Goal: Task Accomplishment & Management: Complete application form

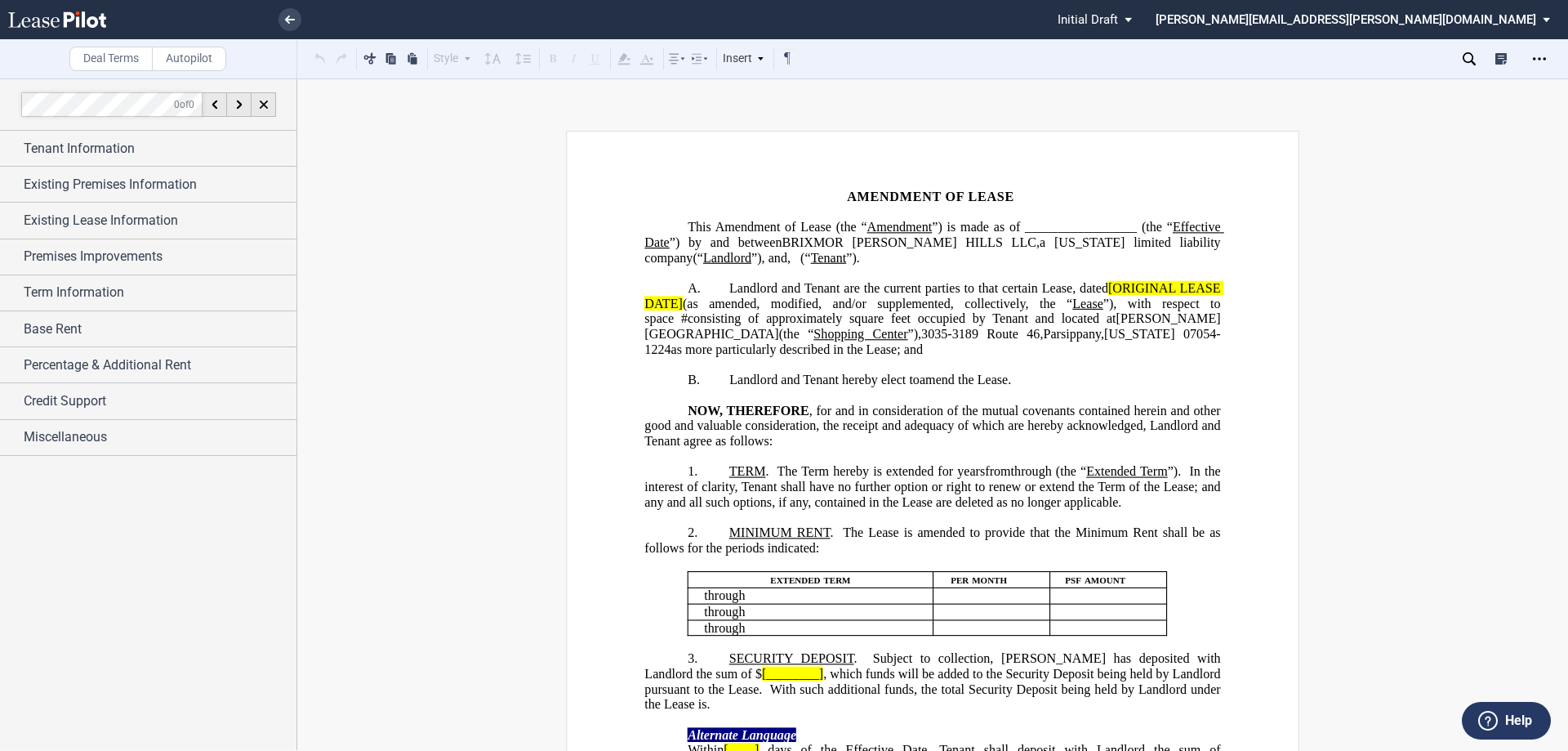
click at [811, 255] on span "(“" at bounding box center [805, 257] width 11 height 14
click at [867, 225] on span "Amendment of Lease (the “" at bounding box center [791, 227] width 152 height 14
click at [867, 226] on span "Amendment of Lease (the “" at bounding box center [791, 227] width 152 height 14
click at [811, 258] on span "(“" at bounding box center [805, 257] width 11 height 14
click at [994, 295] on span "Landlord and Tenant are the current parties to that certain Lease, dated" at bounding box center [919, 288] width 379 height 14
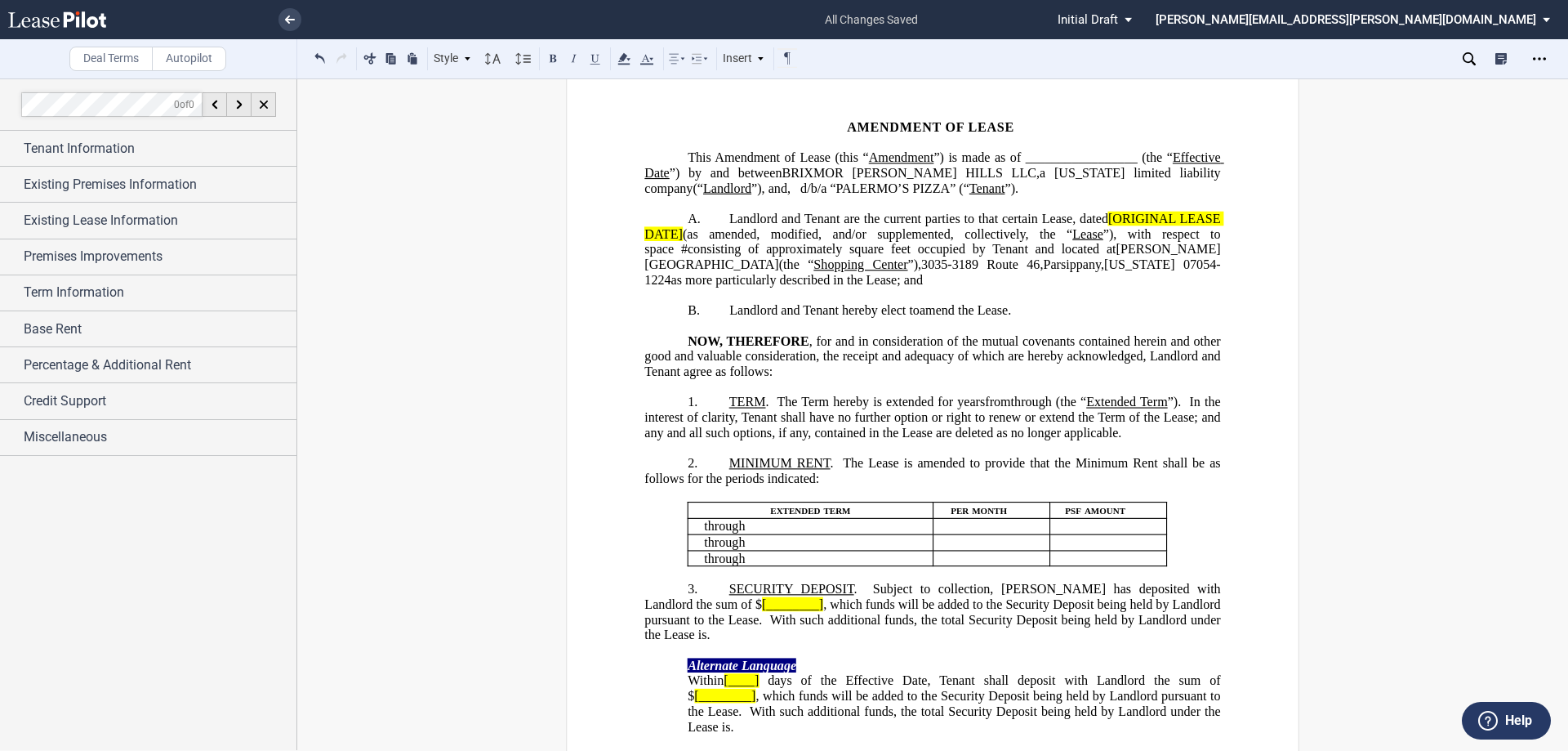
scroll to position [81, 0]
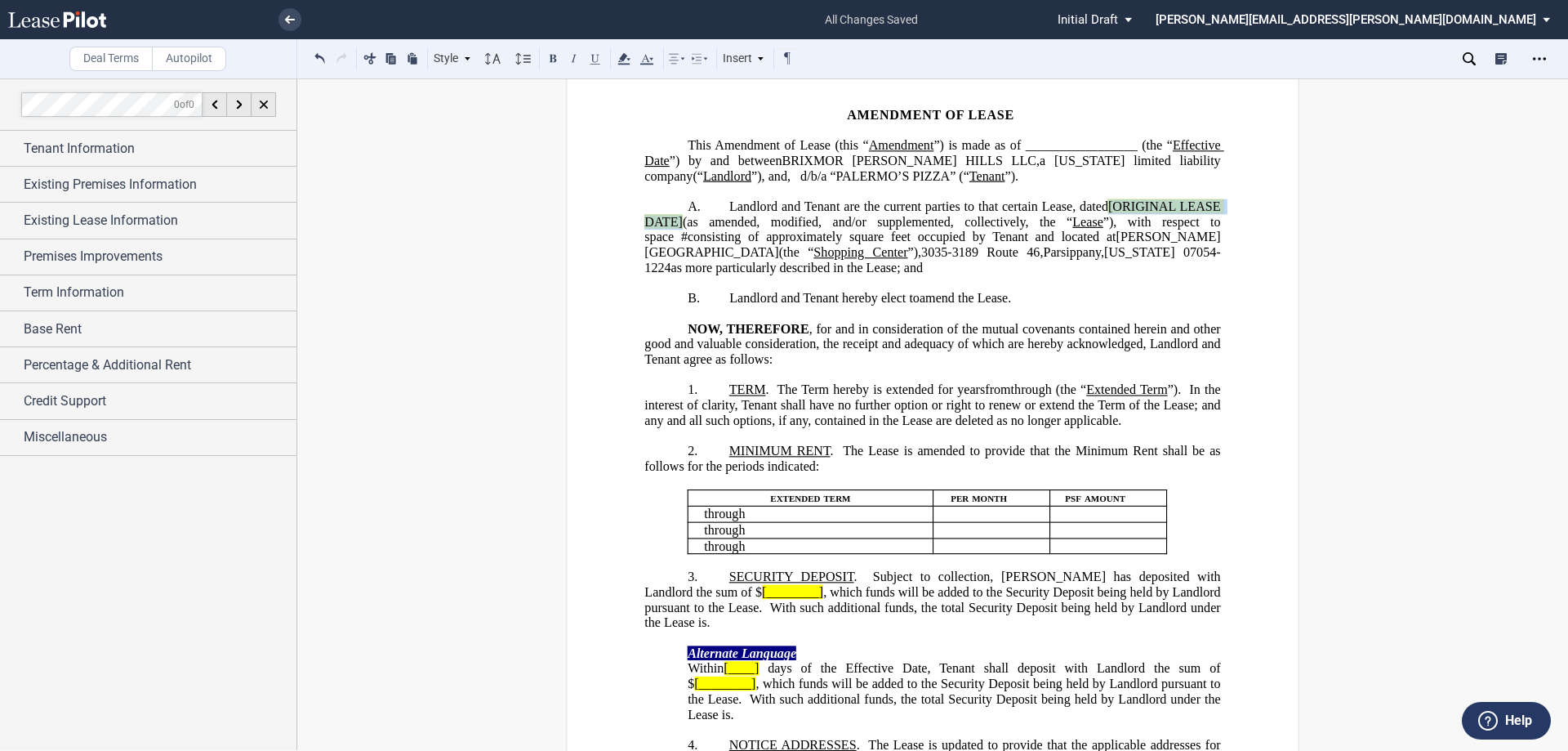
drag, startPoint x: 1103, startPoint y: 221, endPoint x: 680, endPoint y: 233, distance: 423.2
click at [680, 233] on span "Landlord and Tenant are the current parties to that certain Lease, dated [ORIGI…" at bounding box center [934, 237] width 580 height 76
drag, startPoint x: 1122, startPoint y: 237, endPoint x: 1095, endPoint y: 236, distance: 27.0
click at [1095, 229] on span "”), with respect to space" at bounding box center [1051, 221] width 155 height 14
click at [980, 397] on span "year" at bounding box center [968, 390] width 23 height 14
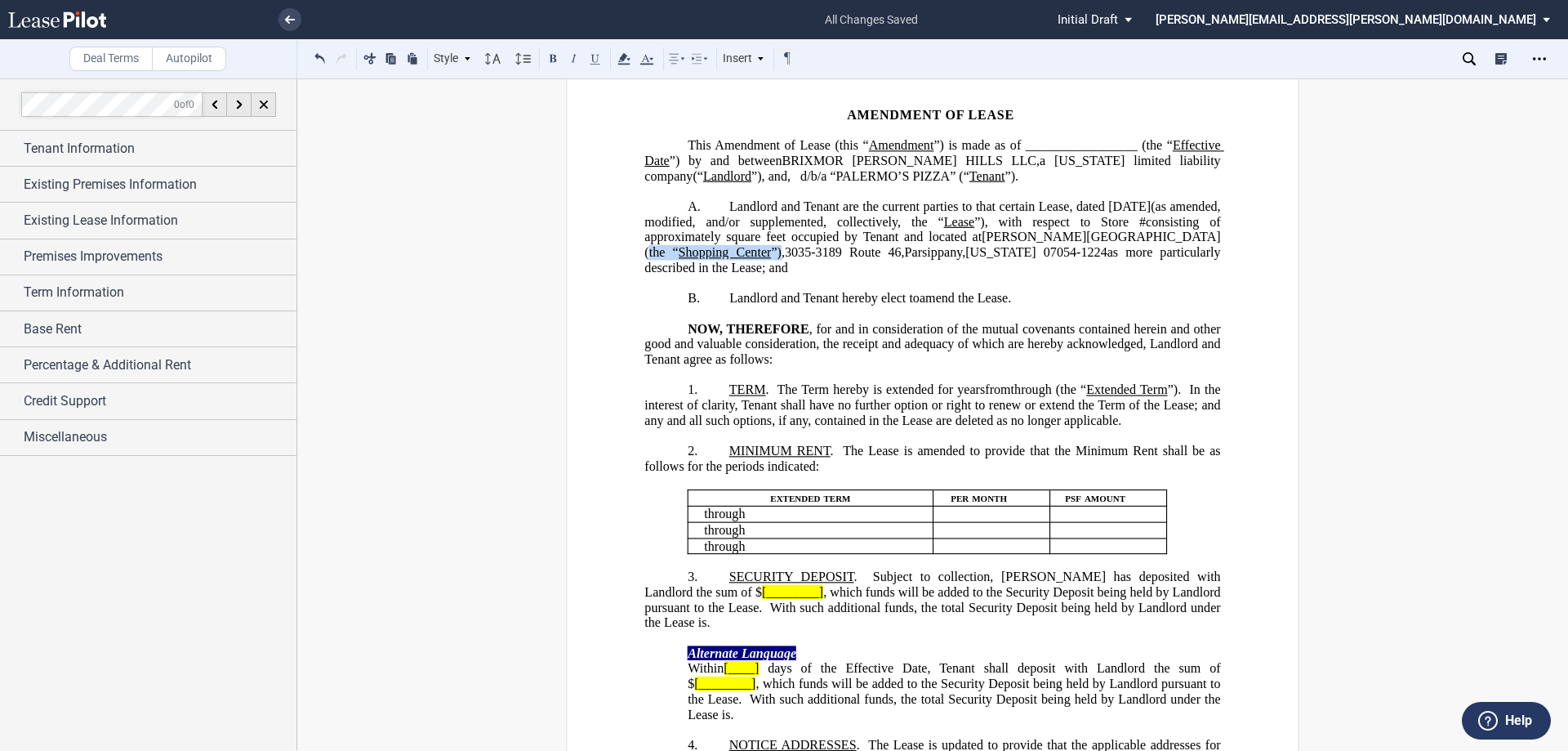
drag, startPoint x: 832, startPoint y: 267, endPoint x: 698, endPoint y: 270, distance: 134.0
click at [698, 270] on span "Landlord and Tenant are the current parties to that certain Lease, dated [DATE]…" at bounding box center [934, 237] width 580 height 76
click at [1016, 267] on span "as more particularly described in the Lease; and" at bounding box center [934, 260] width 580 height 30
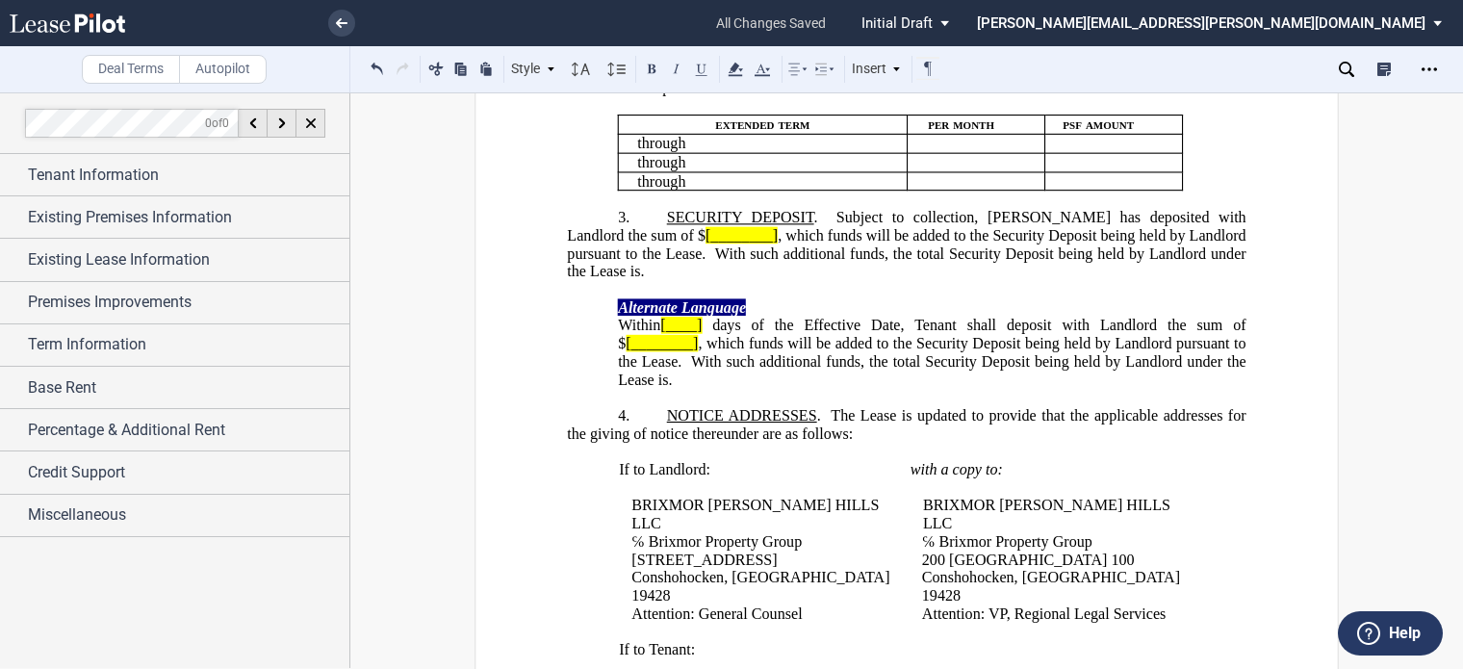
scroll to position [578, 0]
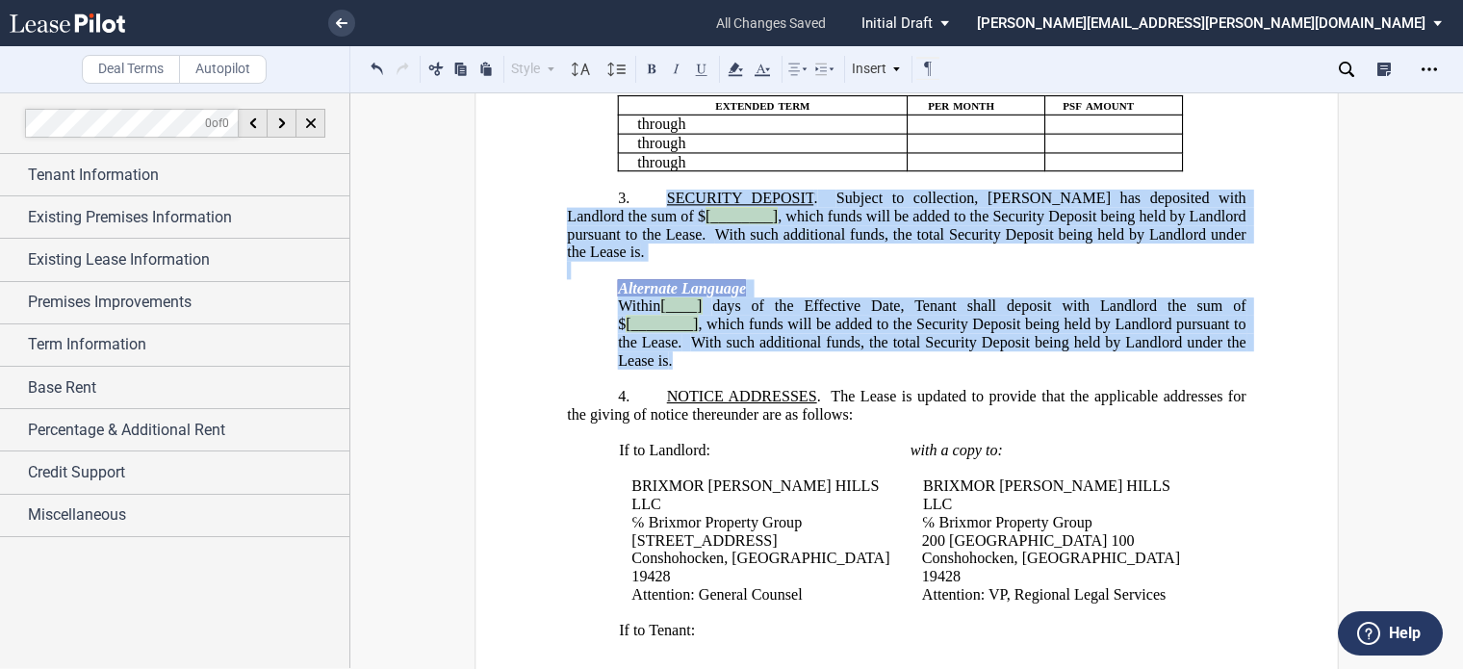
drag, startPoint x: 753, startPoint y: 448, endPoint x: 661, endPoint y: 283, distance: 188.3
click at [661, 283] on div "﻿ !!SET_LEVEL_1!! !!ARTICLE_LEVEL_2!! 3. SECURITY DEPOSIT . Subject to collecti…" at bounding box center [906, 271] width 679 height 198
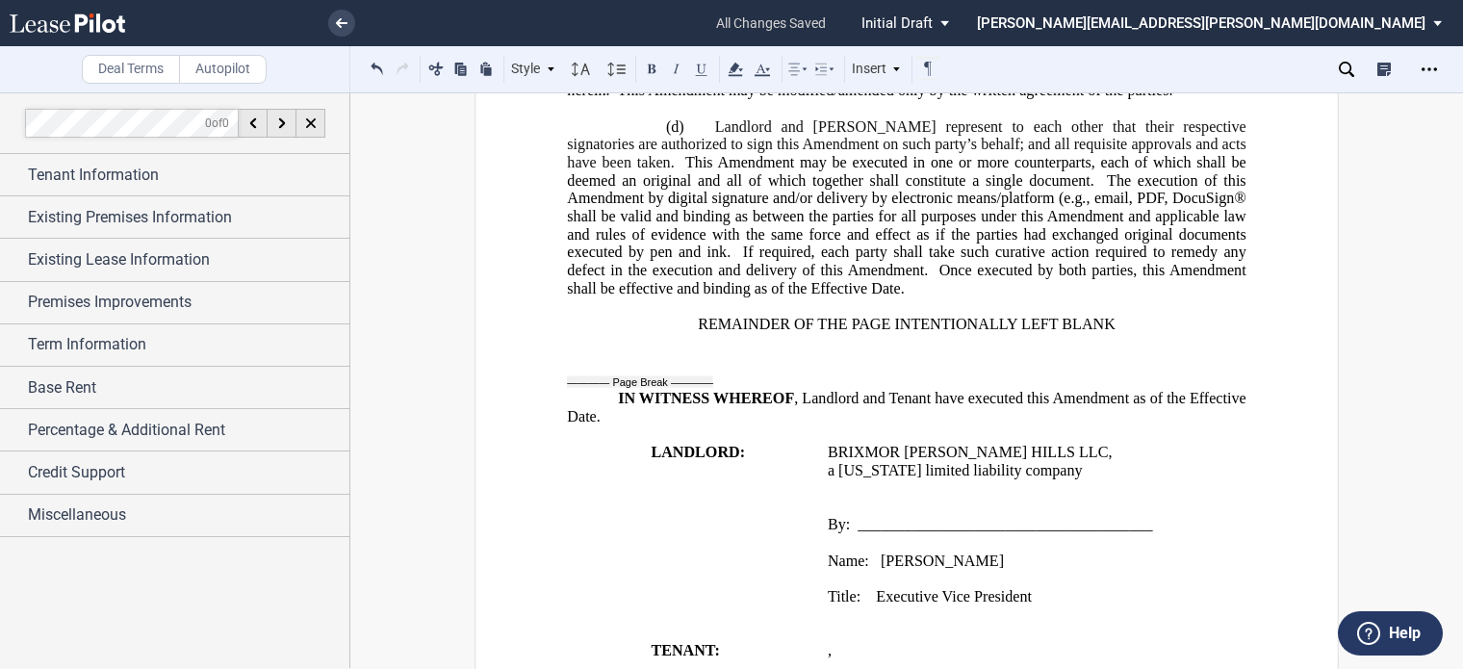
scroll to position [1733, 0]
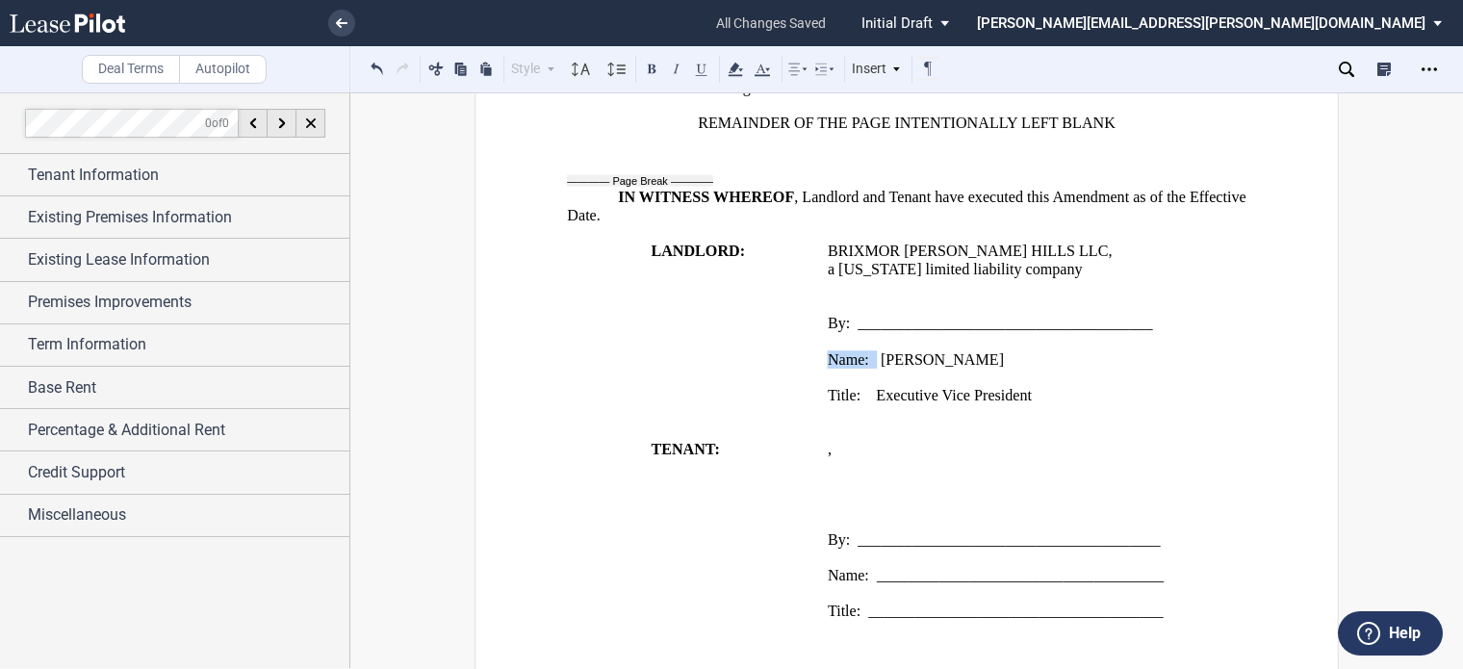
drag, startPoint x: 873, startPoint y: 420, endPoint x: 823, endPoint y: 417, distance: 50.1
click at [828, 369] on span "Name: [PERSON_NAME]" at bounding box center [916, 359] width 176 height 17
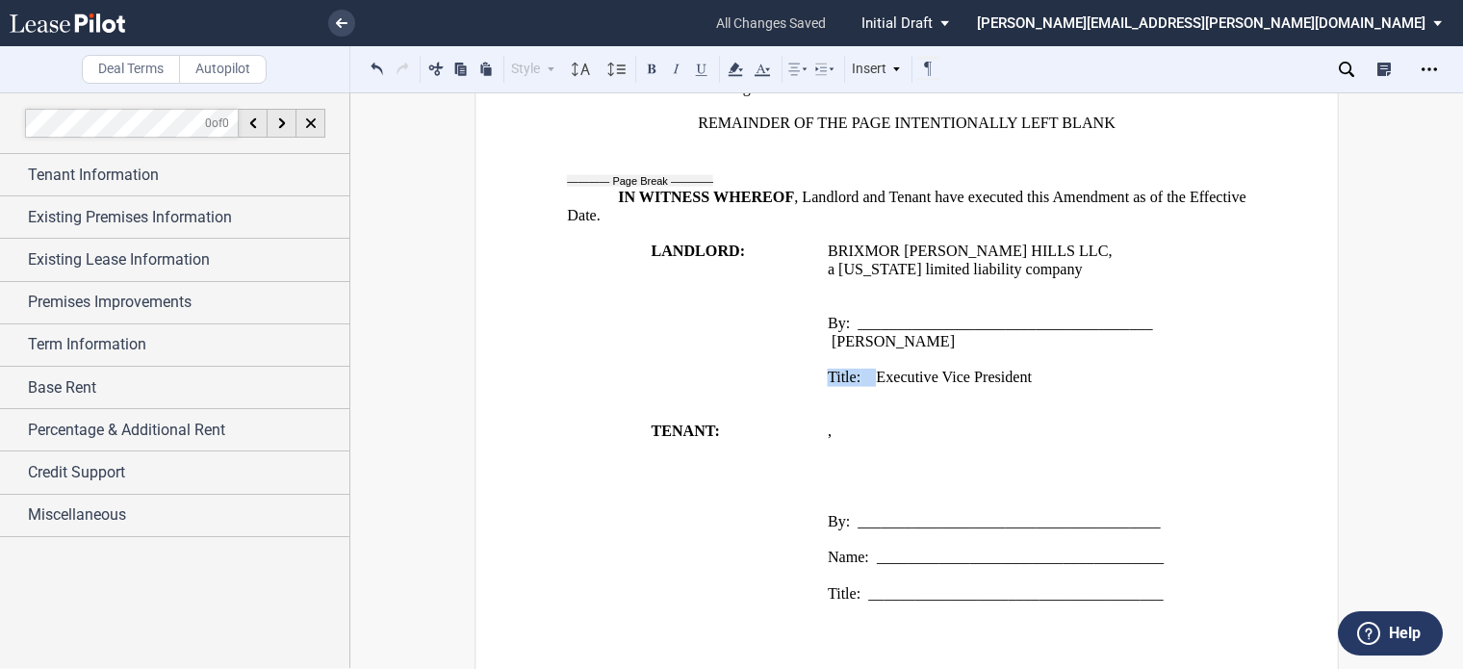
drag, startPoint x: 863, startPoint y: 425, endPoint x: 824, endPoint y: 423, distance: 38.6
click at [828, 386] on span "Title: Executive Vice President" at bounding box center [930, 377] width 204 height 17
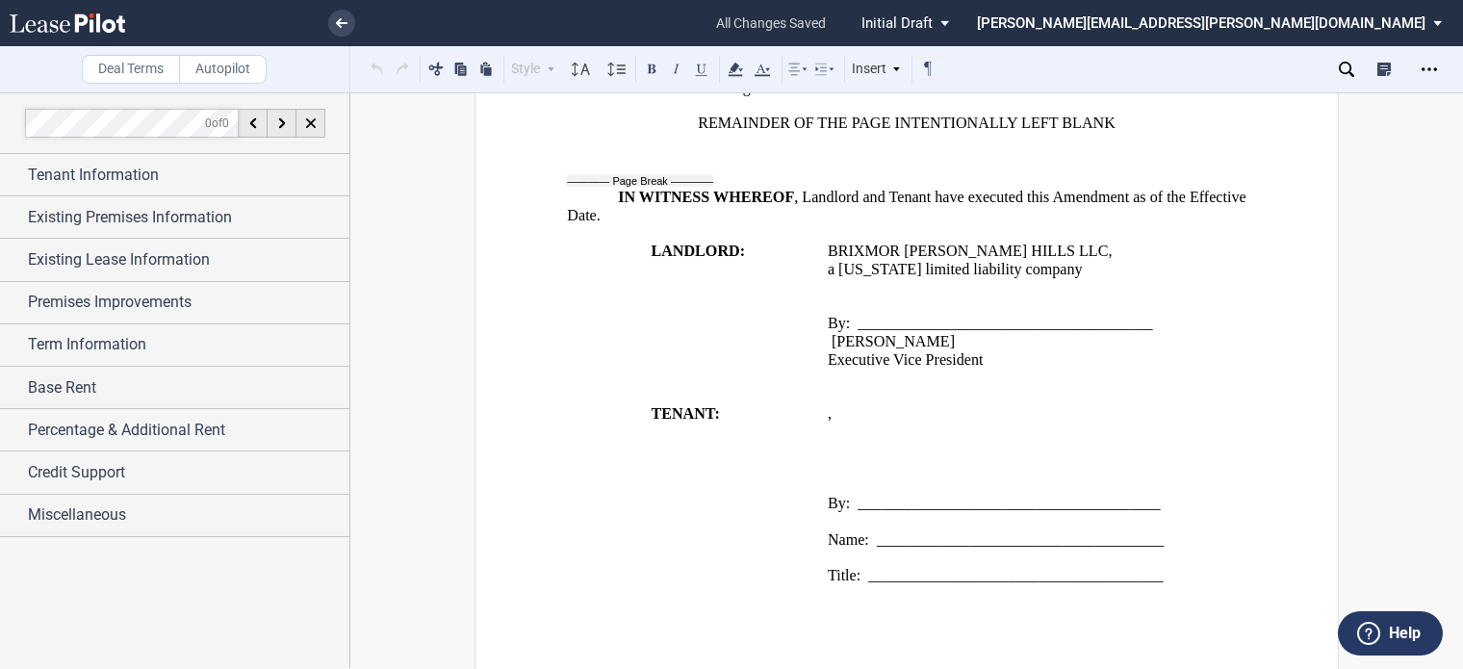
click at [828, 350] on span at bounding box center [830, 341] width 4 height 17
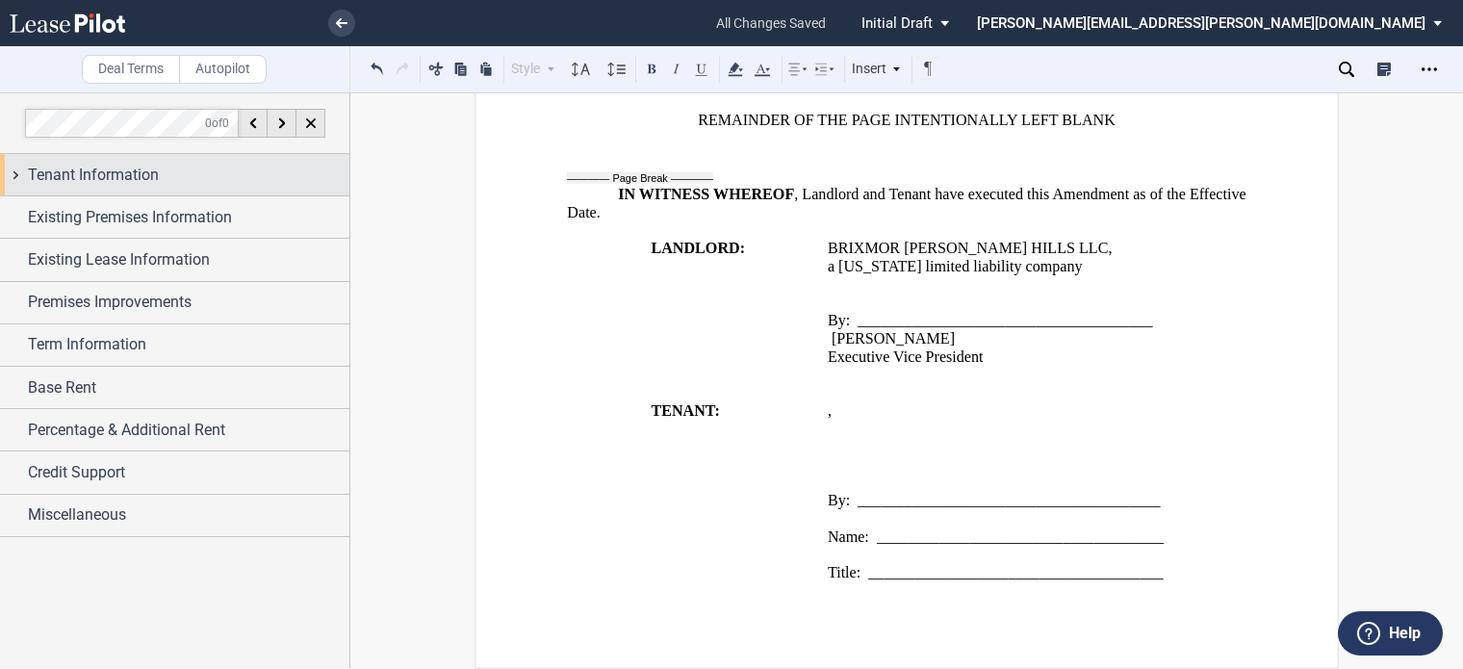
click at [81, 170] on span "Tenant Information" at bounding box center [93, 175] width 131 height 23
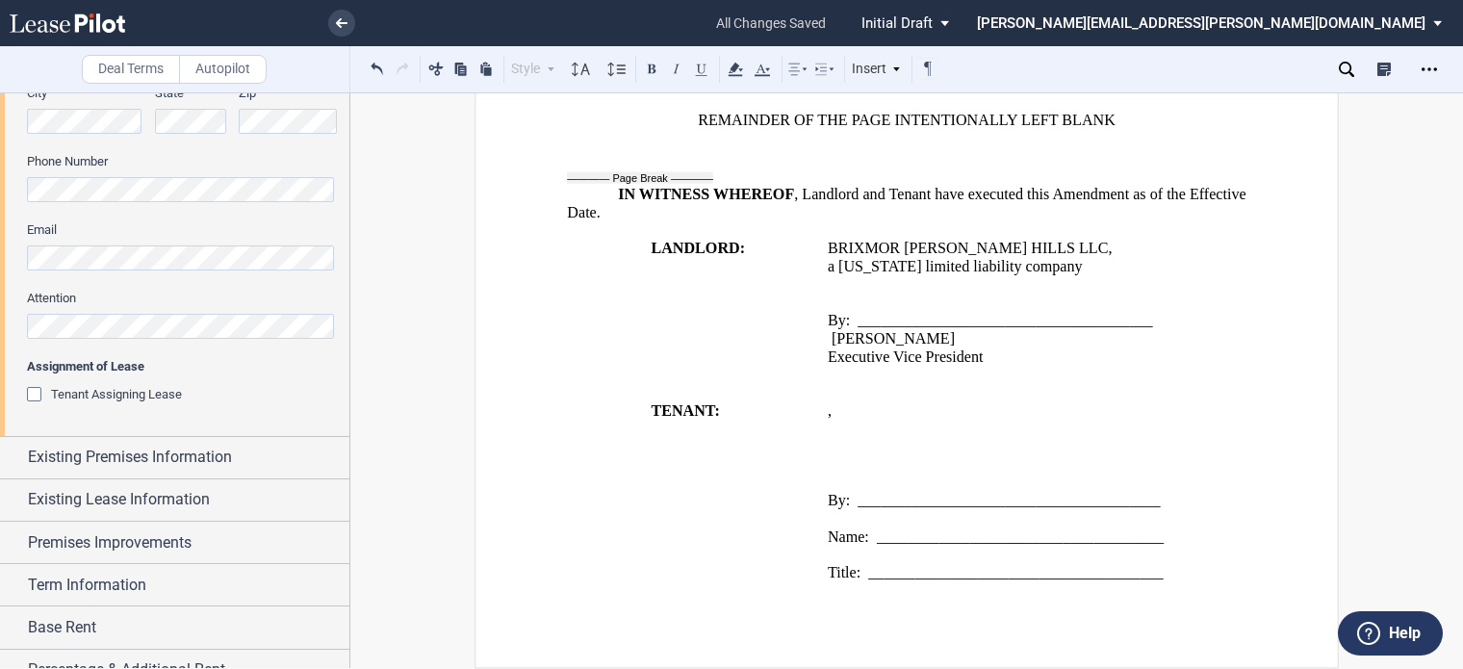
scroll to position [578, 0]
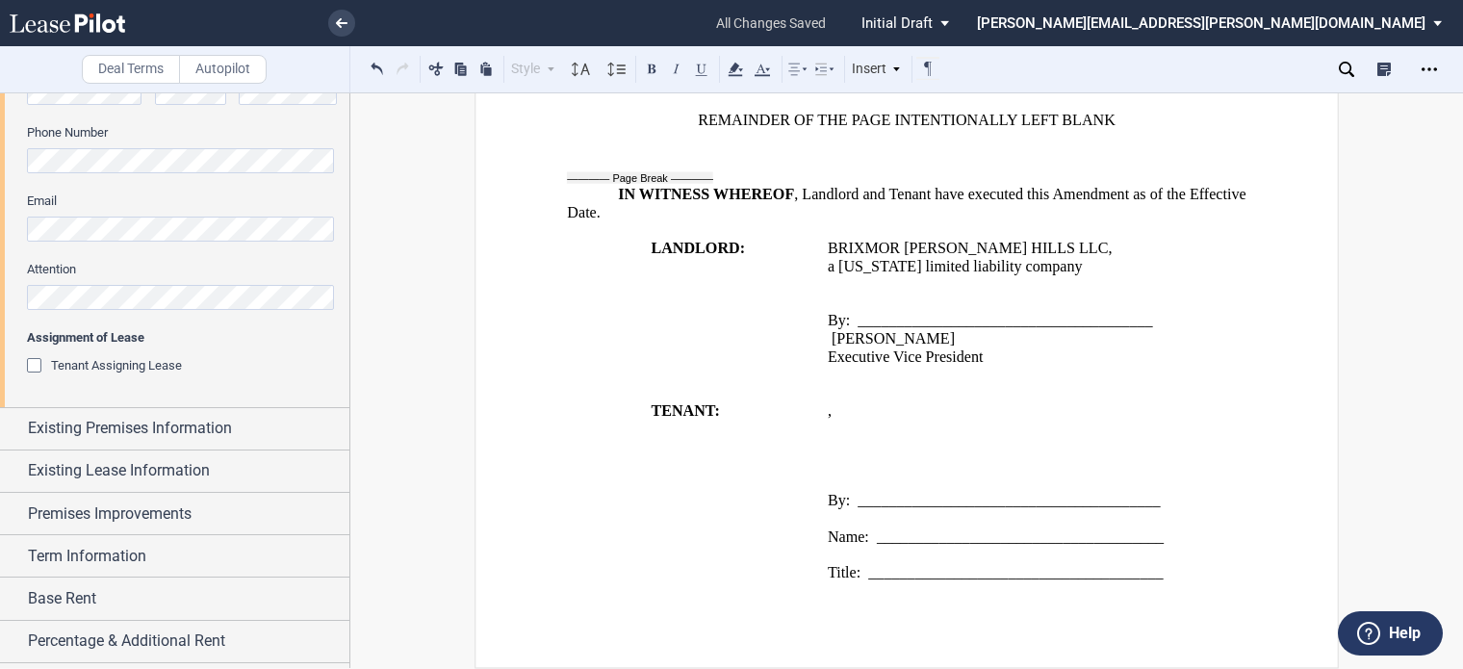
click at [184, 439] on span "Existing Premises Information" at bounding box center [130, 428] width 204 height 23
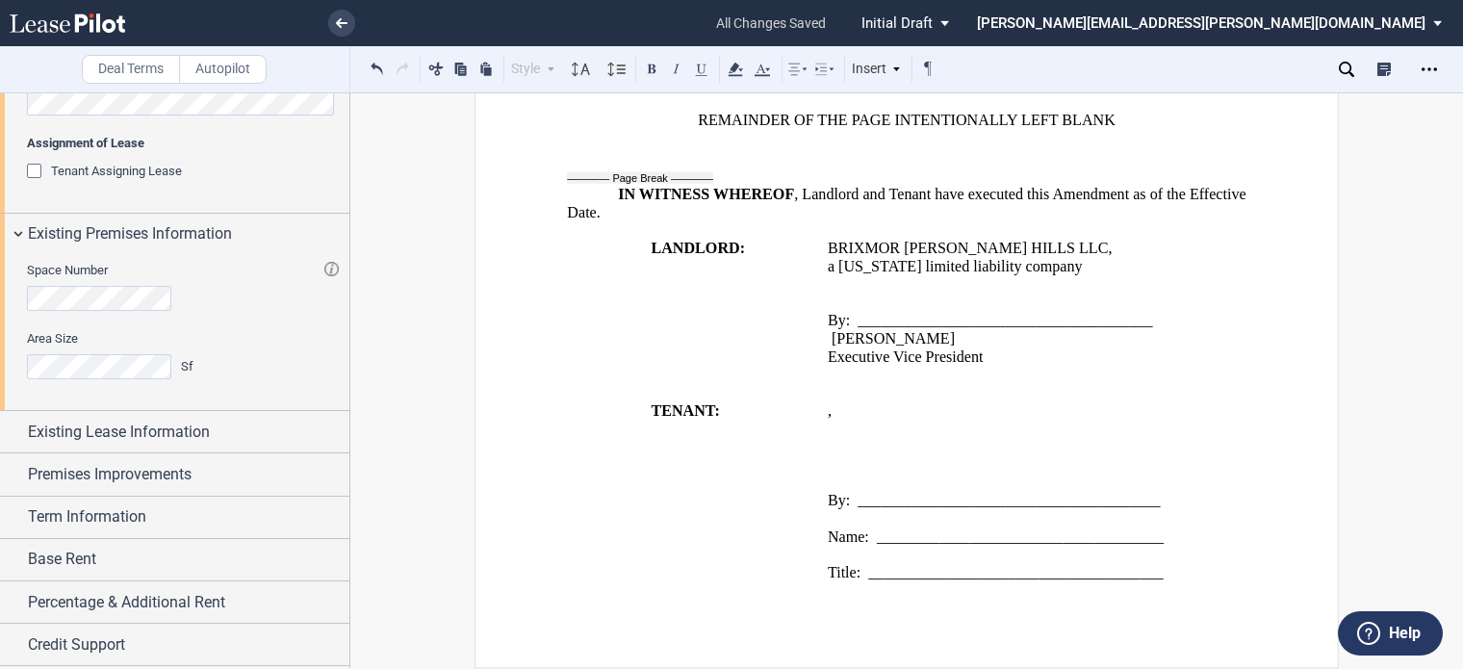
scroll to position [813, 0]
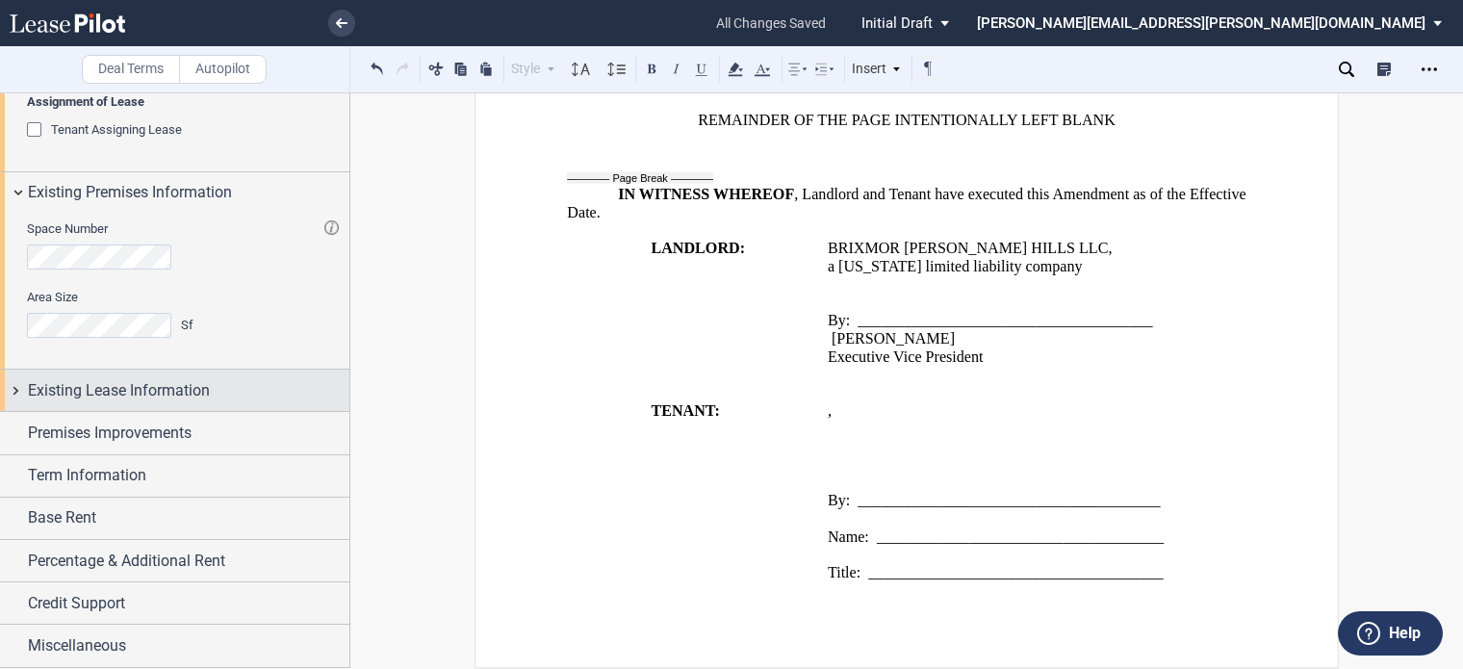
click at [194, 401] on span "Existing Lease Information" at bounding box center [119, 390] width 182 height 23
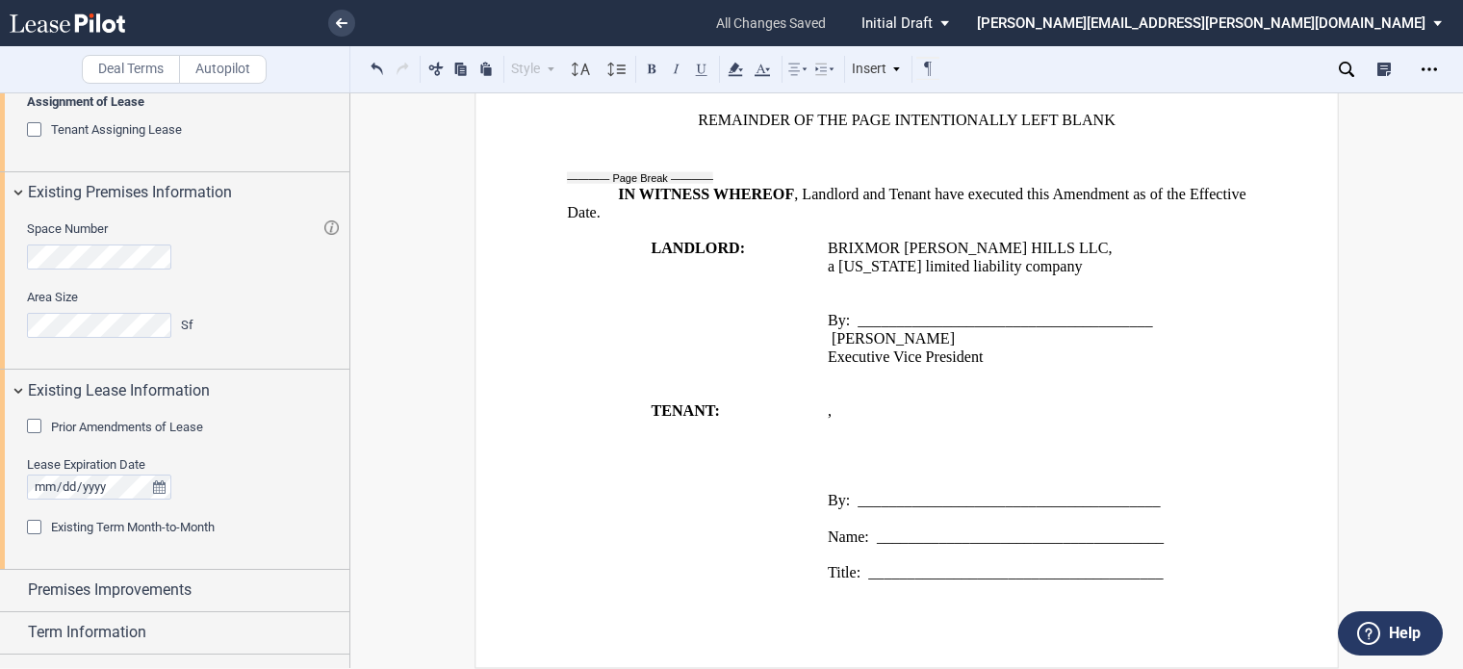
click at [38, 429] on div "Prior Amendments of Lease" at bounding box center [36, 428] width 19 height 19
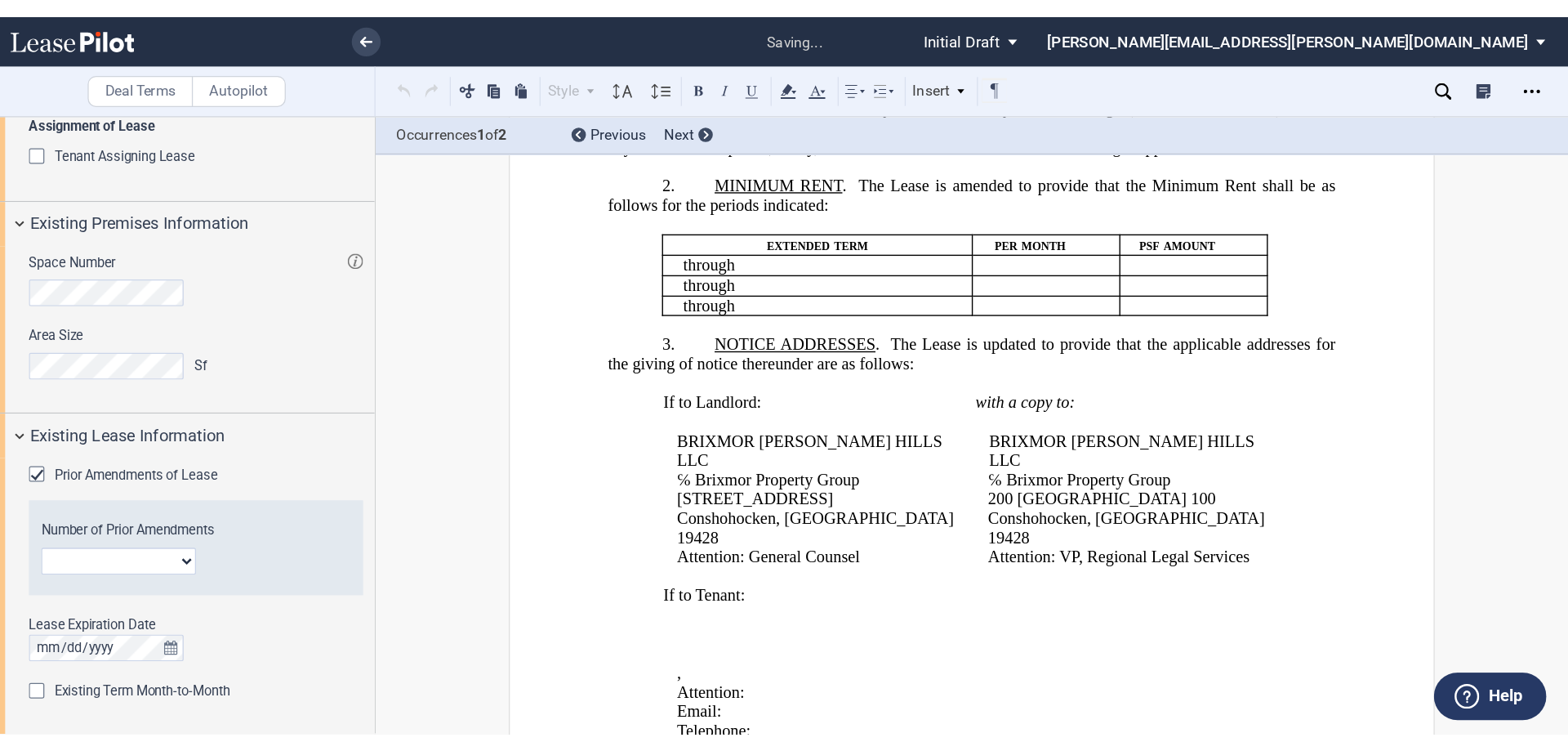
scroll to position [0, 0]
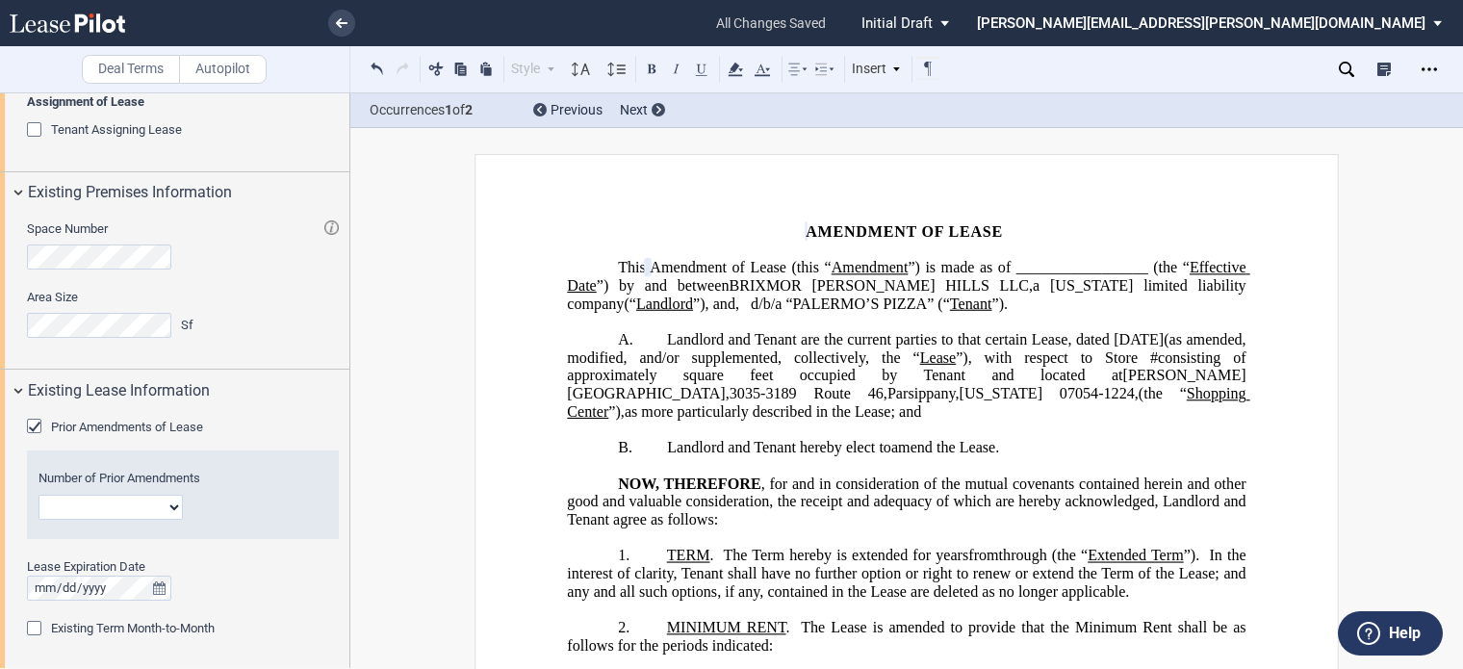
click at [176, 502] on select "1 2 3 4 5 6 7 8 9 10 11 12" at bounding box center [111, 507] width 144 height 25
select select "number:3"
click at [39, 495] on select "1 2 3 4 5 6 7 8 9 10 11 12" at bounding box center [111, 507] width 144 height 25
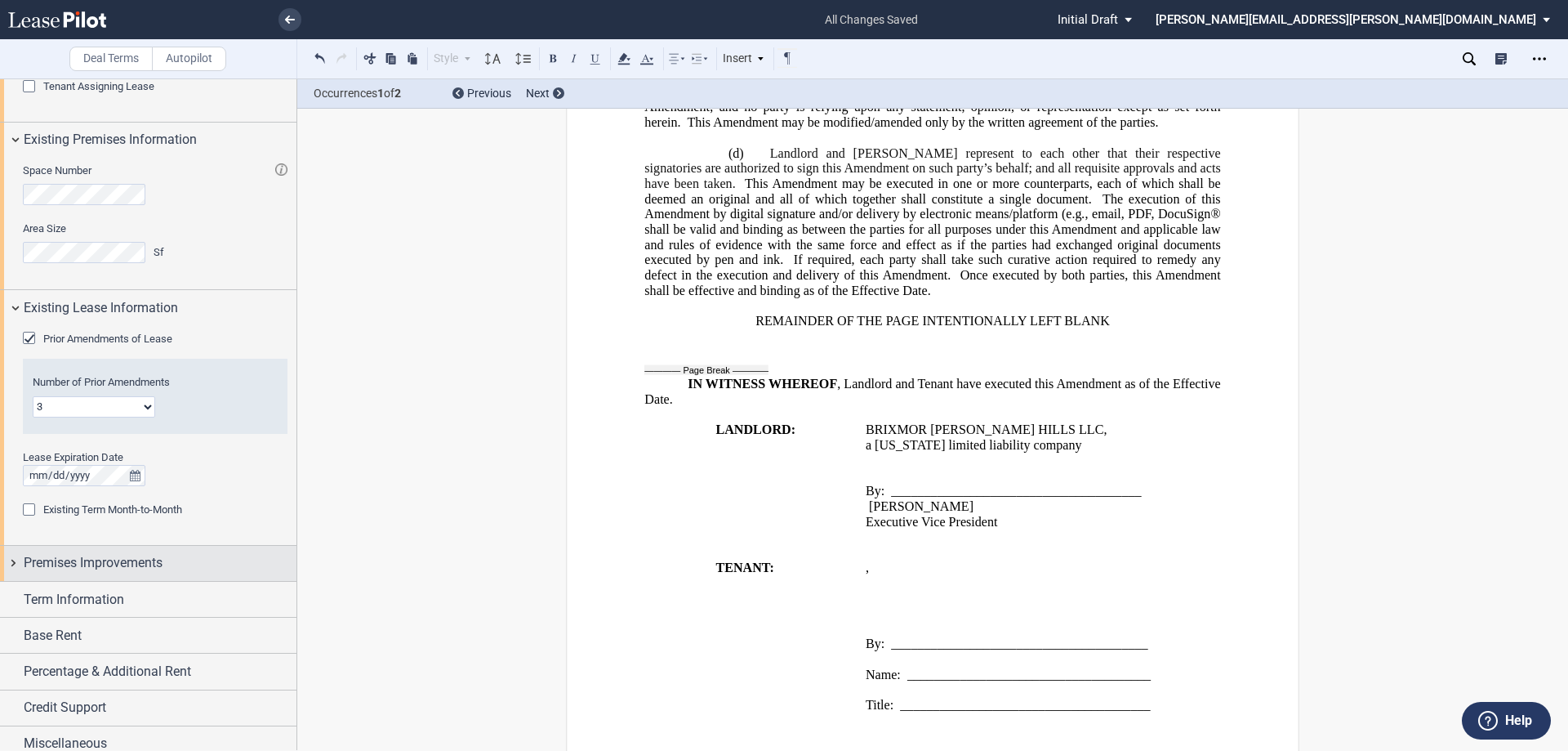
scroll to position [726, 0]
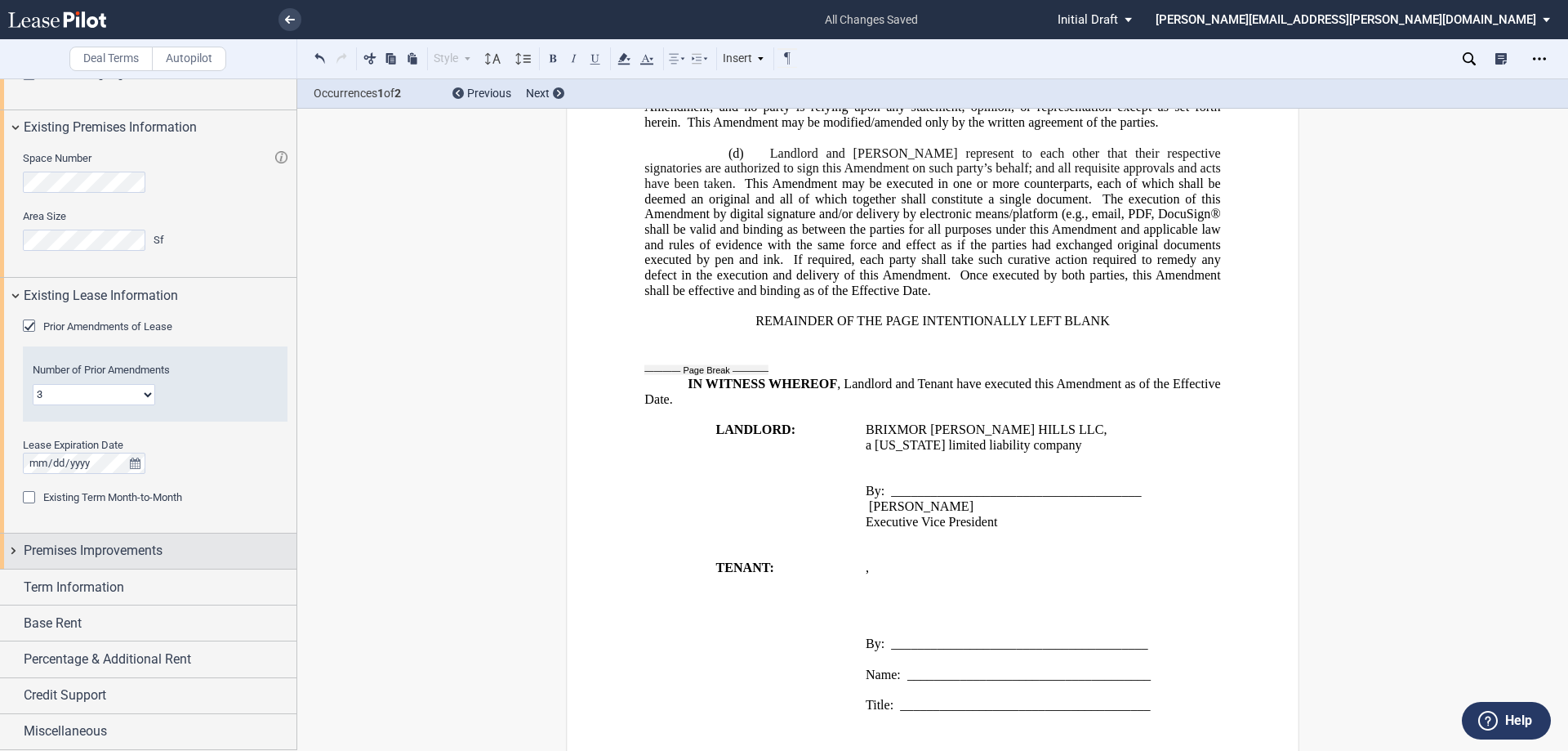
click at [172, 552] on div "Premises Improvements" at bounding box center [160, 550] width 273 height 20
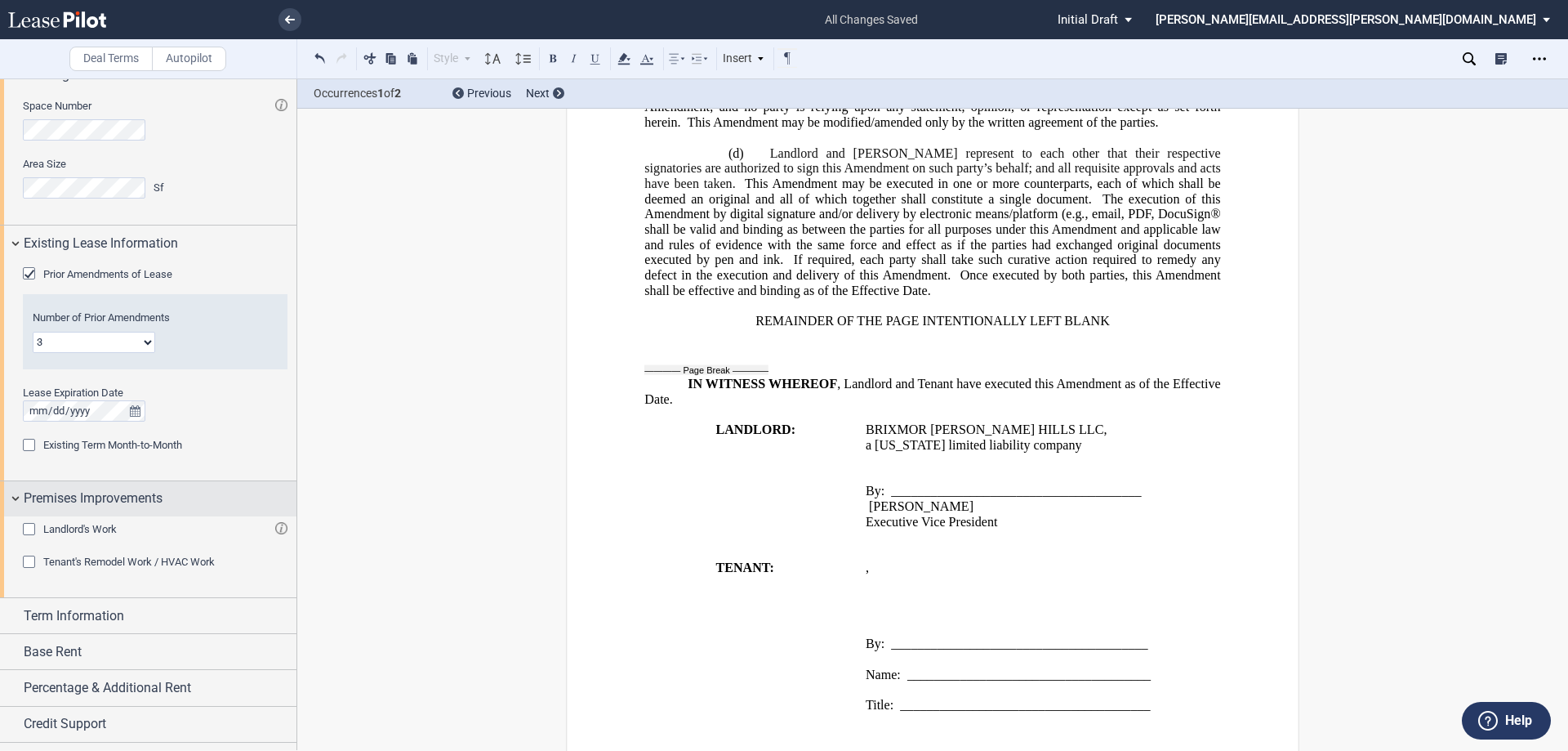
scroll to position [807, 0]
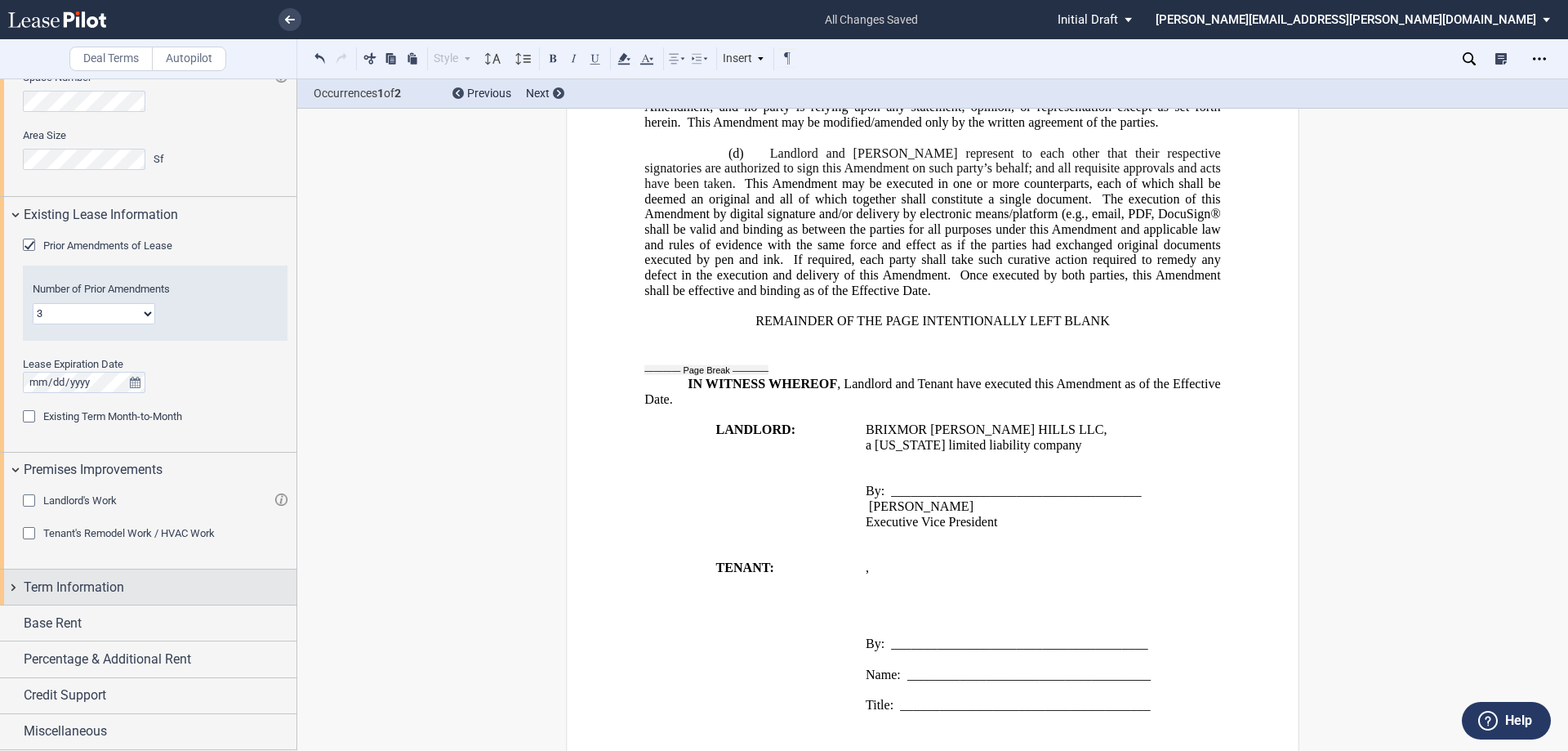
click at [167, 587] on div "Term Information" at bounding box center [160, 587] width 273 height 20
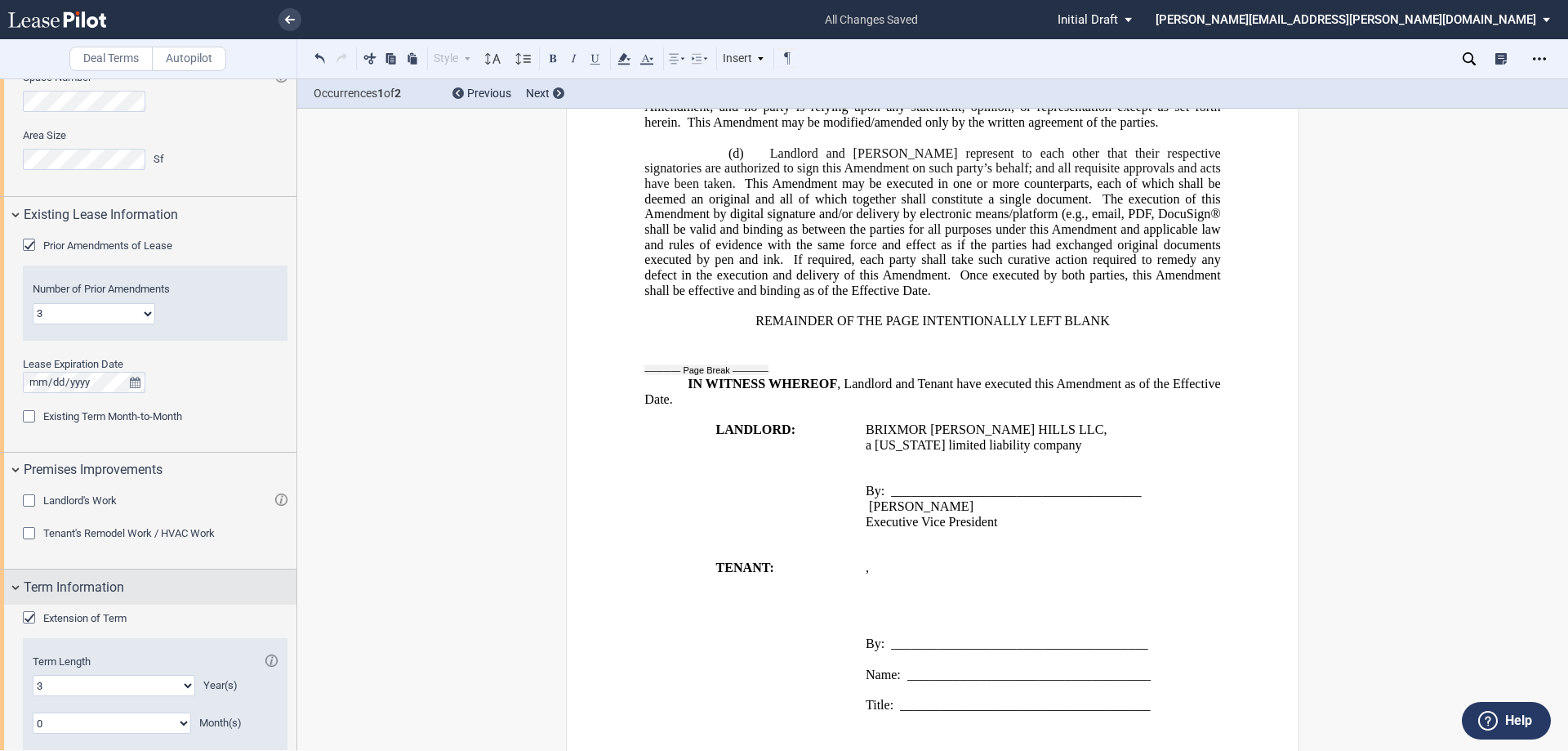
scroll to position [1044, 0]
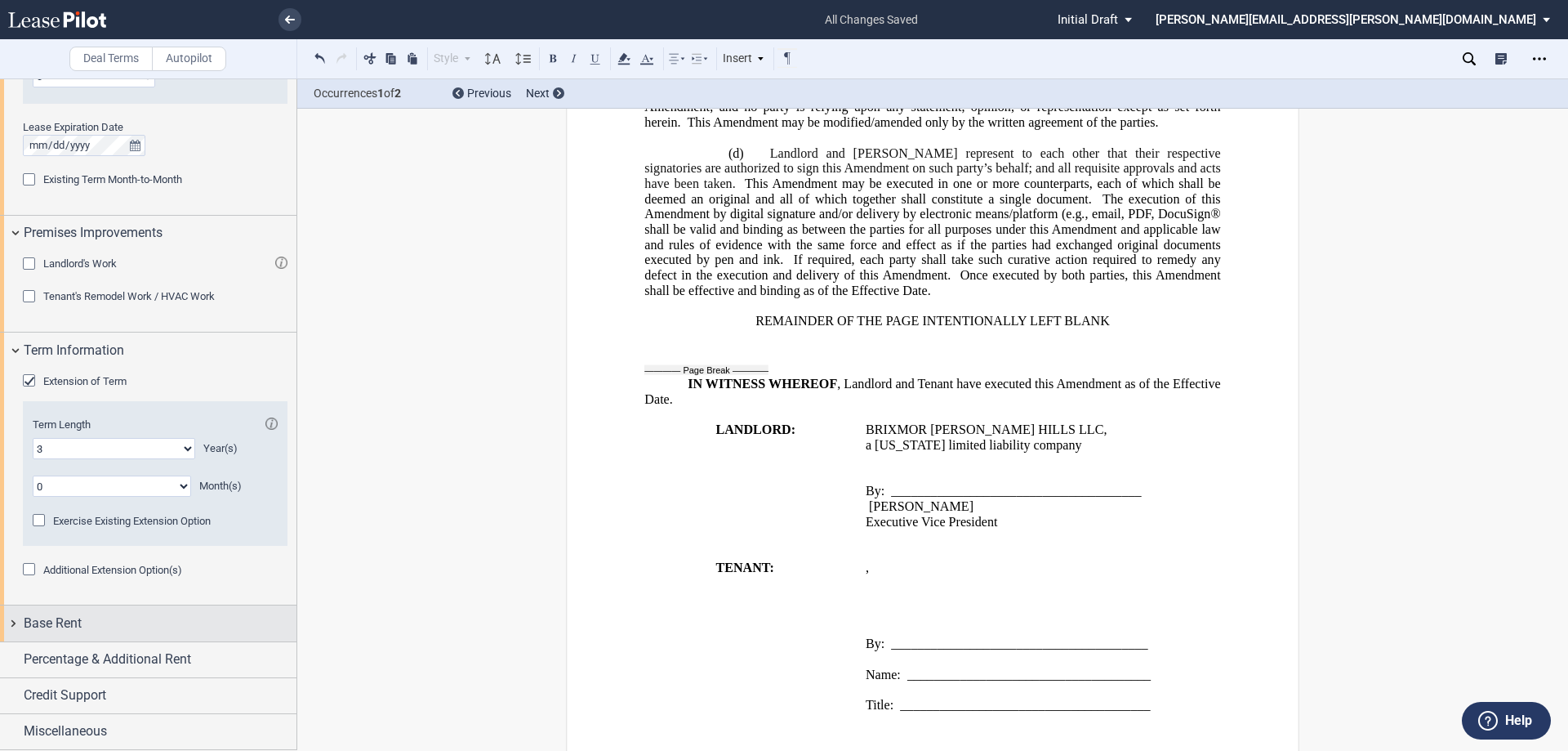
click at [165, 631] on div "Base Rent" at bounding box center [160, 623] width 273 height 20
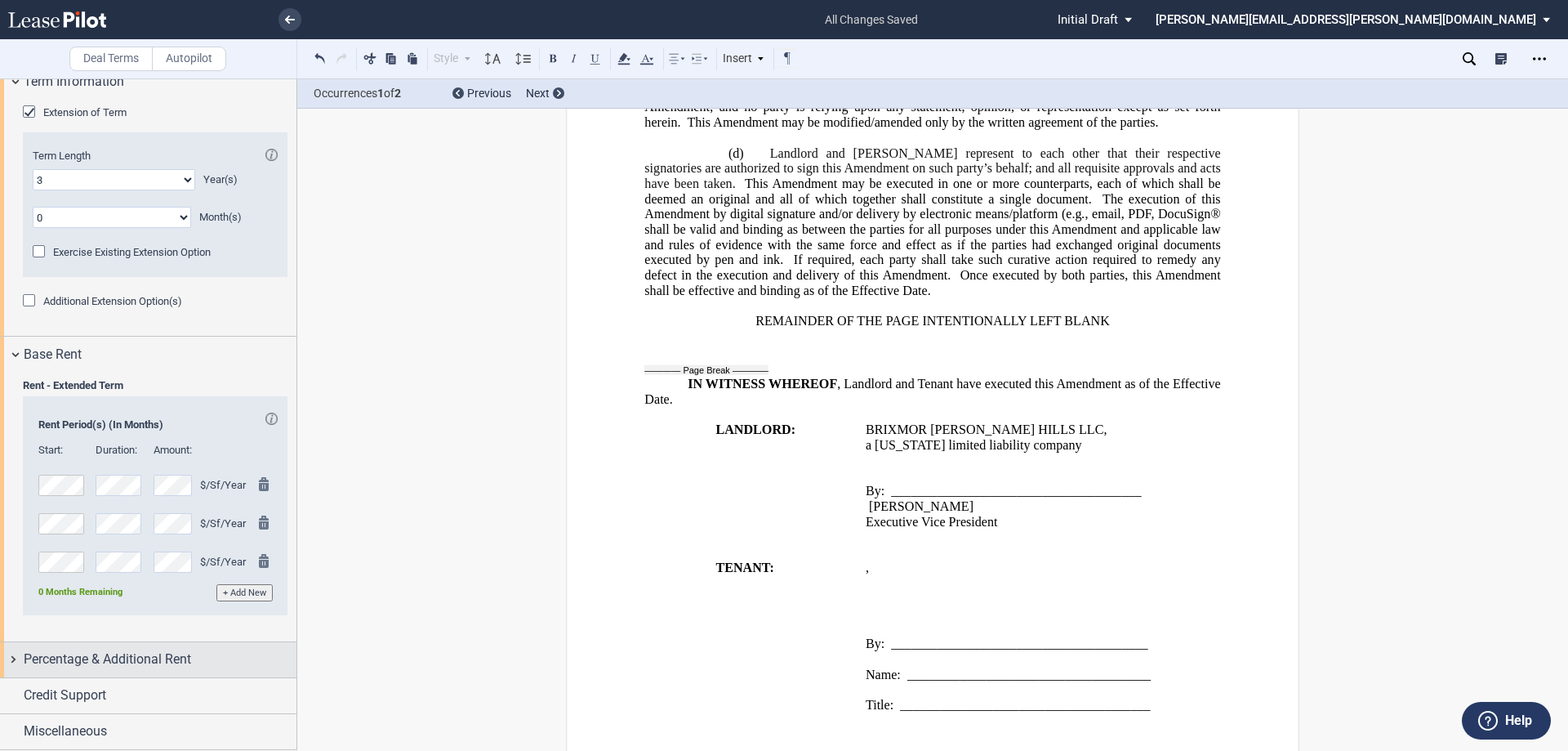
click at [155, 663] on span "Percentage & Additional Rent" at bounding box center [107, 659] width 167 height 20
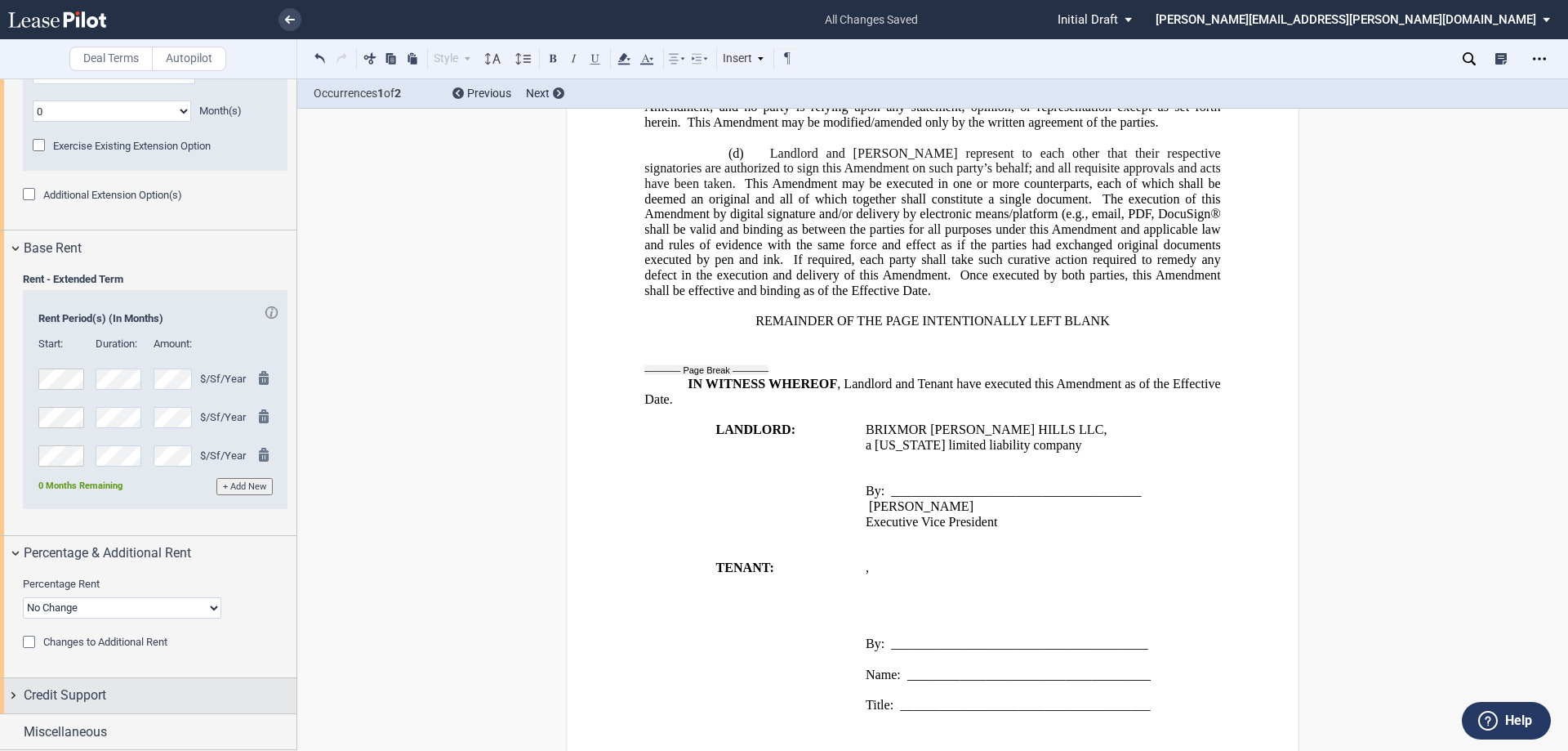
click at [148, 698] on div "Credit Support" at bounding box center [160, 695] width 273 height 20
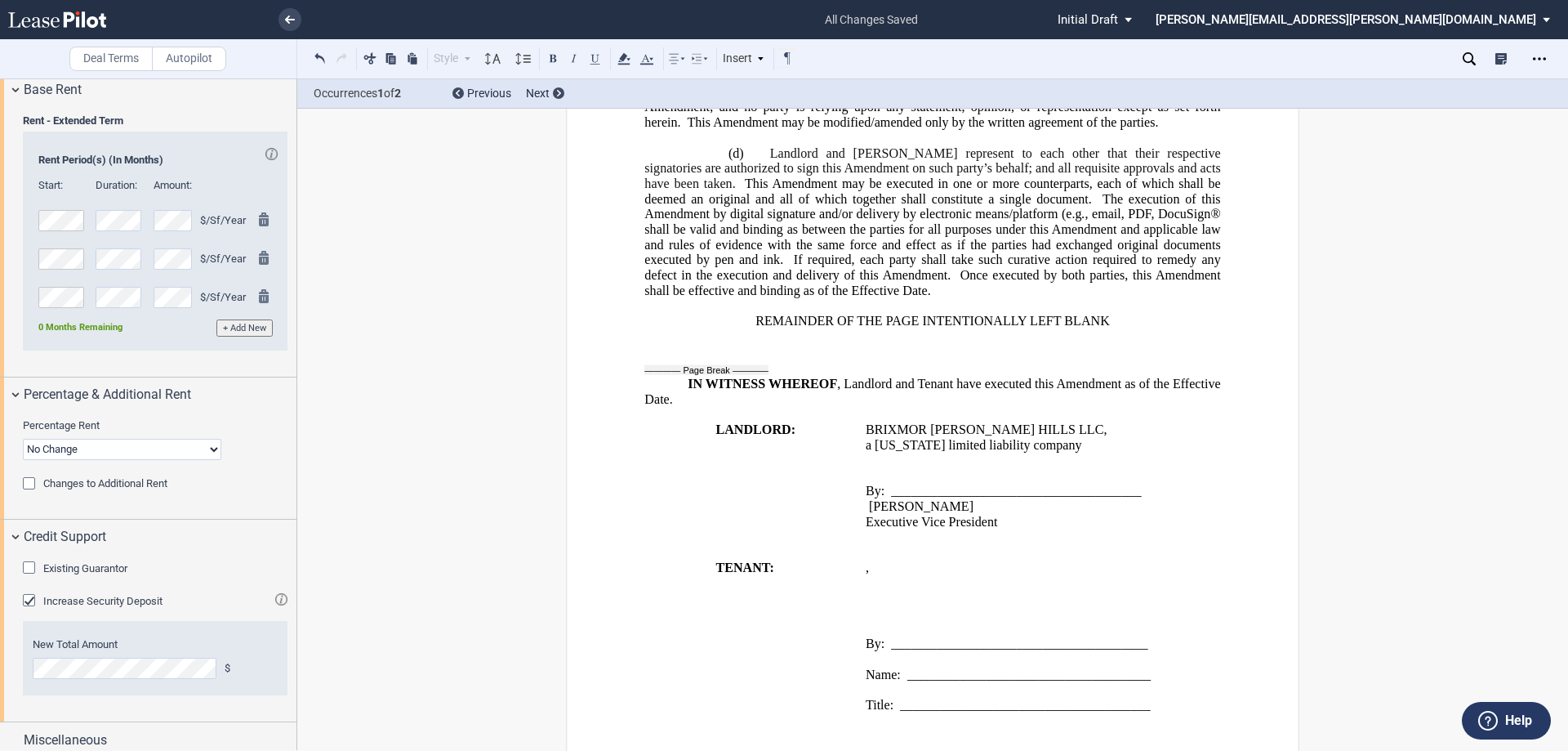
scroll to position [1586, 0]
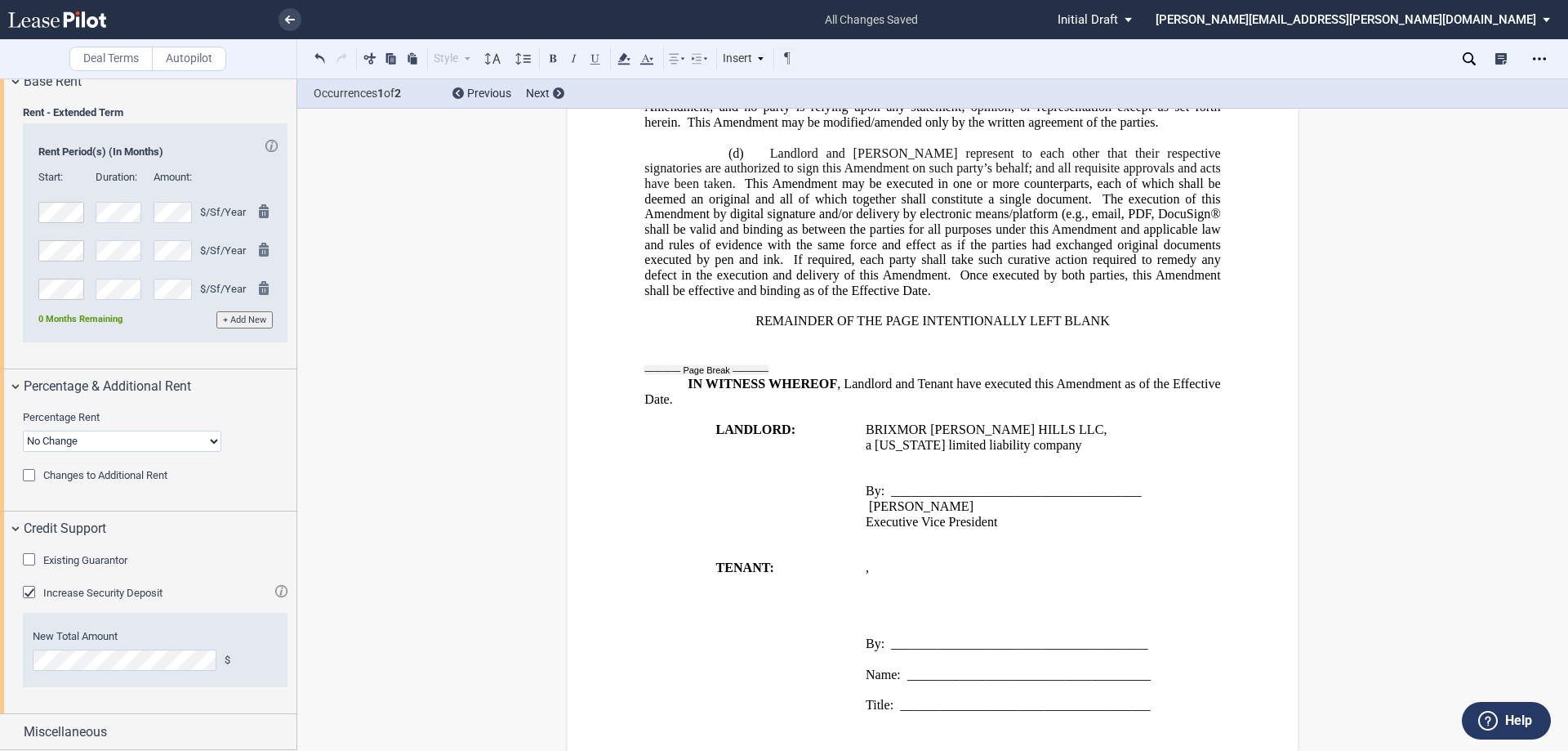
click at [31, 564] on div "Existing Guarantor" at bounding box center [31, 561] width 16 height 16
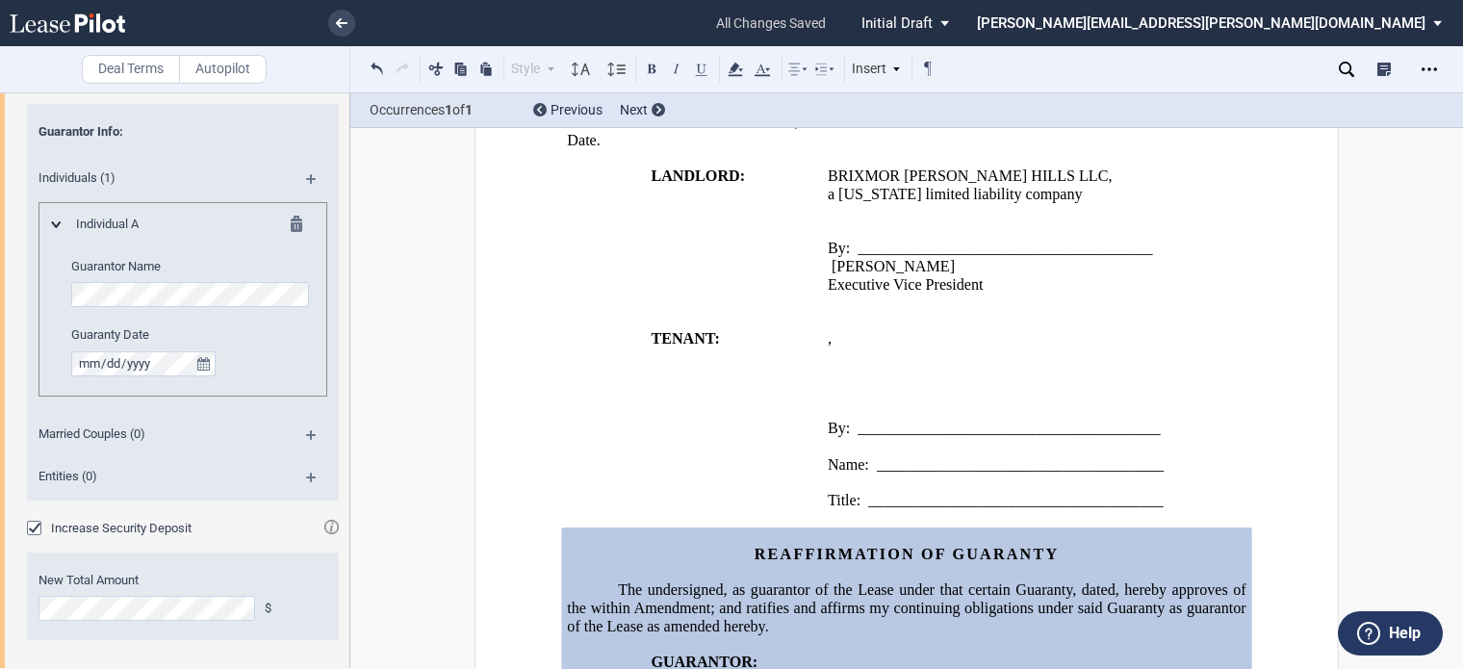
scroll to position [2494, 0]
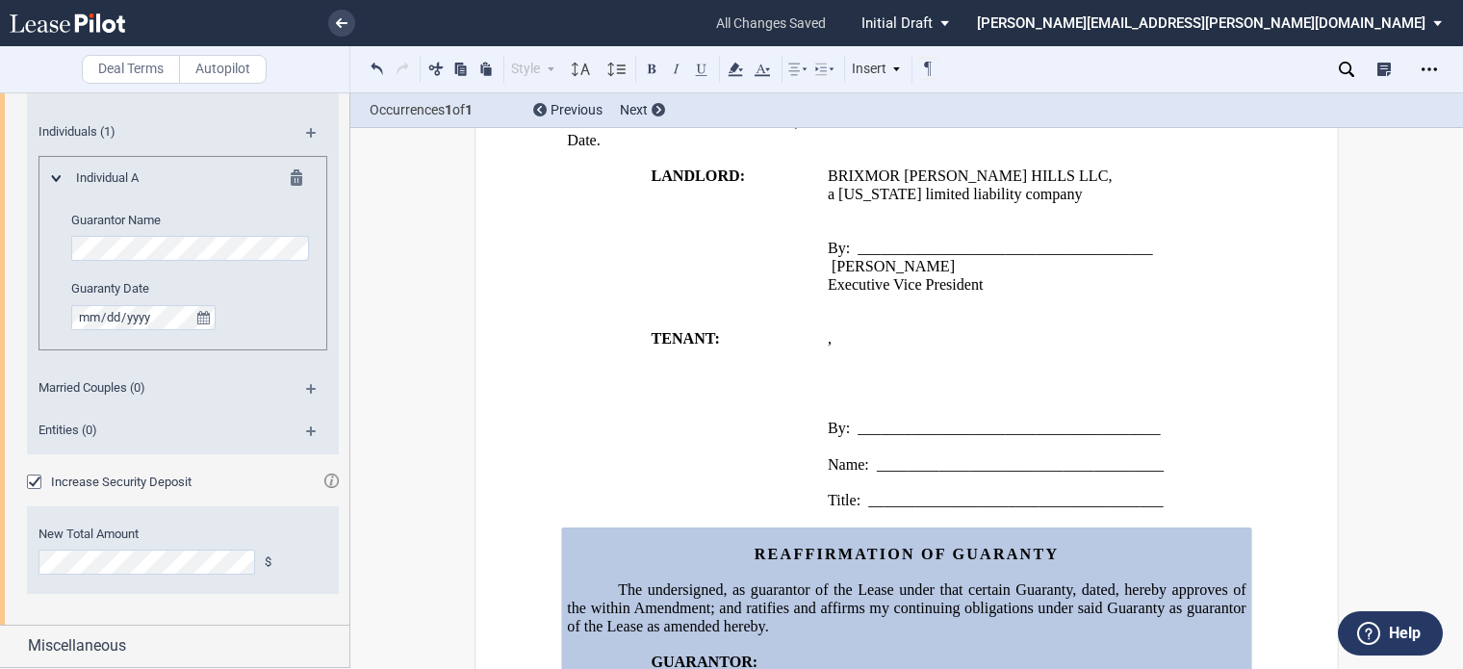
click at [308, 390] on md-icon at bounding box center [319, 395] width 26 height 23
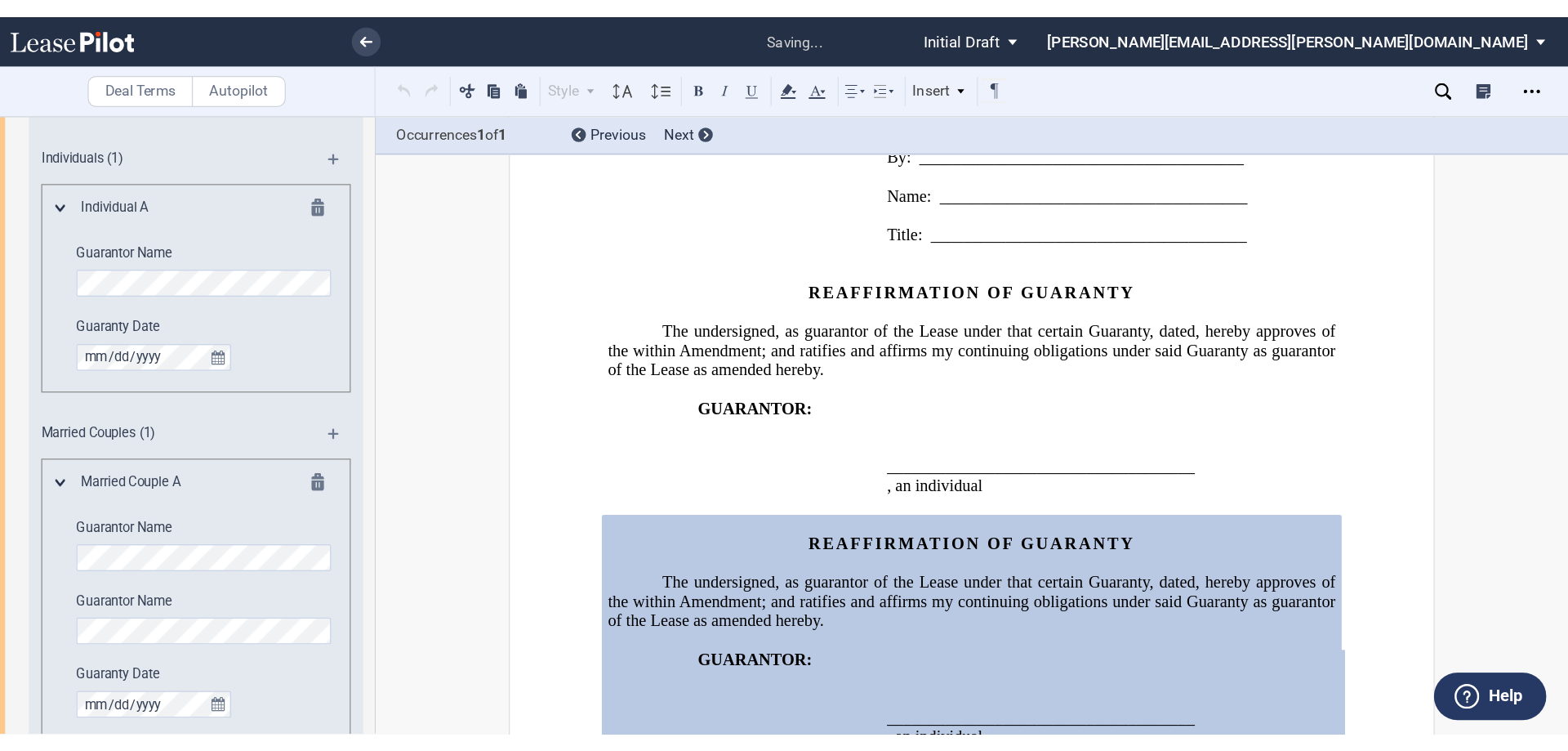
scroll to position [1778, 0]
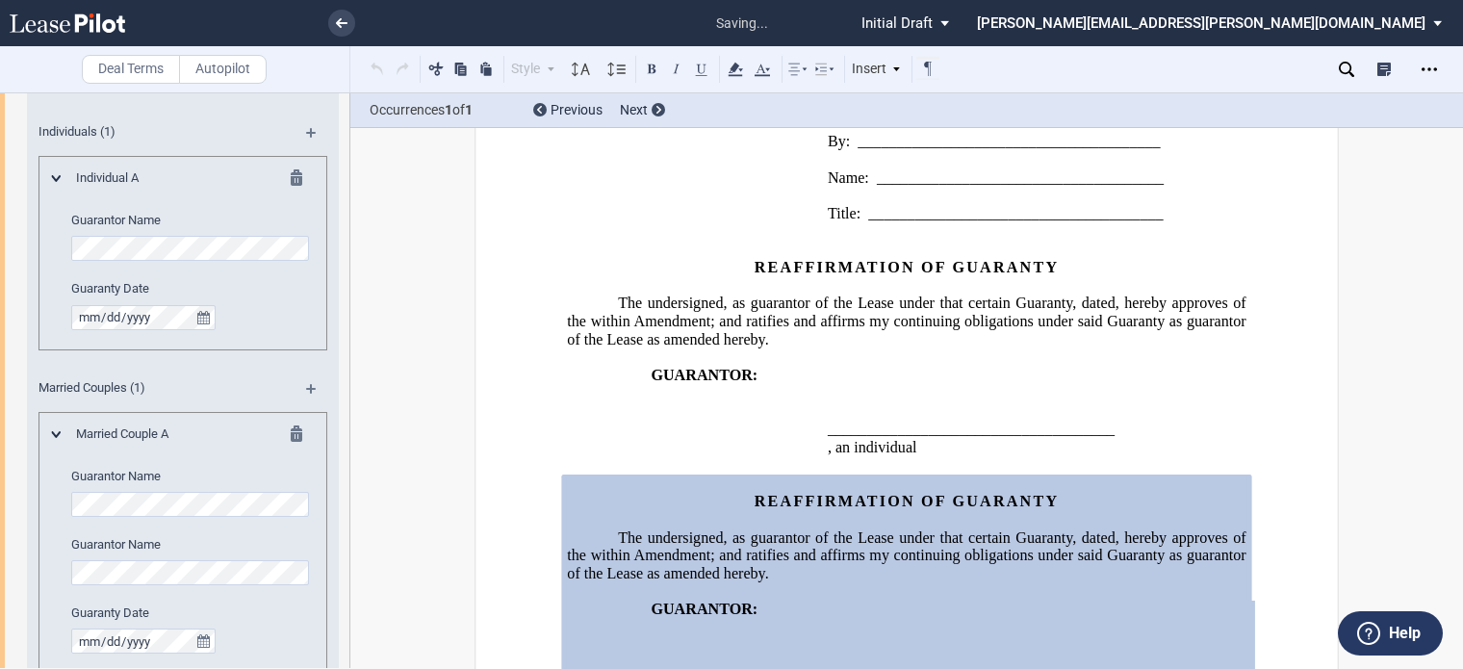
click at [862, 602] on p at bounding box center [906, 592] width 679 height 18
click at [861, 583] on p "The undersigned, as guarantor of the Lease under that certain Guaranty, dated ﻿…" at bounding box center [906, 556] width 679 height 54
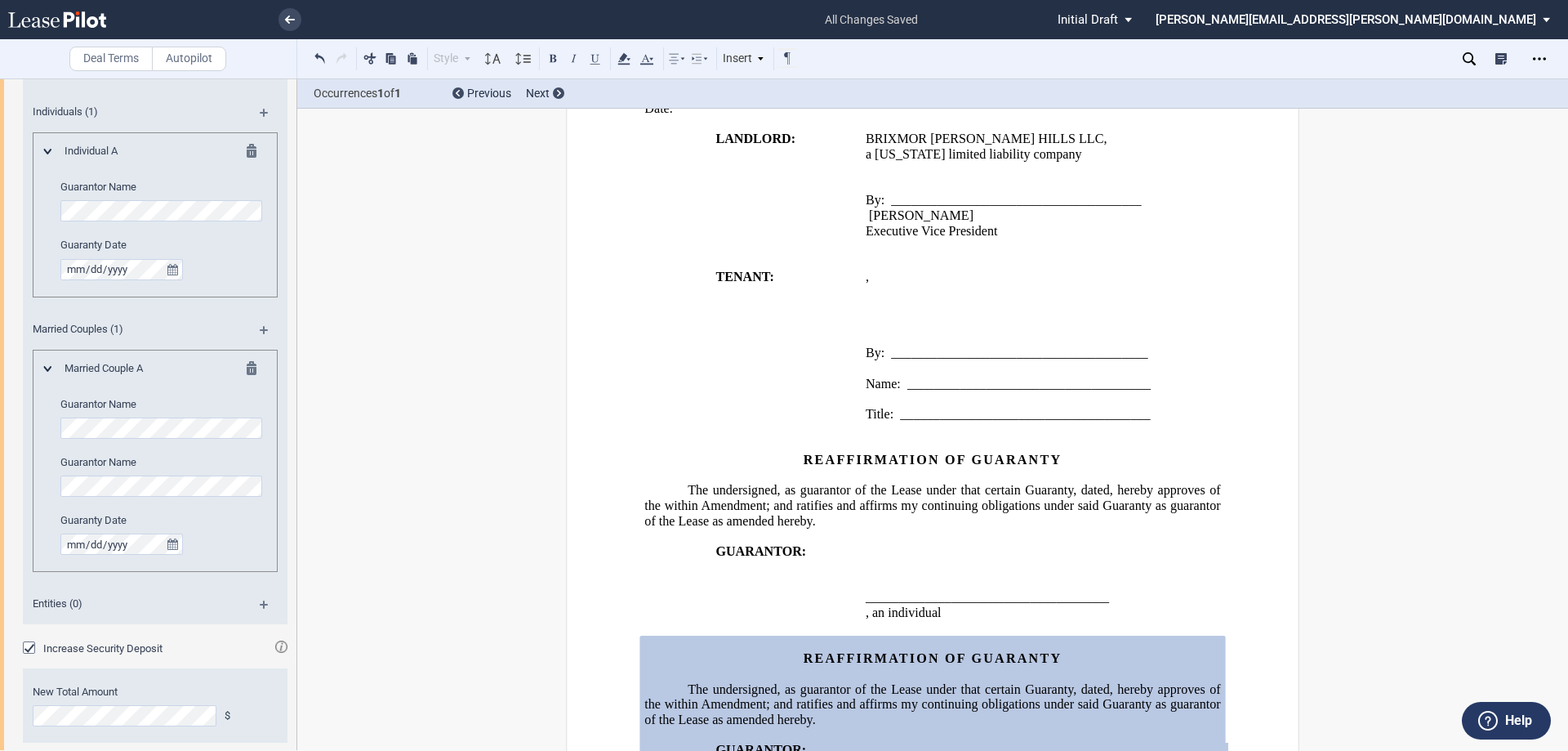
scroll to position [1533, 0]
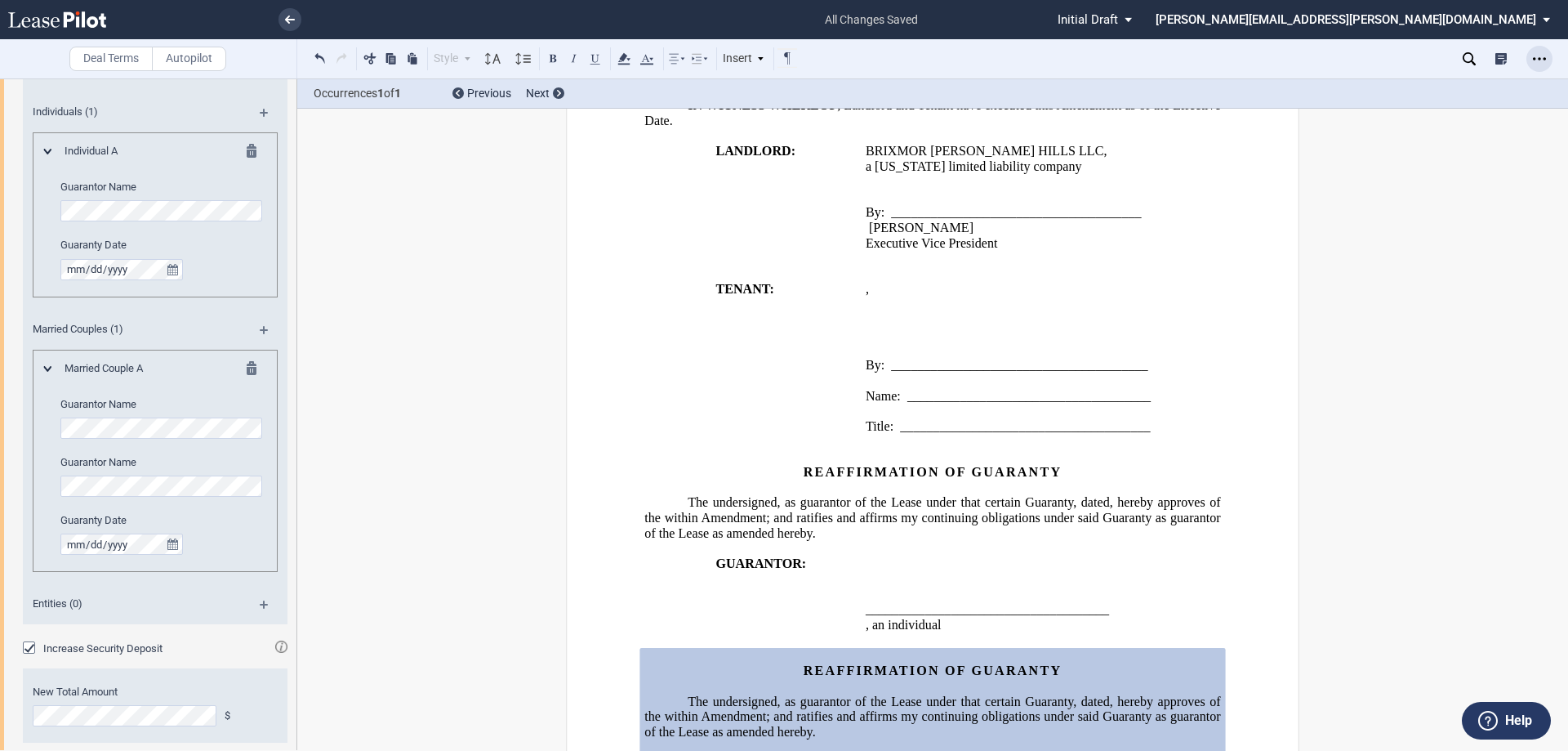
click at [1535, 58] on icon "Open Lease options menu" at bounding box center [1539, 59] width 13 height 13
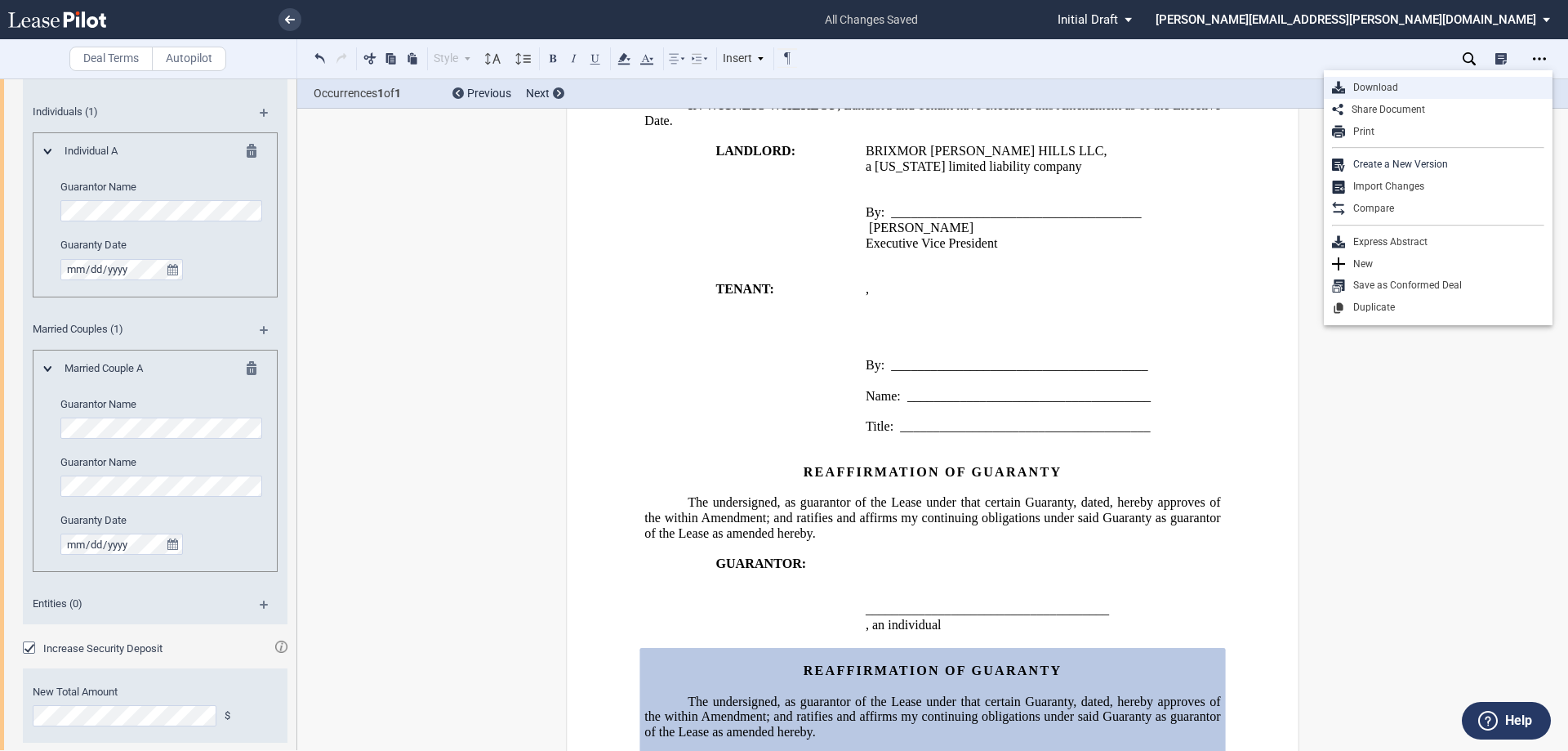
click at [1423, 87] on div "Download" at bounding box center [1445, 87] width 199 height 14
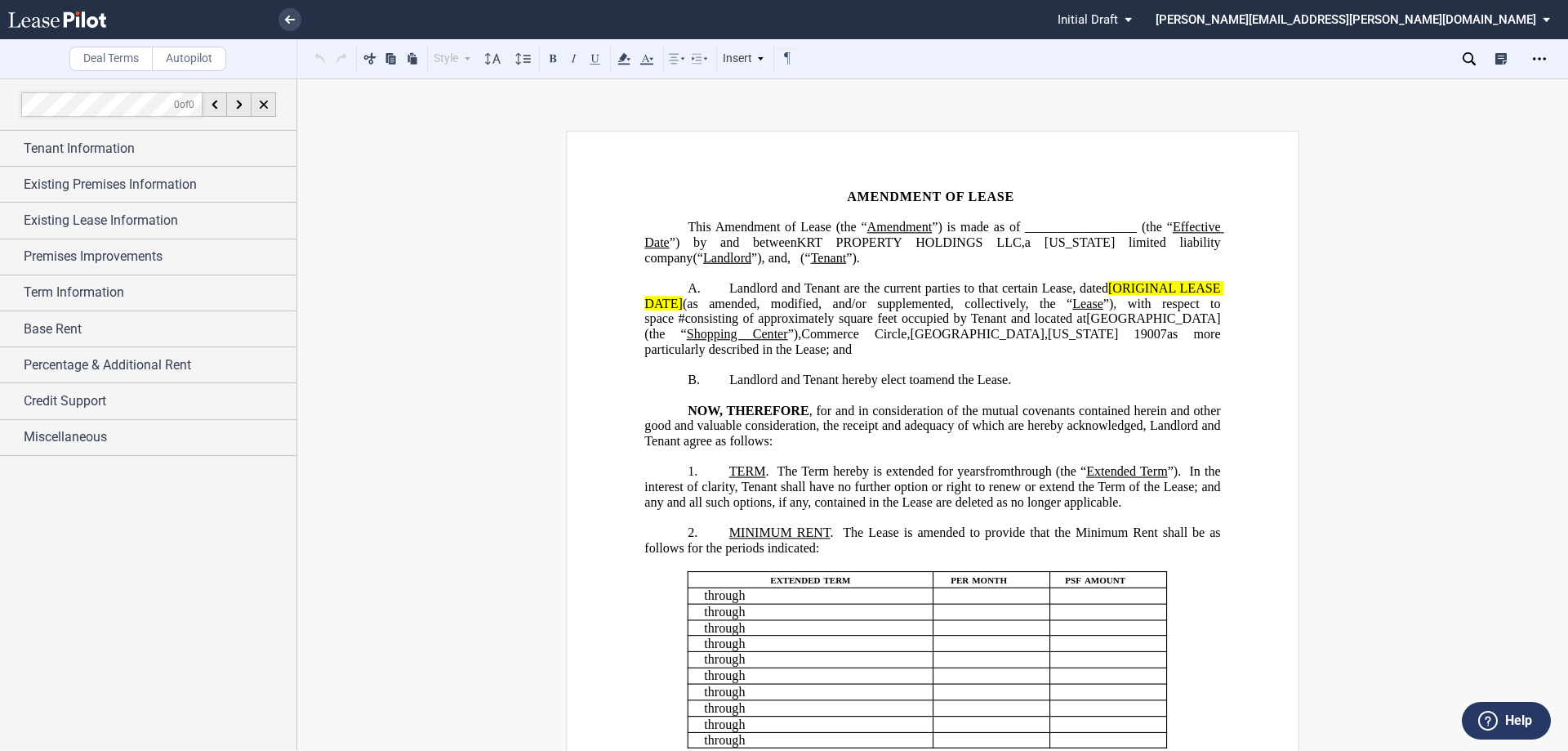
click at [867, 228] on span "Amendment of Lease (the “" at bounding box center [791, 227] width 152 height 14
click at [811, 255] on span "(“" at bounding box center [805, 257] width 11 height 14
click at [1013, 358] on p "A. Landlord and Tenant are the current parties to that certain Lease, dated [OR…" at bounding box center [932, 319] width 576 height 76
drag, startPoint x: 1104, startPoint y: 303, endPoint x: 681, endPoint y: 317, distance: 423.2
click at [681, 317] on span "Landlord and Tenant are the current parties to that certain Lease, dated [ORIGI…" at bounding box center [934, 318] width 580 height 76
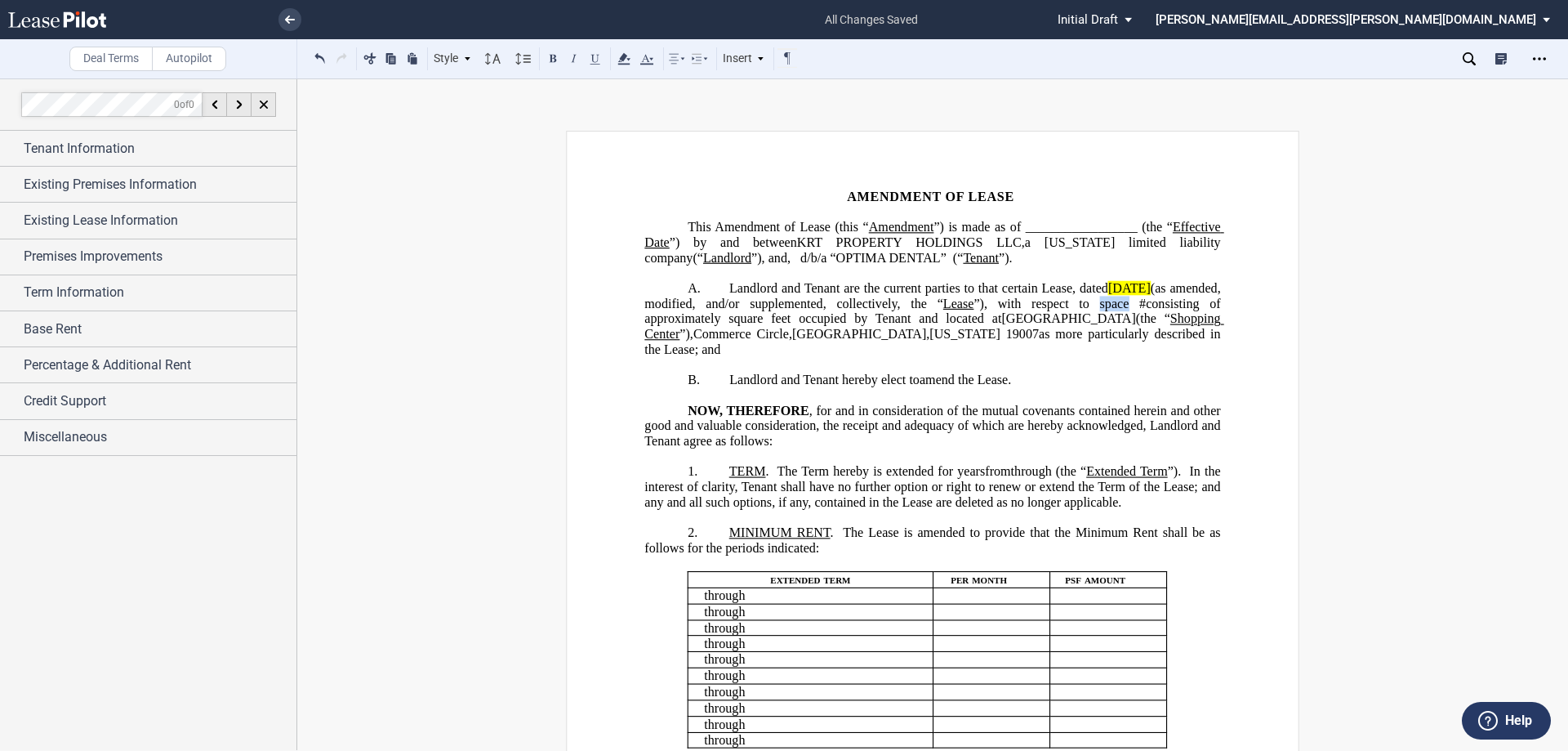
drag, startPoint x: 1120, startPoint y: 322, endPoint x: 1093, endPoint y: 317, distance: 27.5
click at [1093, 317] on span "Landlord and Tenant are the current parties to that certain Lease, dated March …" at bounding box center [934, 318] width 580 height 76
click at [820, 326] on span "square feet occupied by Tenant and located at" at bounding box center [865, 318] width 273 height 14
click at [1148, 320] on span "consisting of approximately" at bounding box center [934, 310] width 580 height 30
drag, startPoint x: 1133, startPoint y: 332, endPoint x: 685, endPoint y: 345, distance: 448.2
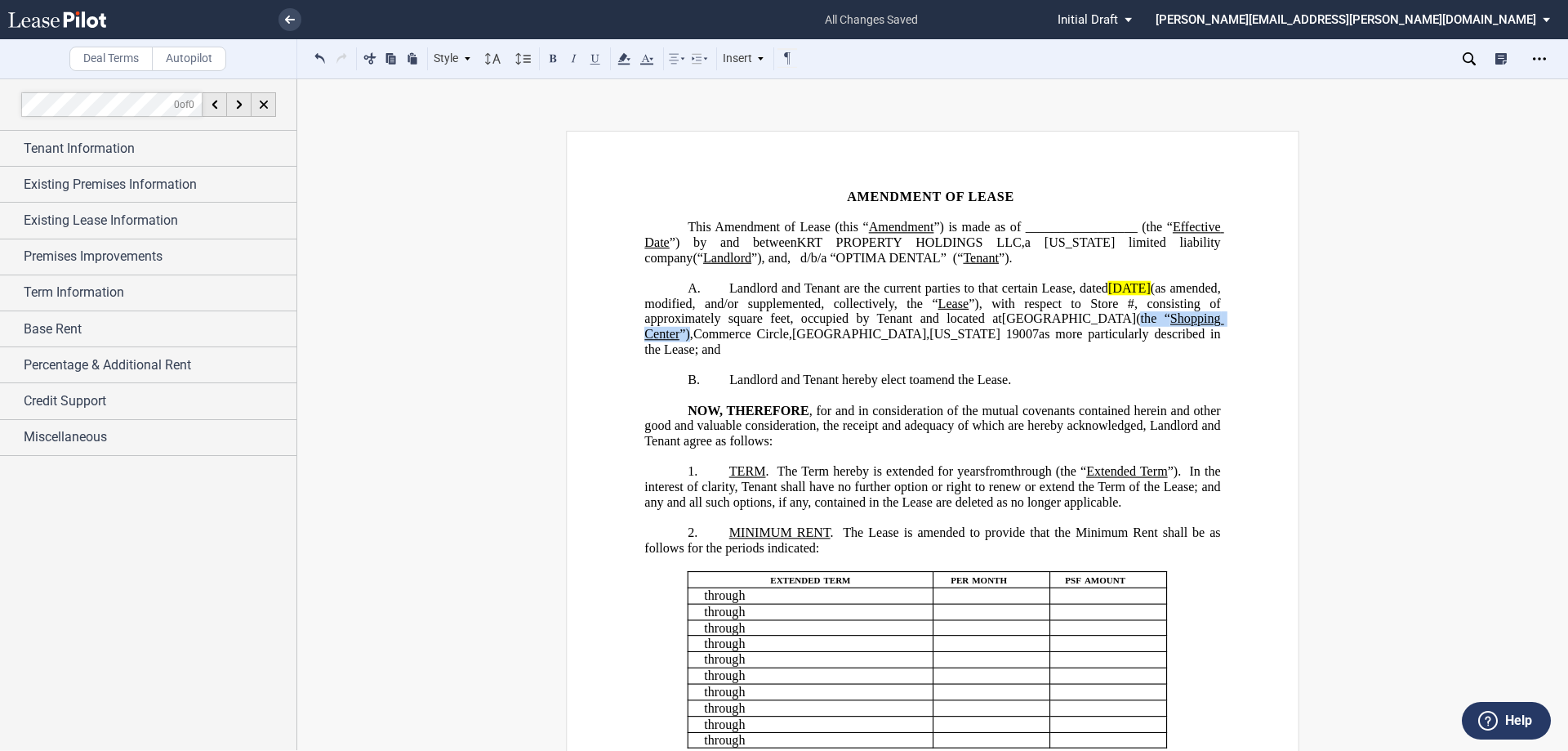
click at [685, 345] on span "Landlord and Tenant are the current parties to that certain Lease, dated March …" at bounding box center [934, 318] width 580 height 76
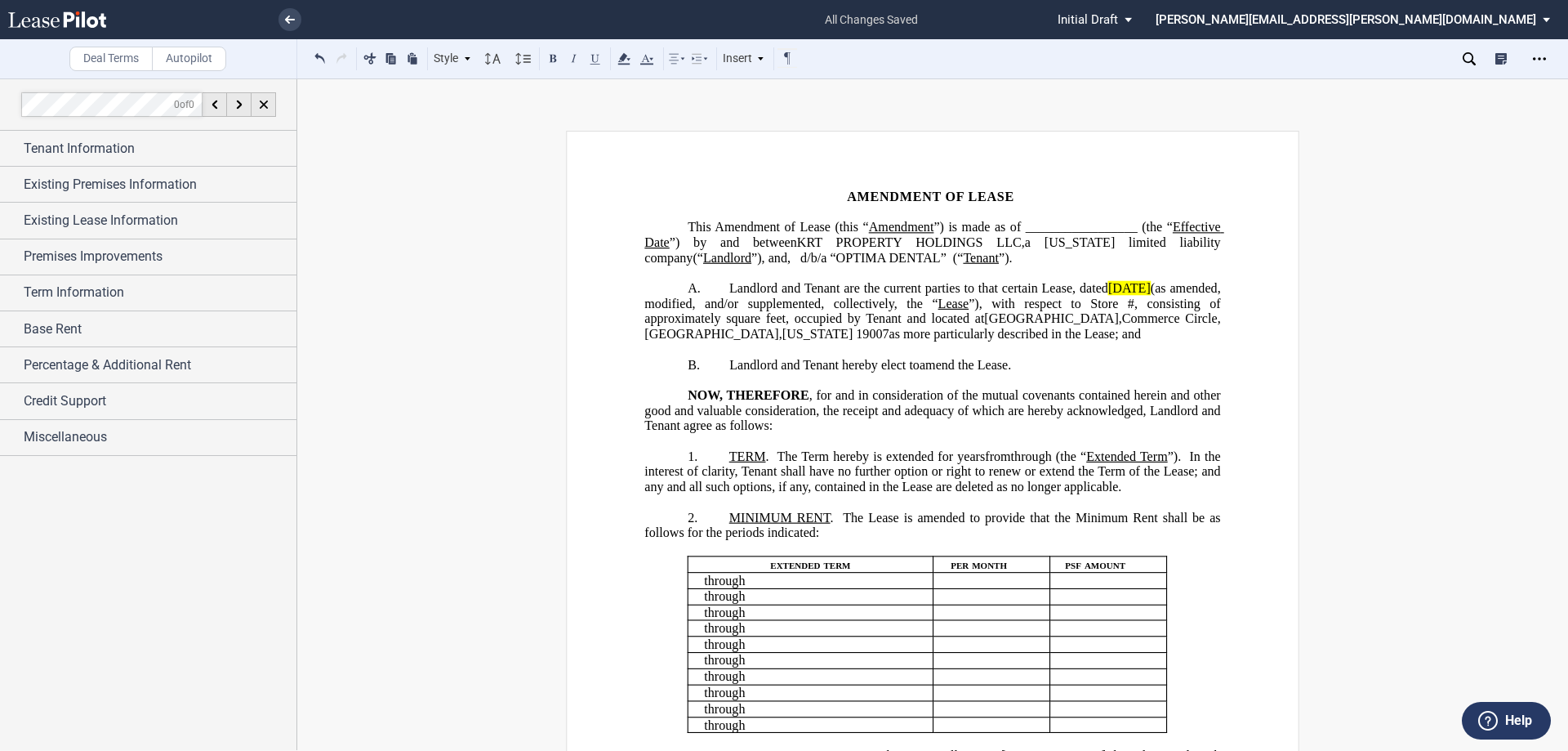
click at [889, 341] on span "as more particularly described in the Lease; and" at bounding box center [1015, 333] width 252 height 14
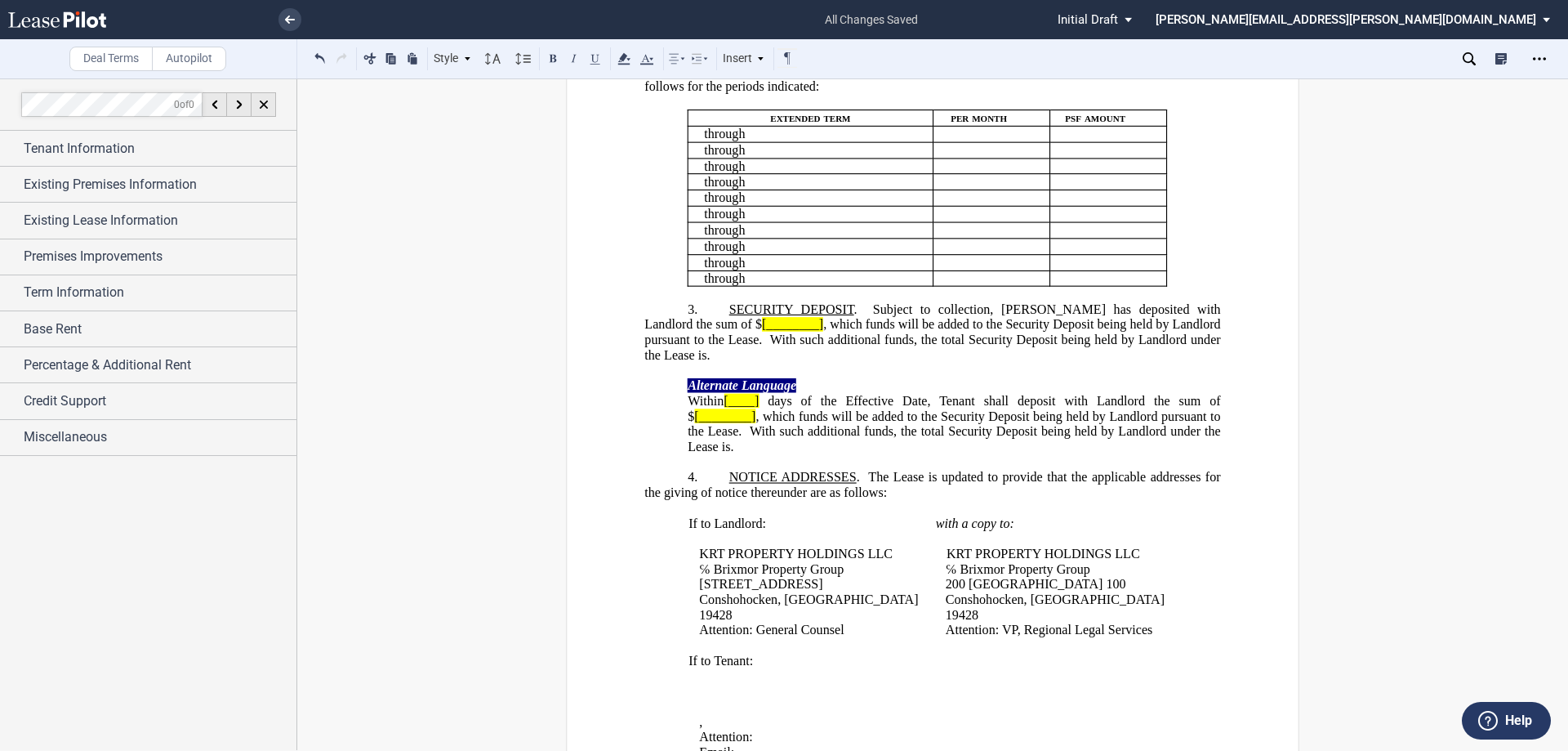
scroll to position [572, 0]
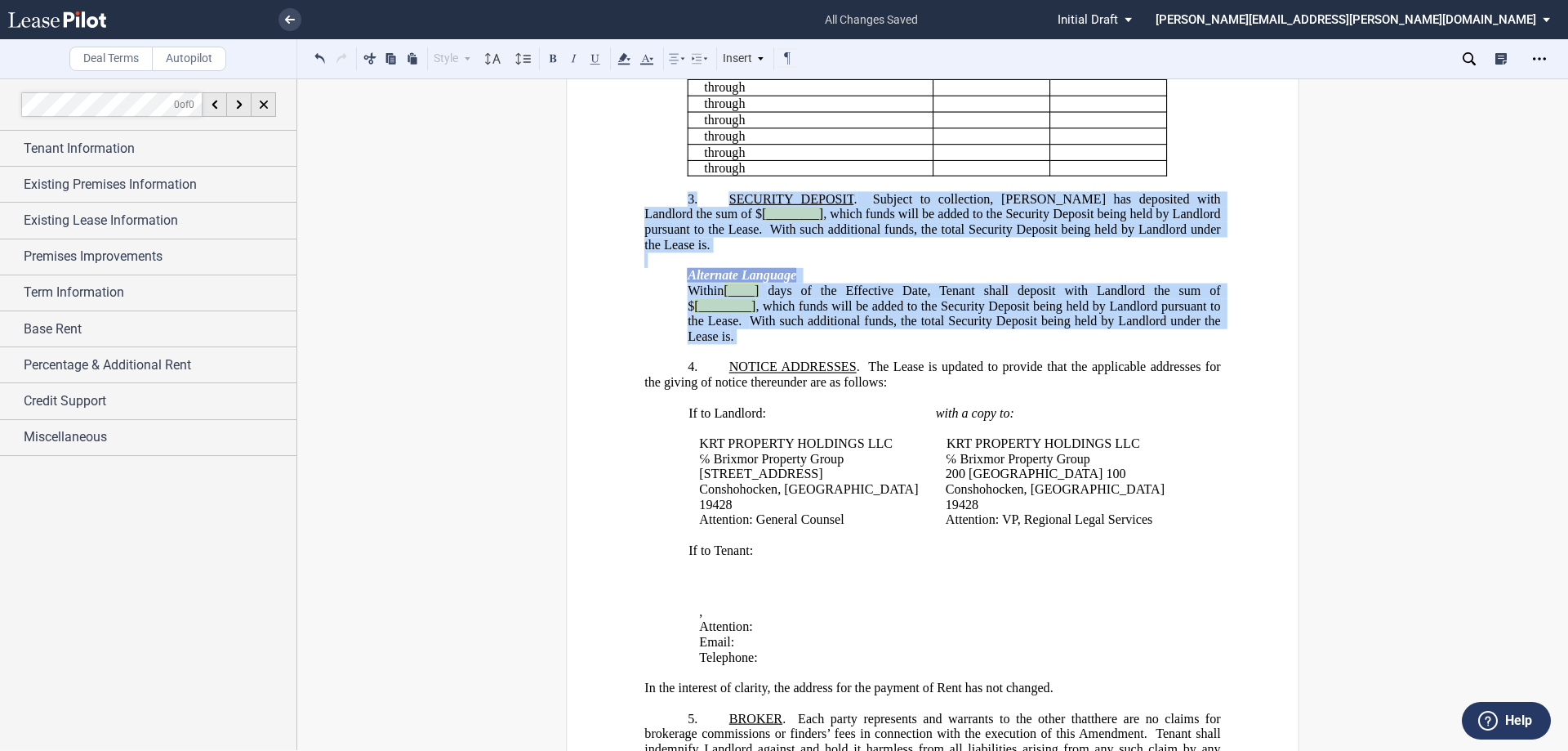
drag, startPoint x: 811, startPoint y: 513, endPoint x: 683, endPoint y: 365, distance: 195.7
click at [683, 365] on div "ASSIGNMENT, ASSUMPTION, AND ﻿ ﻿ ﻿ ﻿ AMENDMENT OF LEASE ﻿ This ﻿ ﻿ ﻿ ﻿ Amendment…" at bounding box center [932, 662] width 576 height 2089
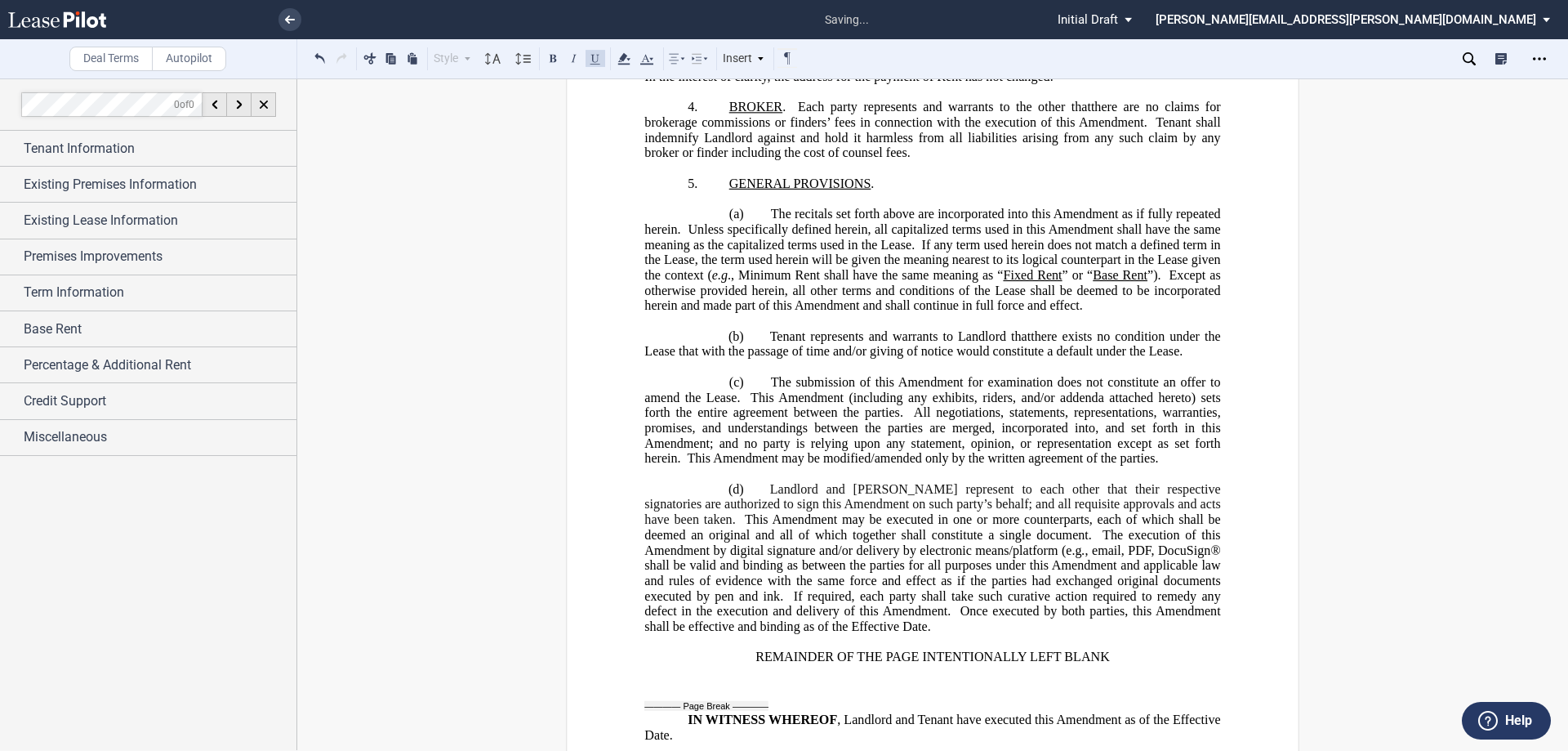
scroll to position [1252, 0]
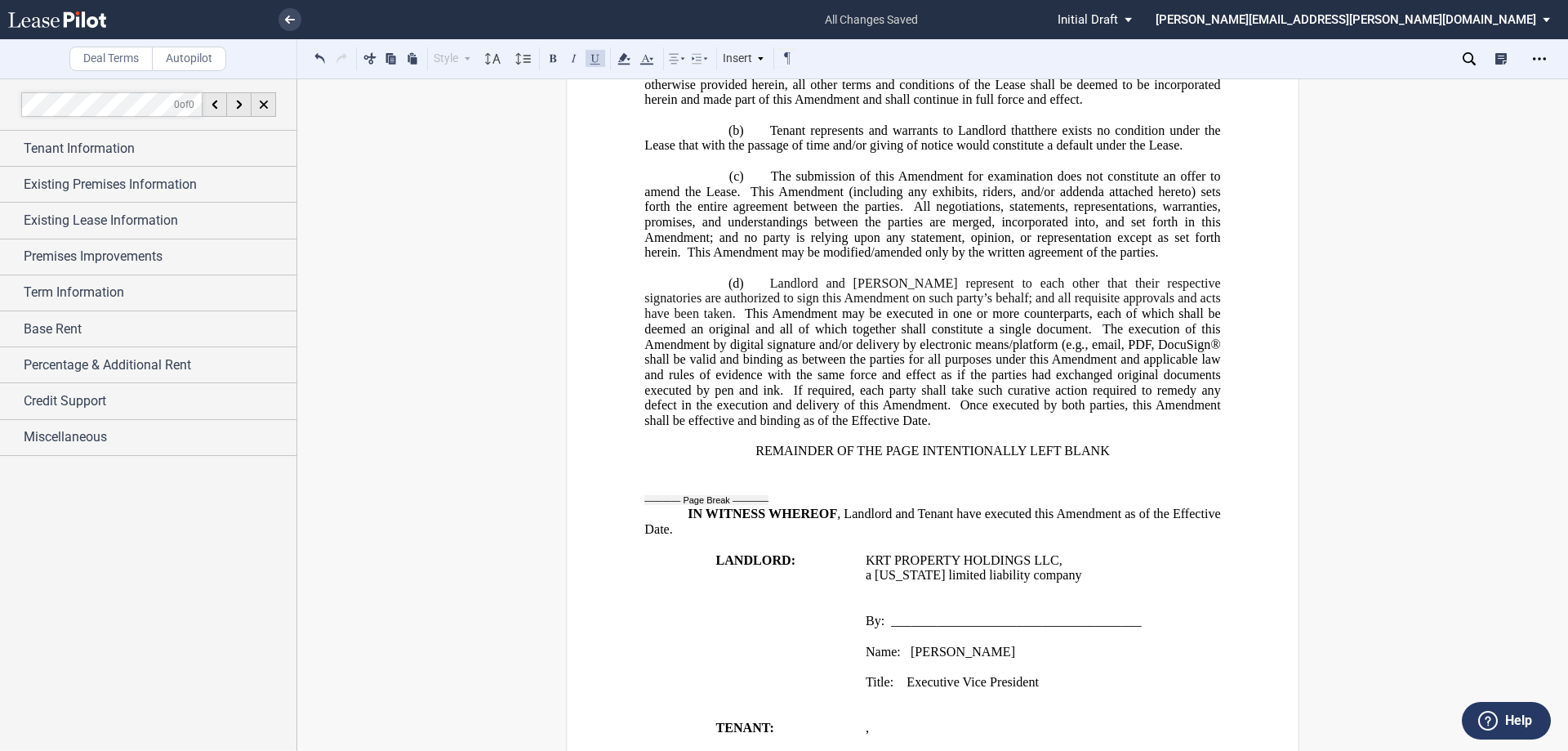
click at [1140, 398] on span ", email, PDF, DocuSign® shall be valid and binding as between the parties for a…" at bounding box center [934, 367] width 580 height 60
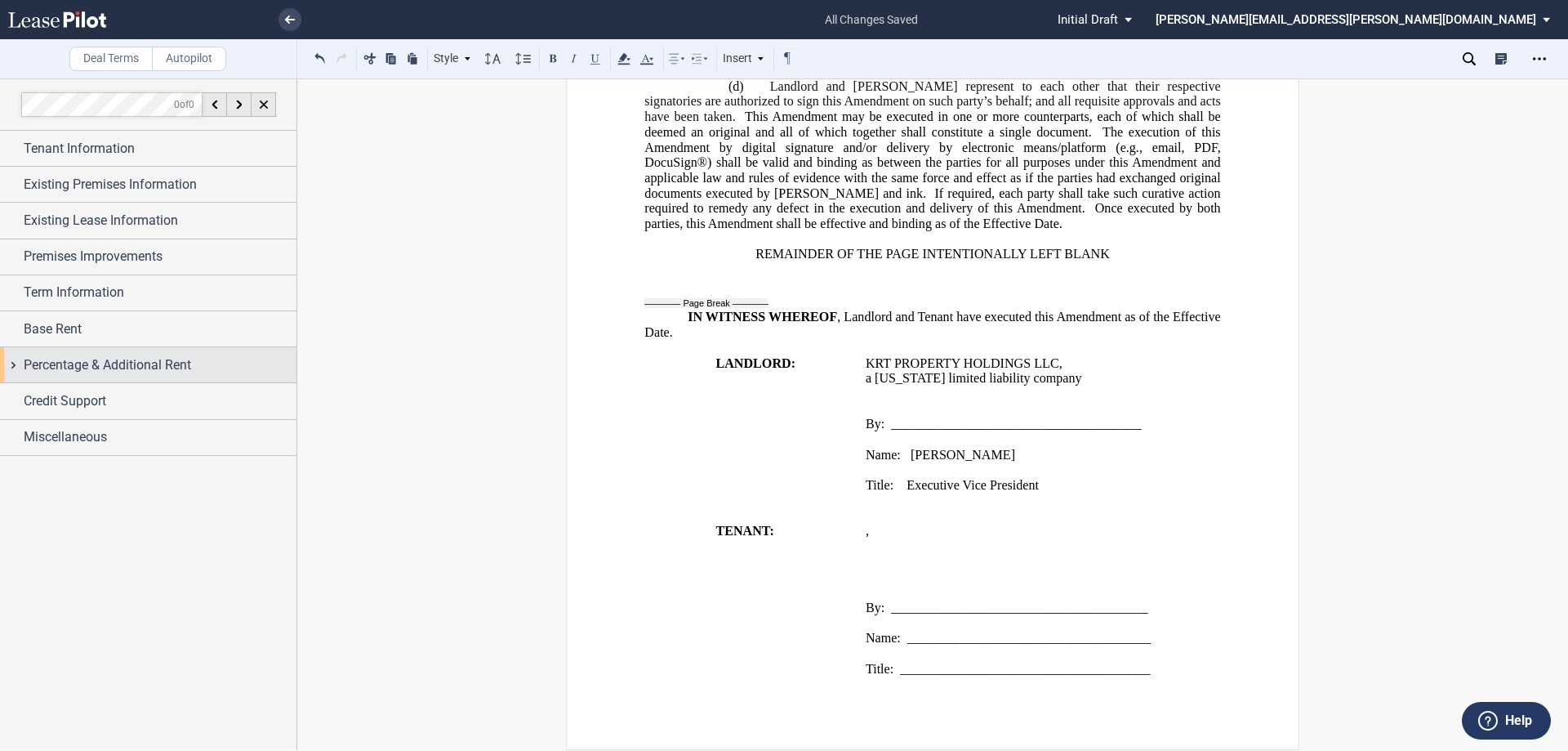
scroll to position [1518, 0]
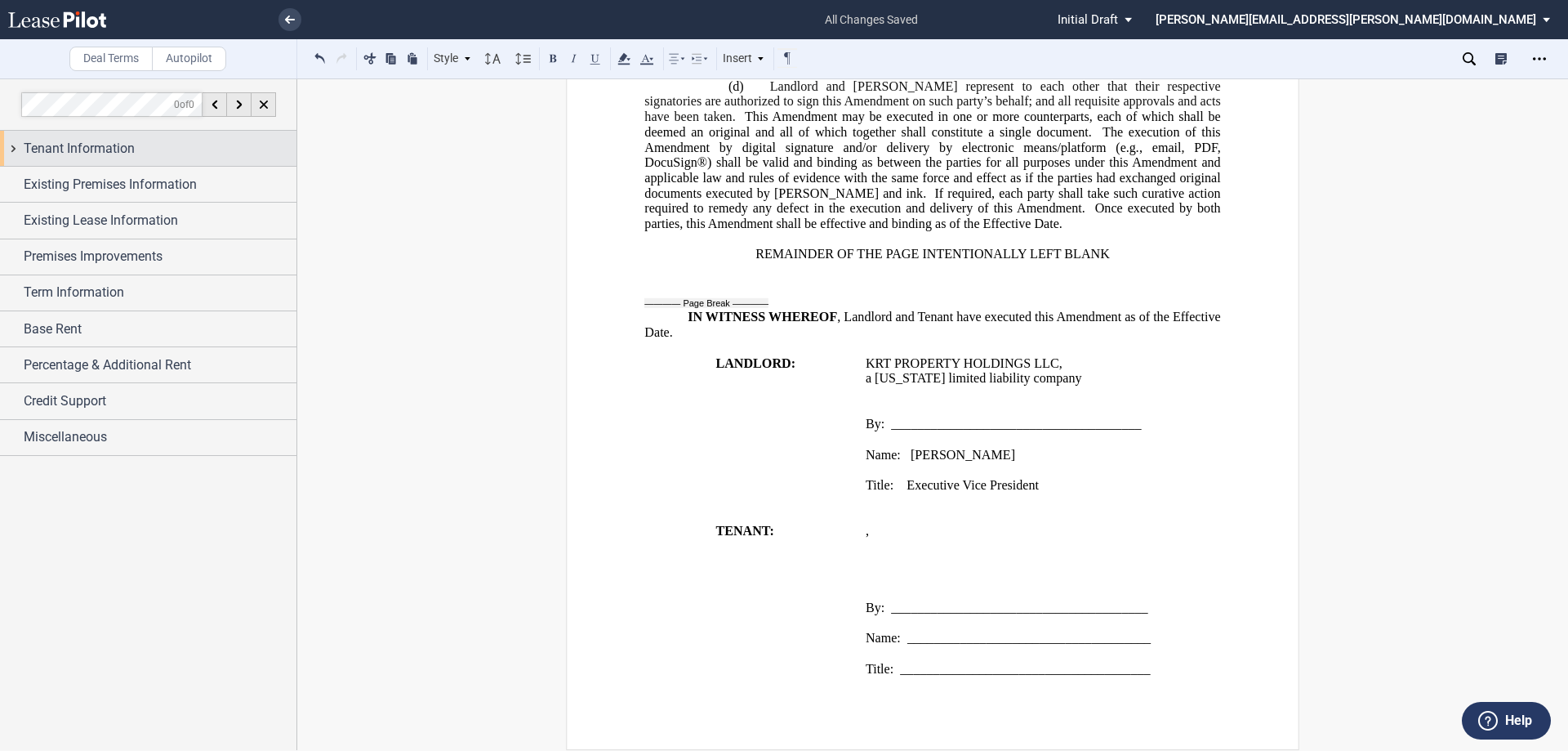
click at [64, 158] on span "Tenant Information" at bounding box center [79, 149] width 111 height 20
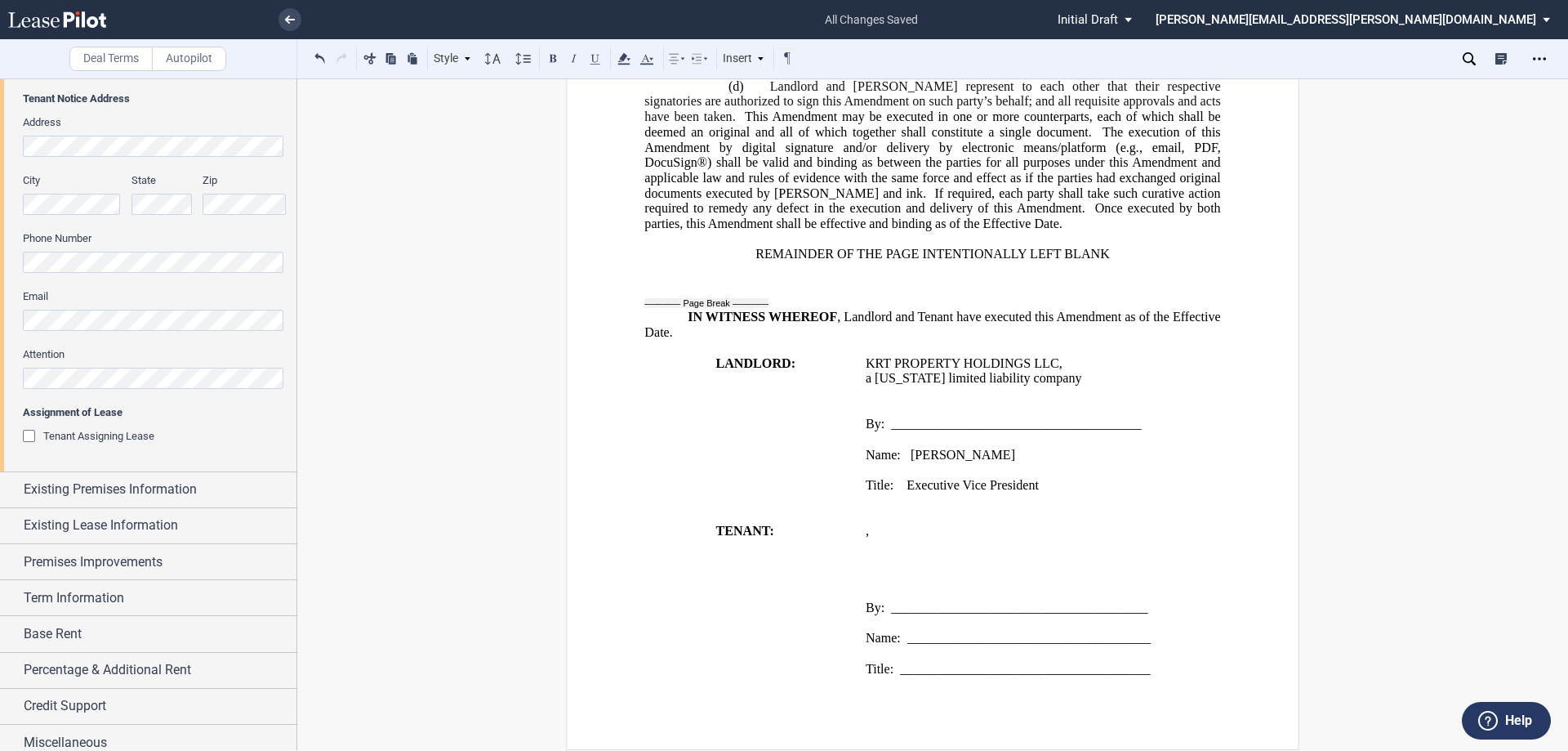
scroll to position [375, 0]
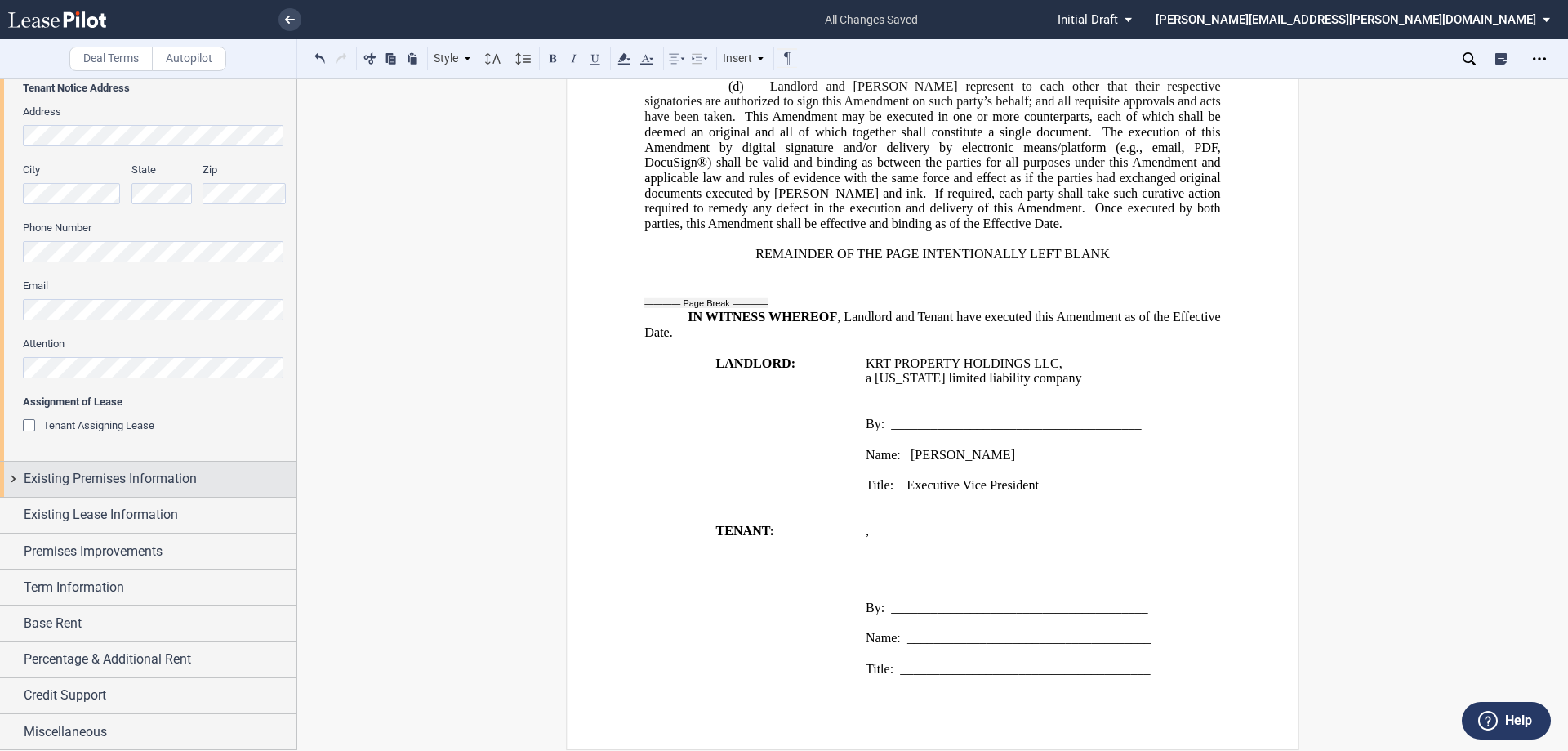
click at [64, 493] on div "Existing Premises Information" at bounding box center [148, 479] width 296 height 35
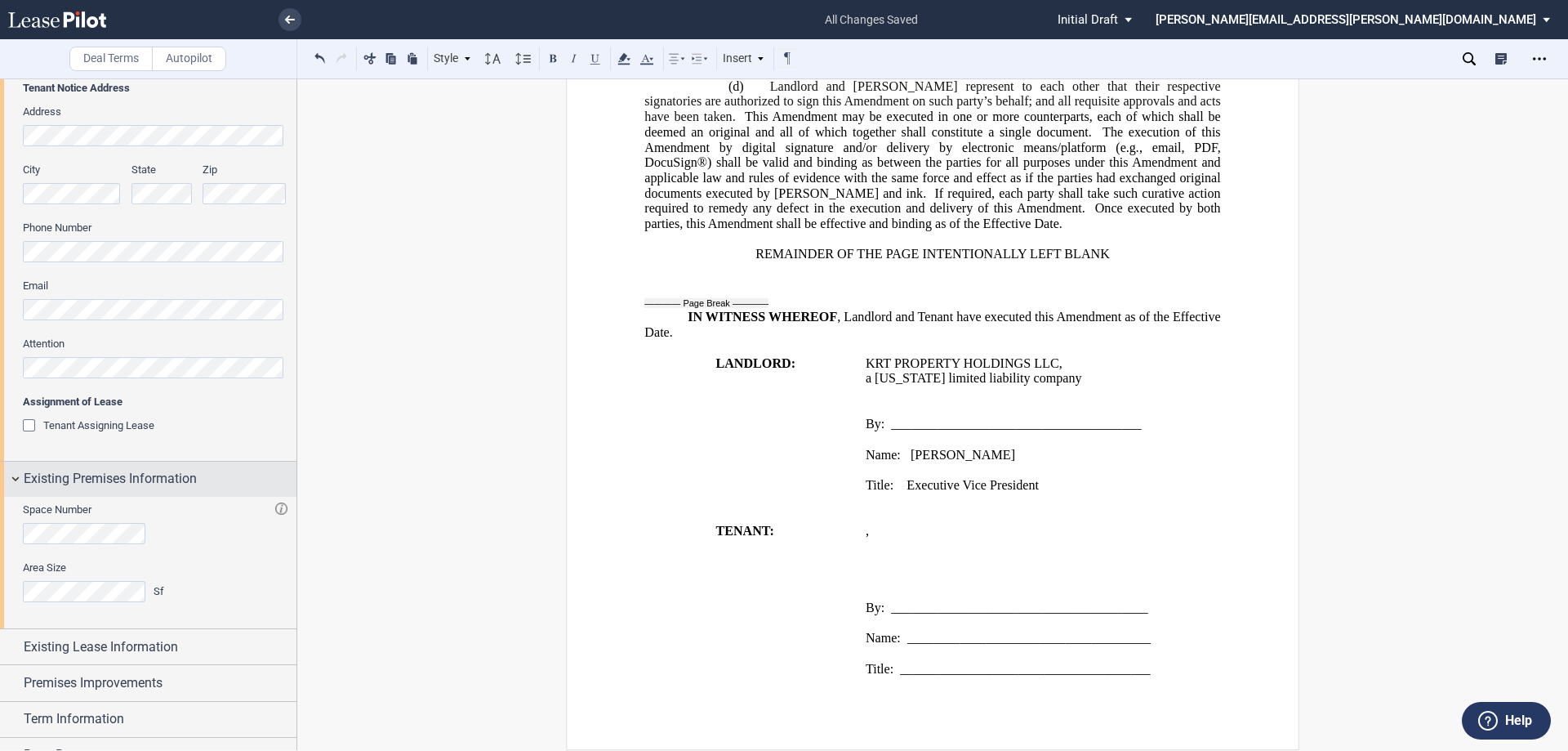
scroll to position [507, 0]
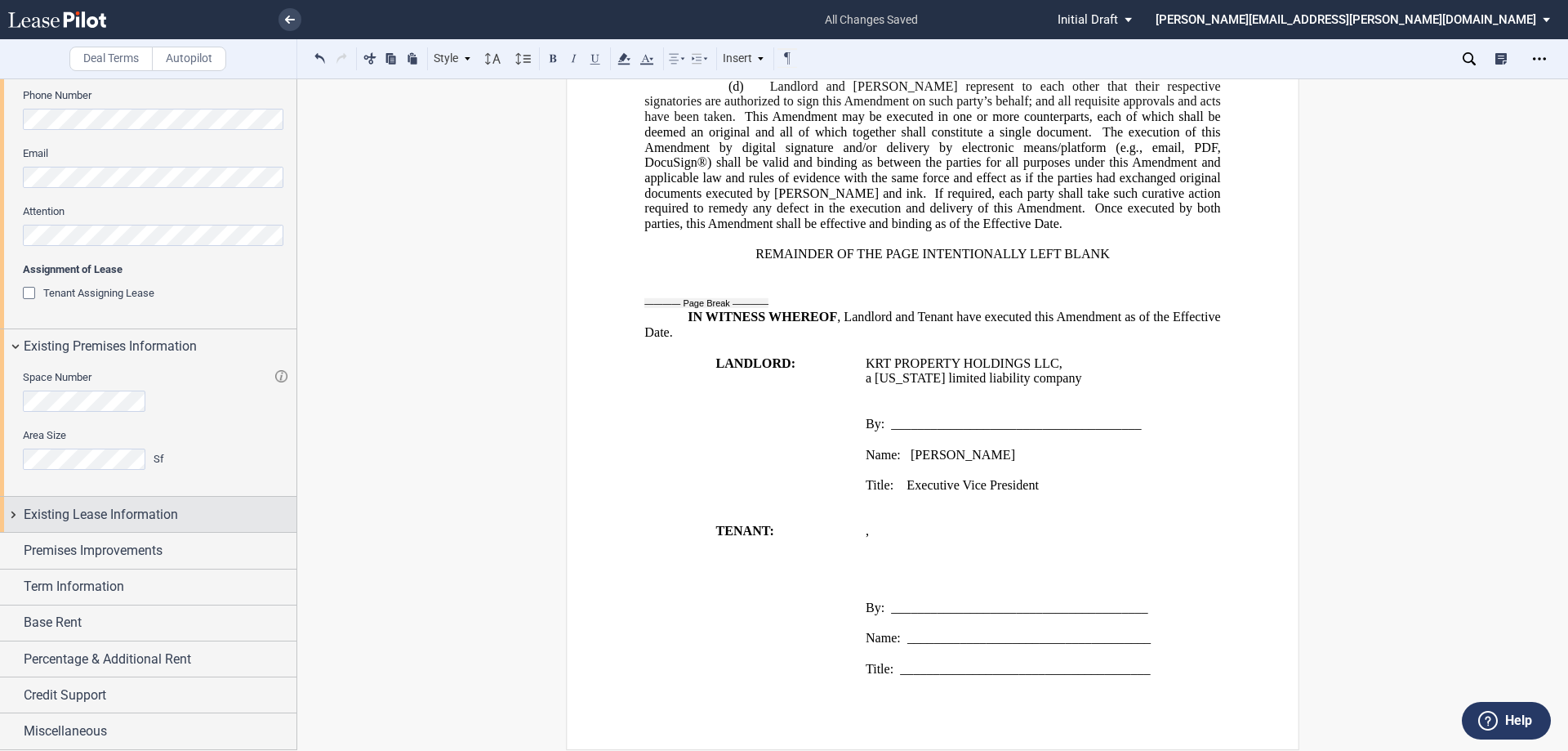
click at [72, 530] on div "Existing Lease Information" at bounding box center [148, 513] width 296 height 35
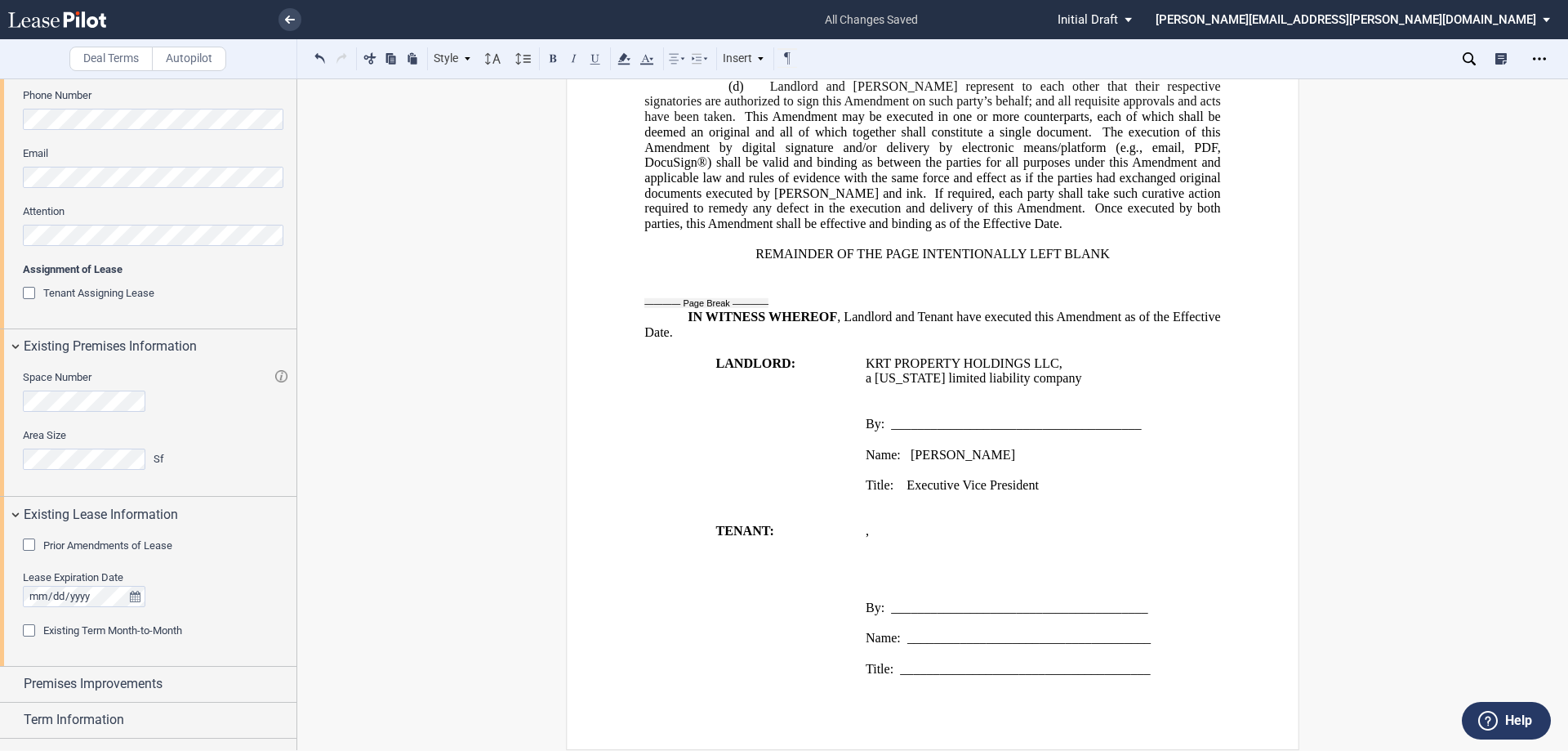
click at [28, 543] on div "Prior Amendments of Lease" at bounding box center [31, 546] width 16 height 16
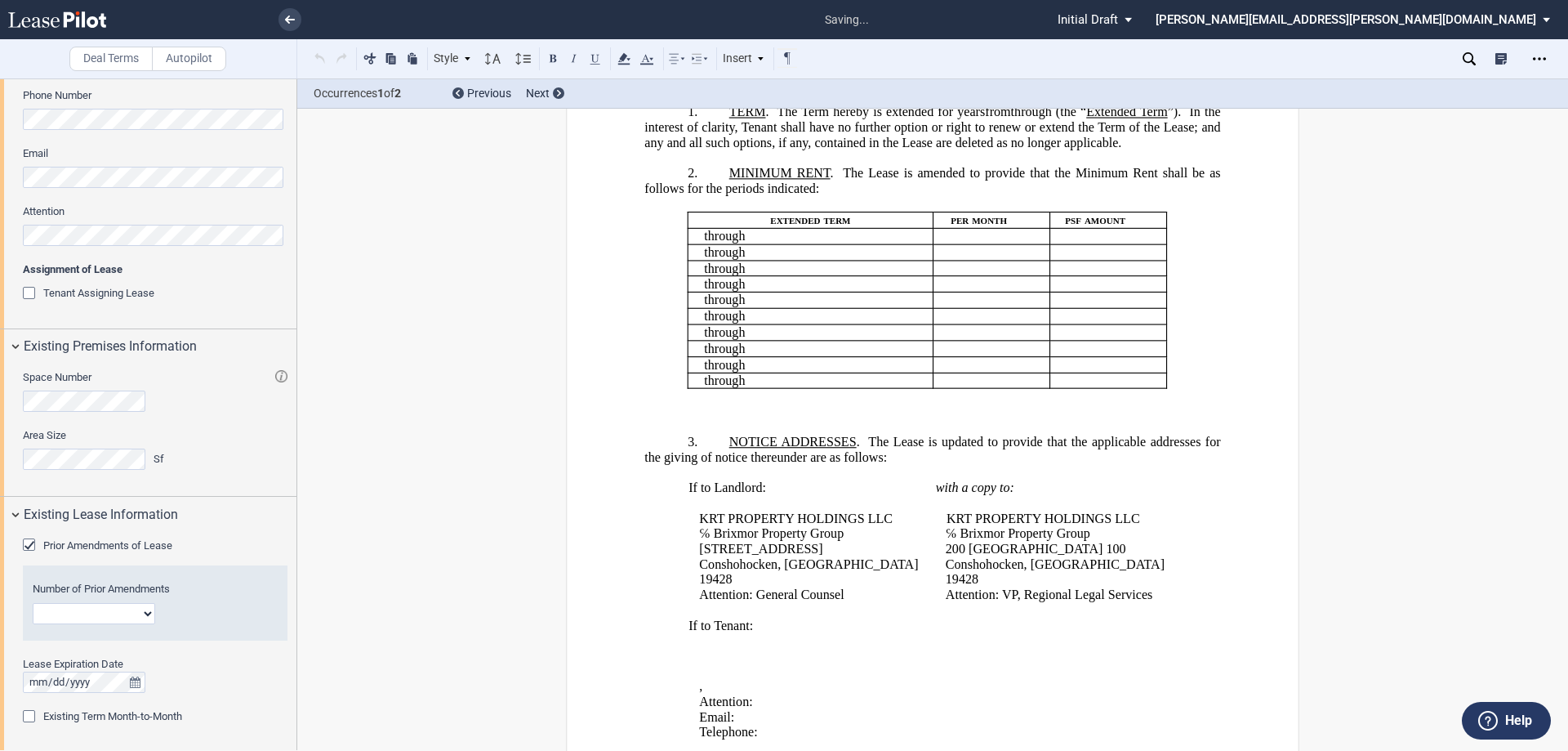
scroll to position [0, 0]
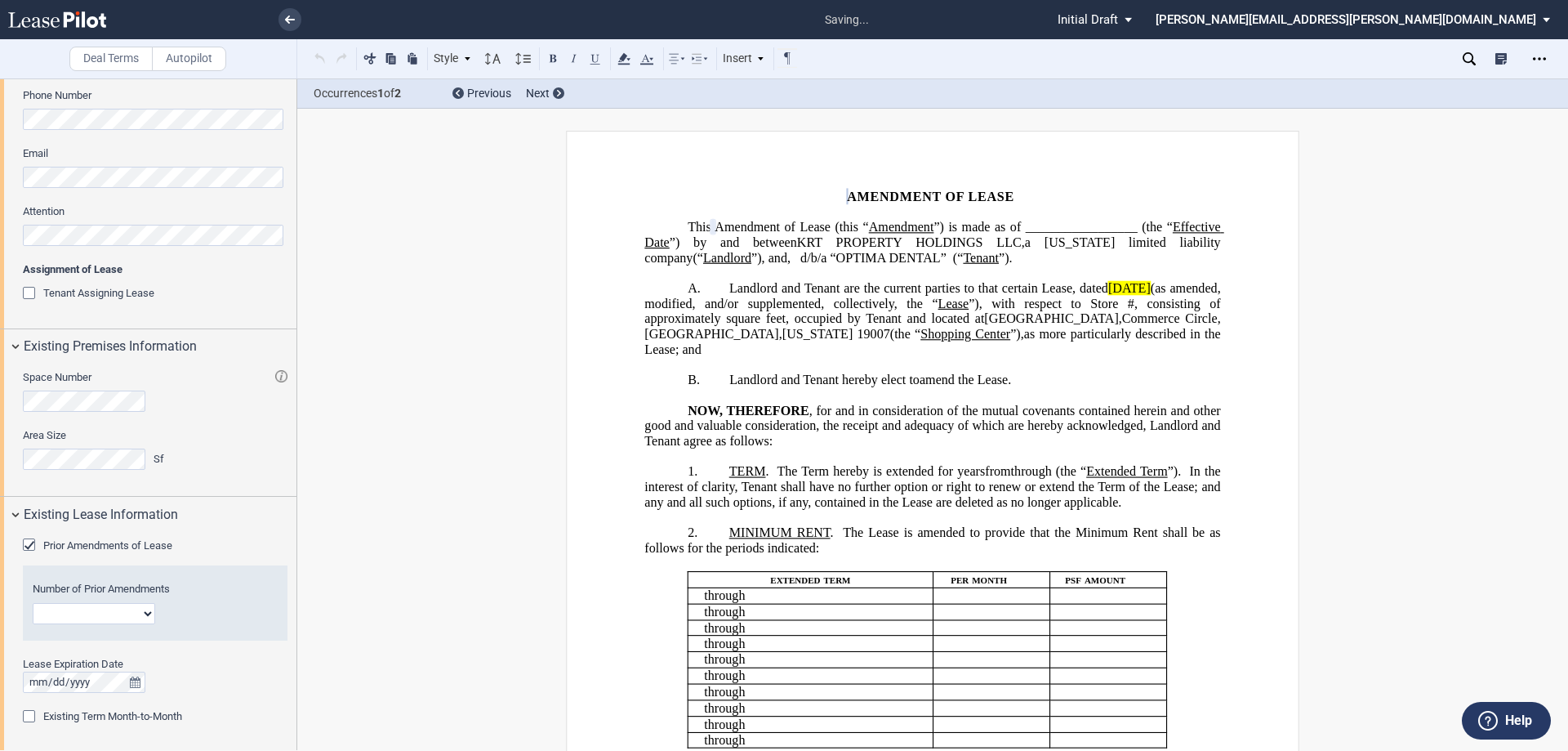
click at [104, 616] on select "1 2 3 4 5 6 7 8 9 10 11 12" at bounding box center [94, 613] width 122 height 21
select select "number:1"
click at [33, 602] on select "1 2 3 4 5 6 7 8 9 10 11 12" at bounding box center [94, 613] width 122 height 21
click at [229, 458] on div "Area Size Sf" at bounding box center [154, 457] width 284 height 58
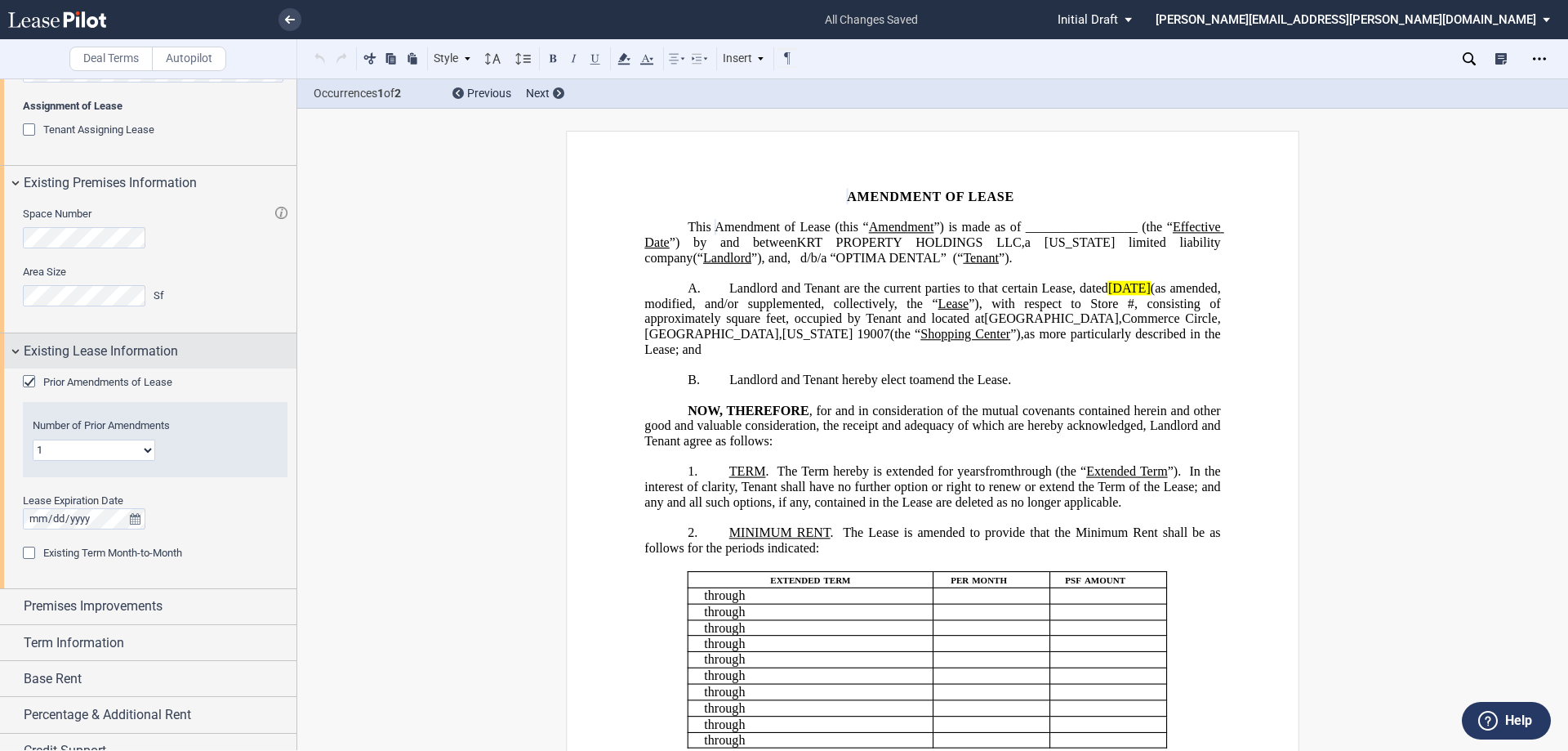
scroll to position [726, 0]
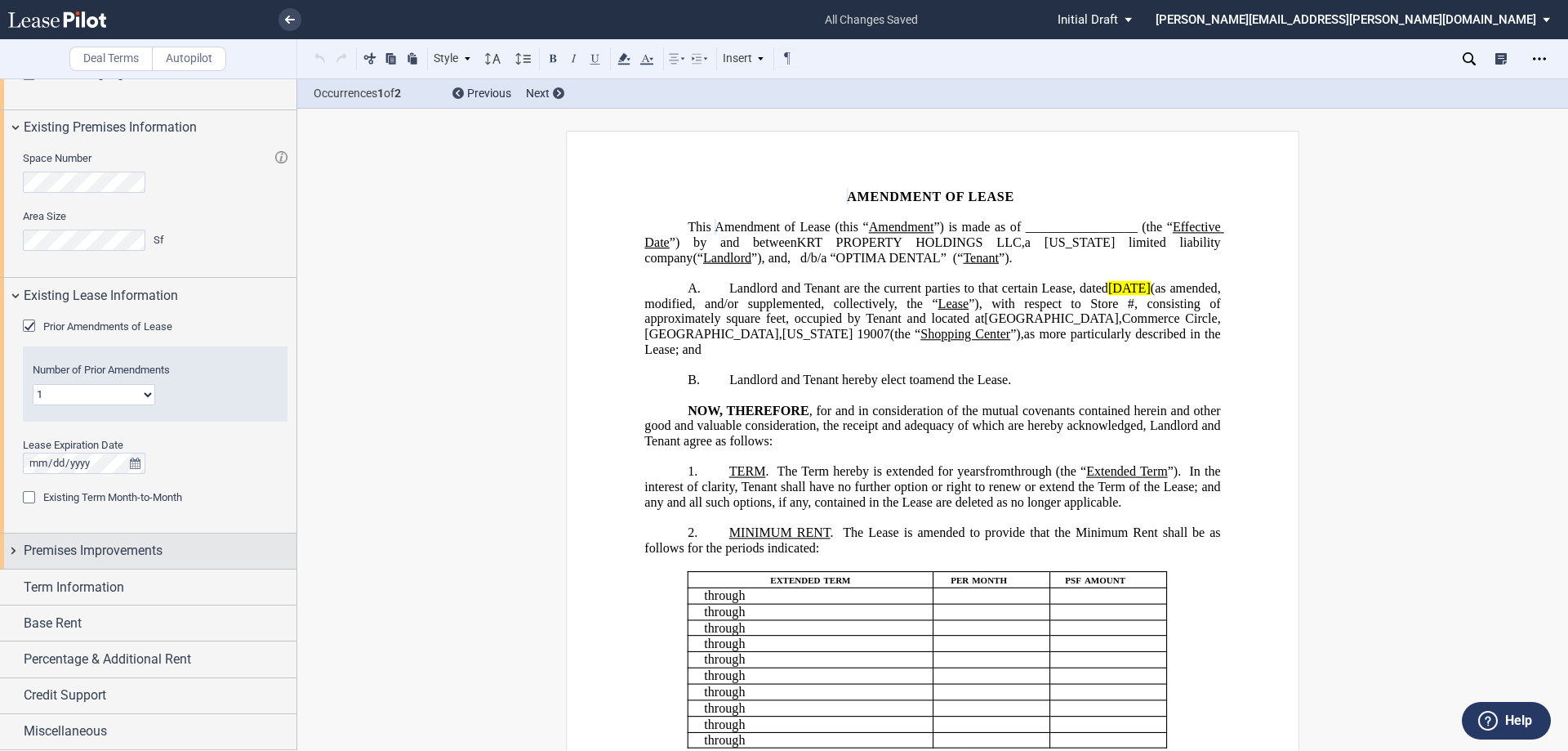
click at [230, 550] on div "Premises Improvements" at bounding box center [160, 550] width 273 height 20
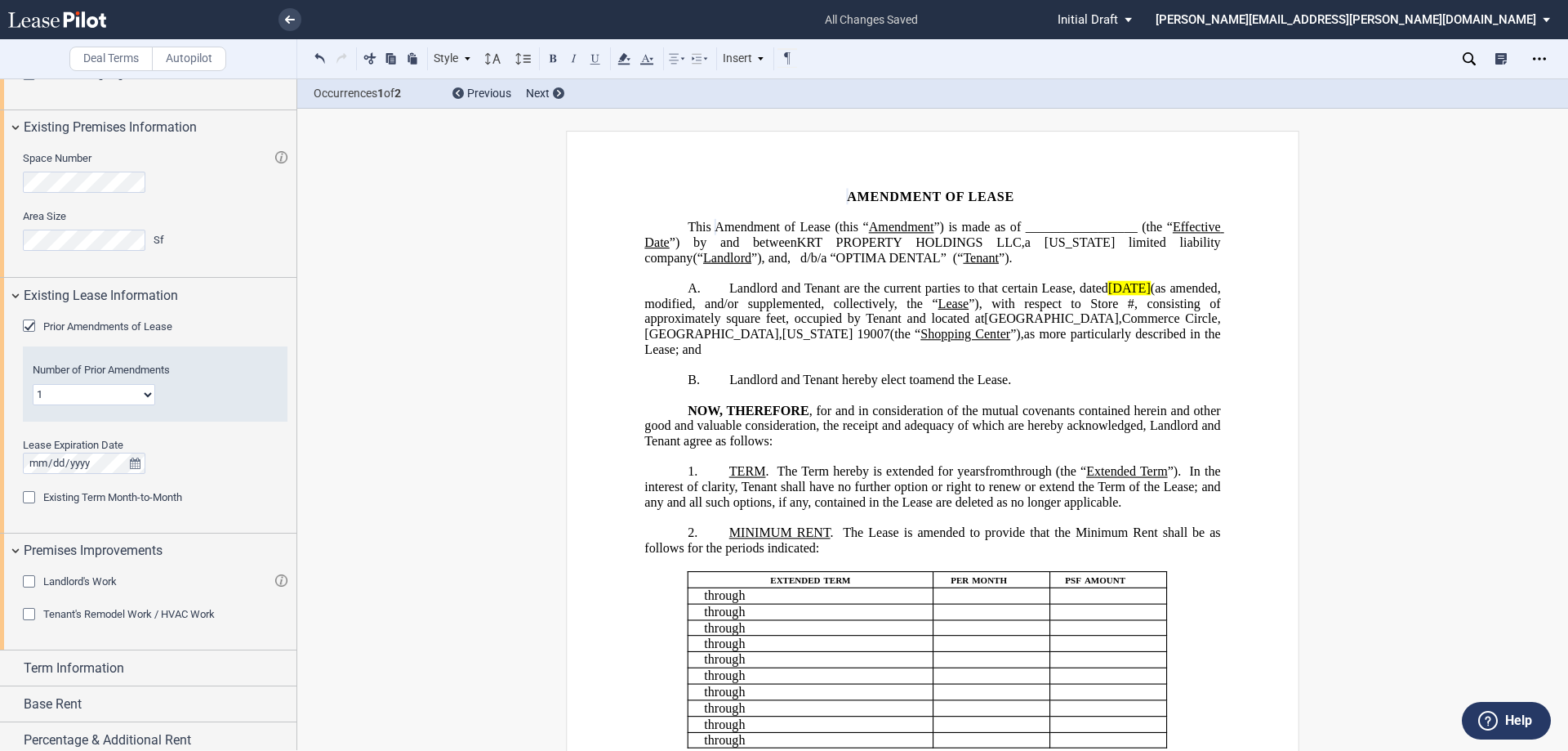
scroll to position [807, 0]
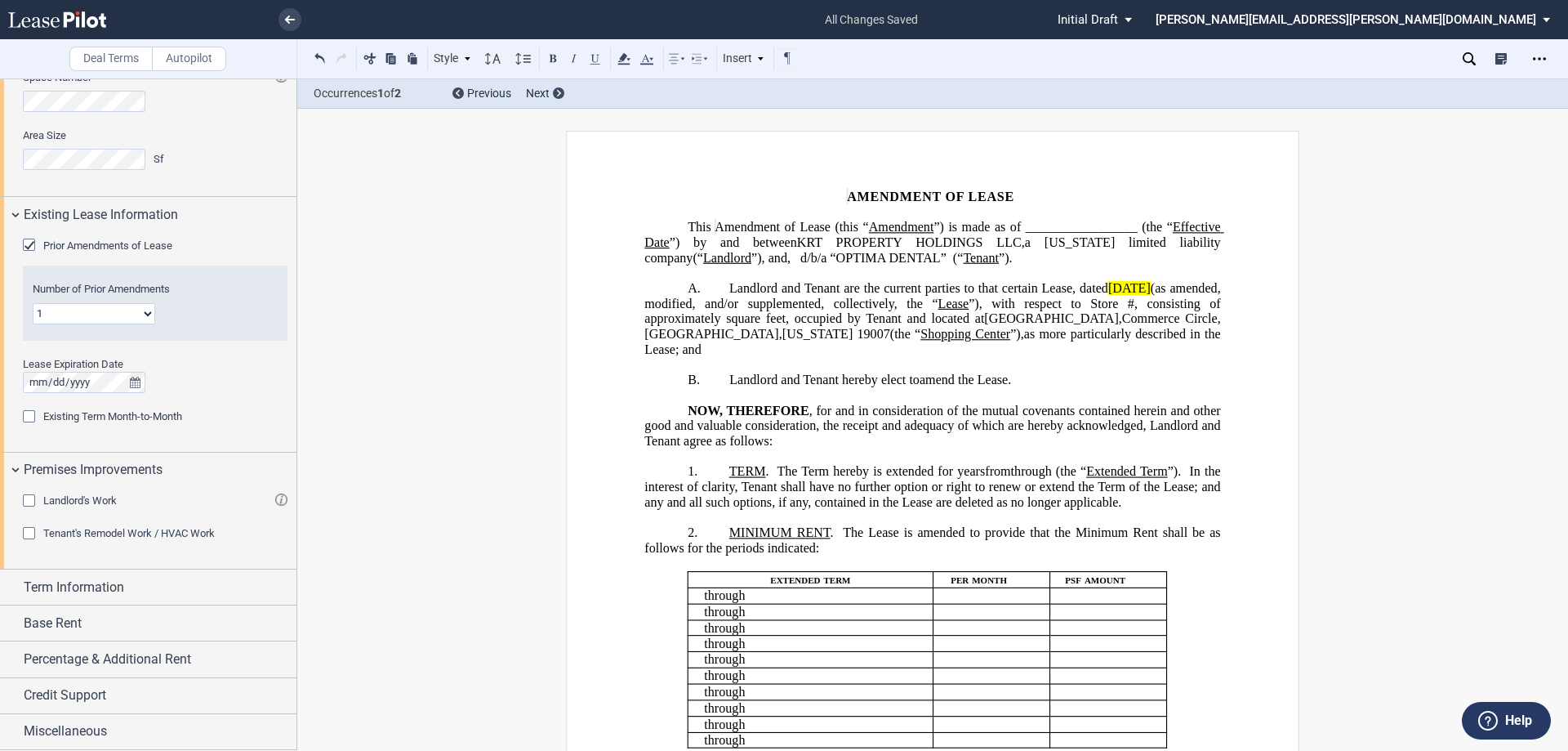
click at [26, 536] on div "Tenant's Remodel Work / HVAC Work" at bounding box center [31, 535] width 16 height 16
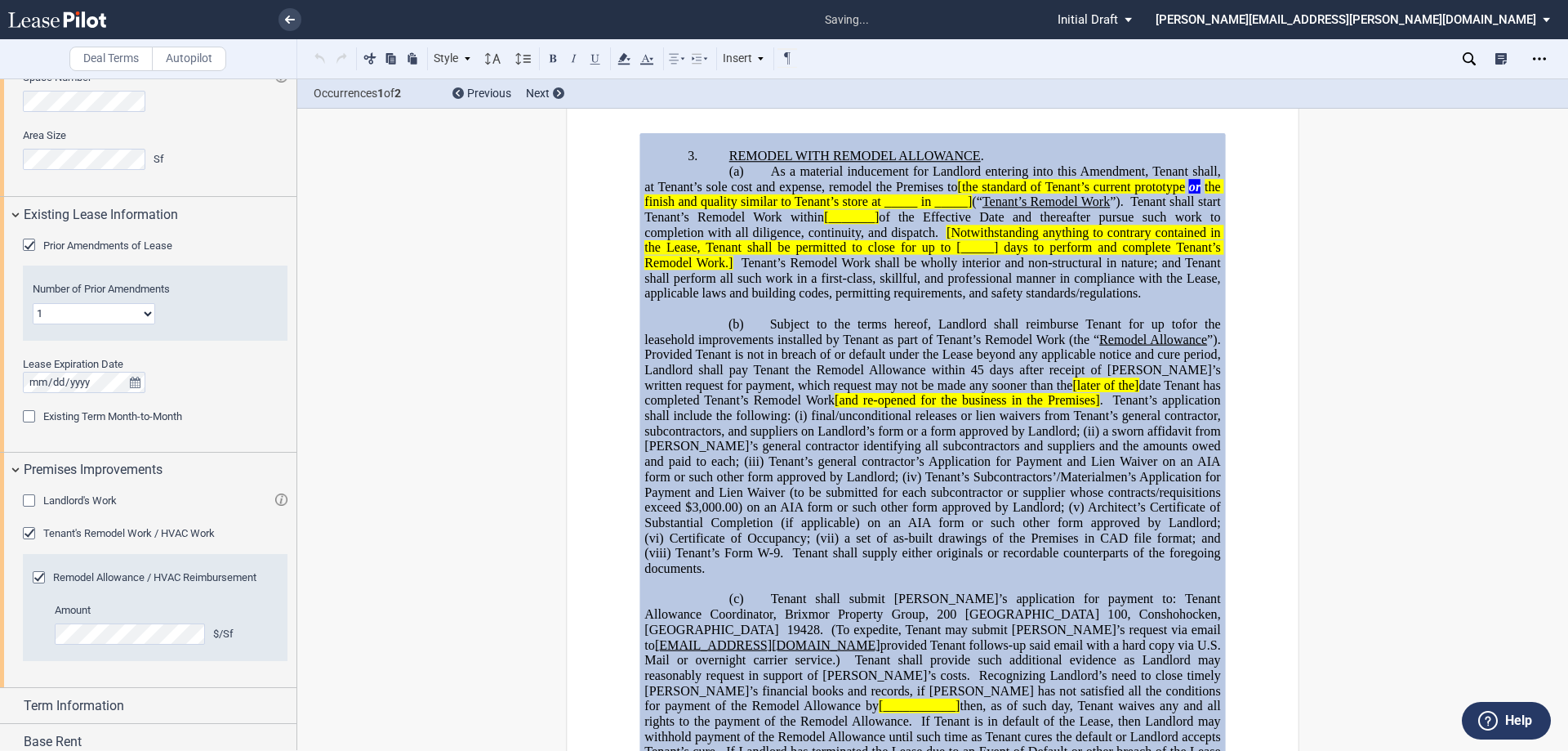
scroll to position [867, 0]
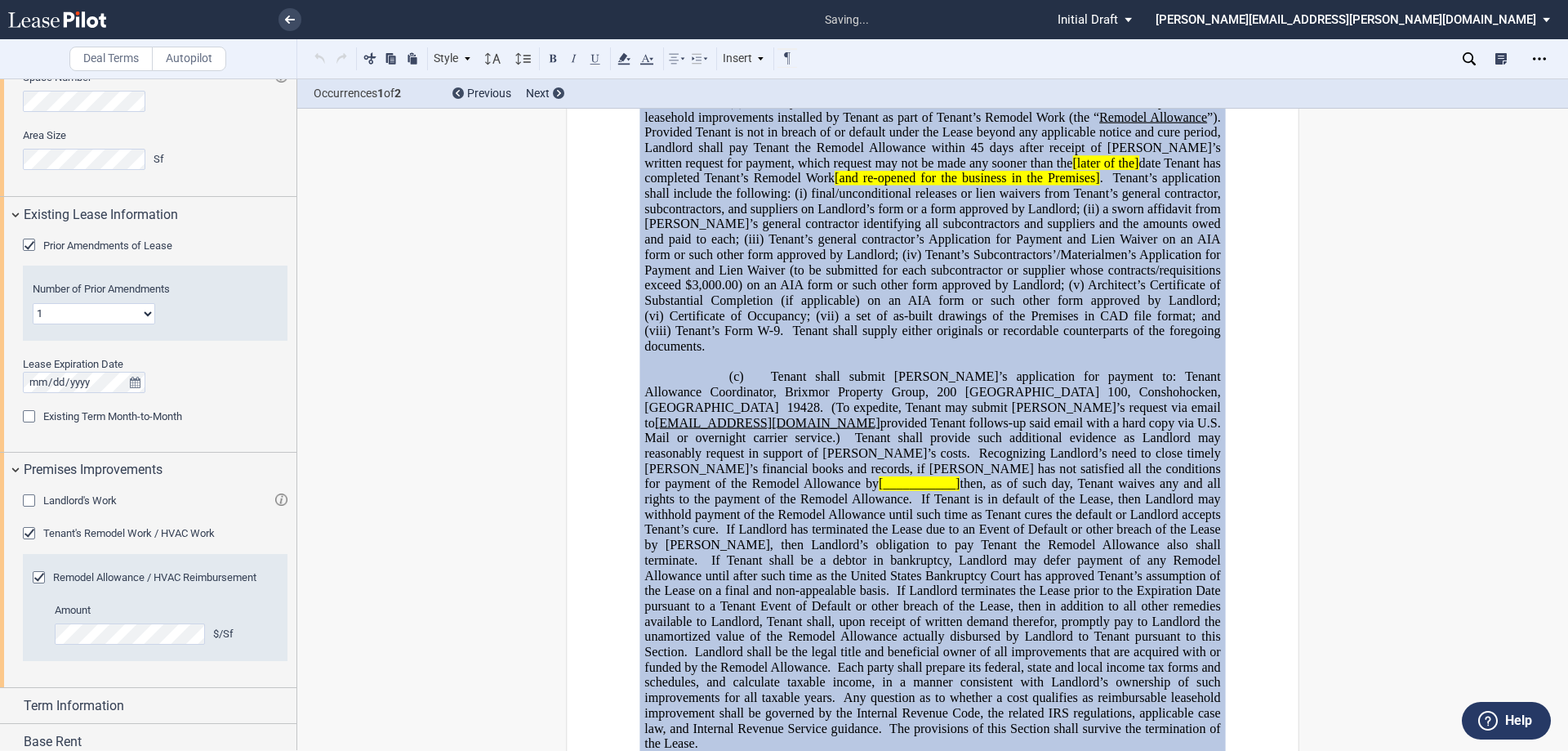
click at [823, 415] on span "19428." at bounding box center [805, 407] width 36 height 14
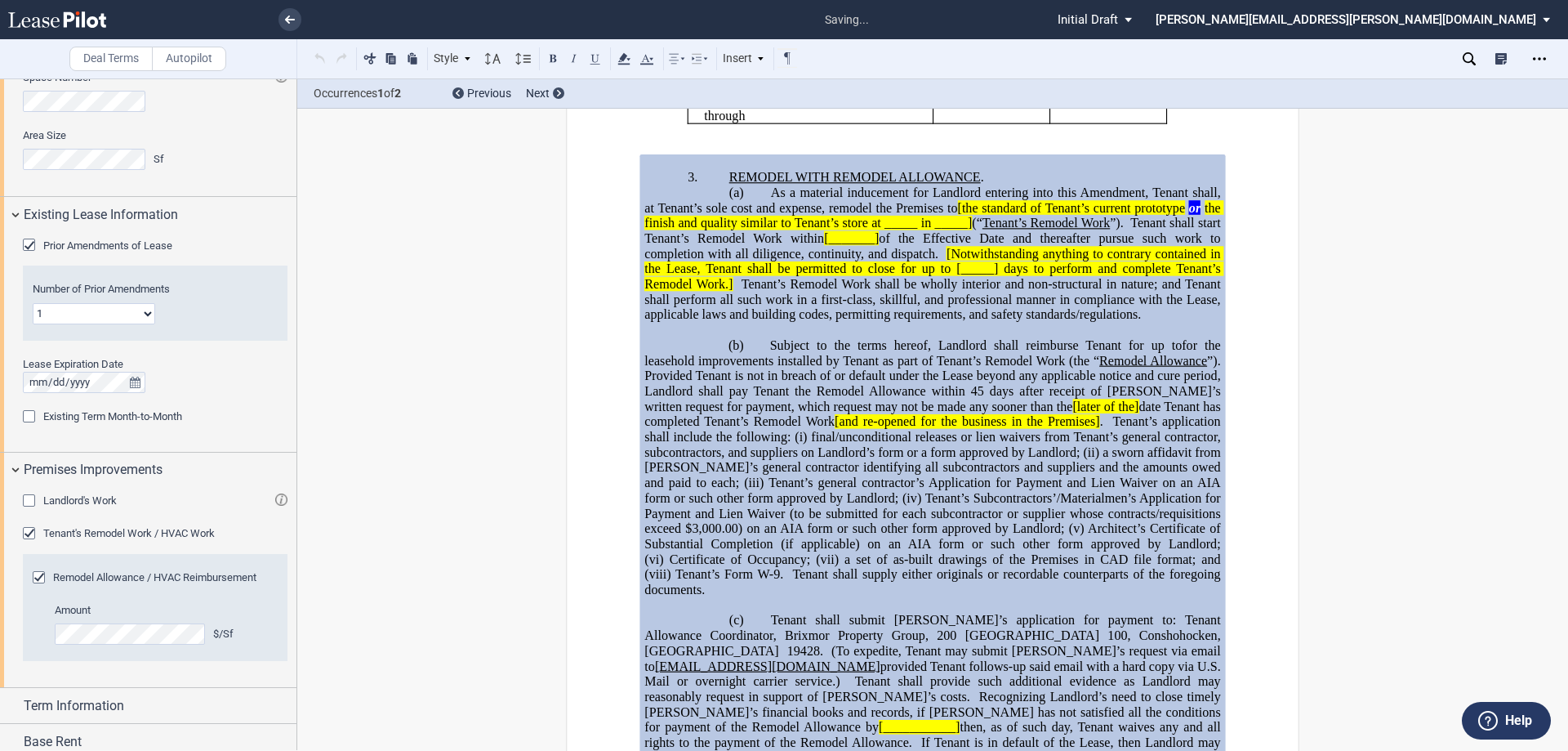
scroll to position [623, 0]
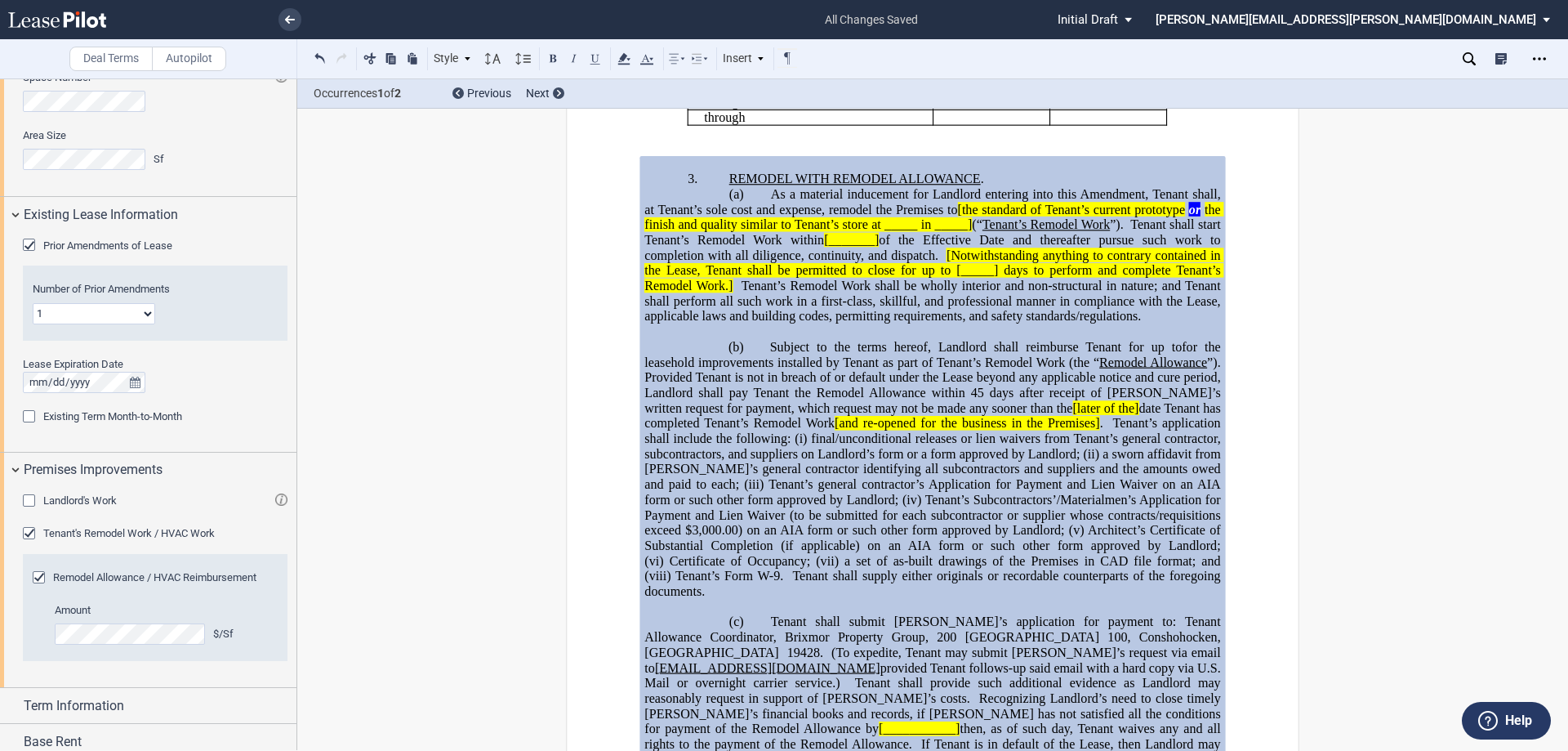
click at [33, 580] on div "Remodel Allowance / HVAC Reimbursement Amount $/Sf" at bounding box center [155, 608] width 265 height 107
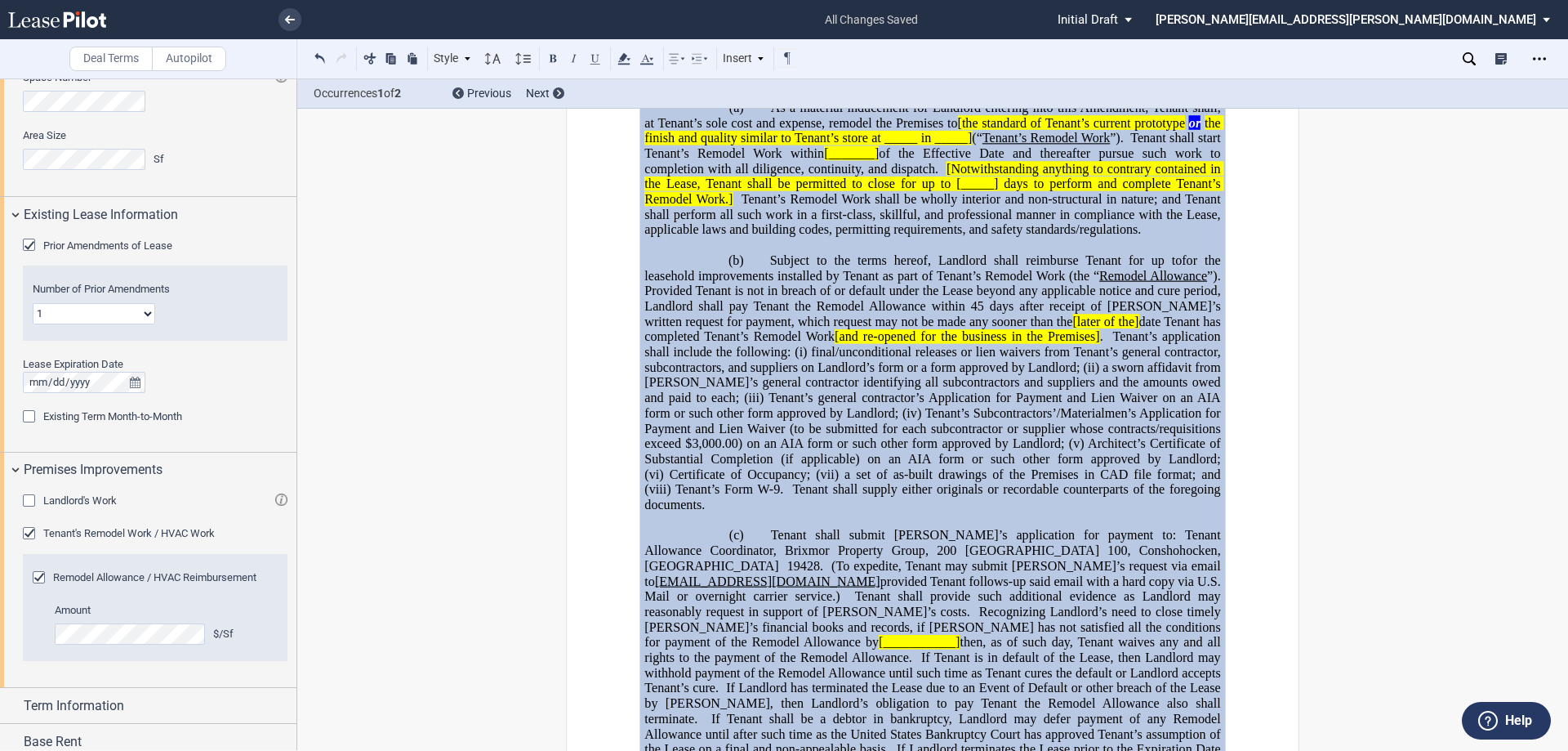
scroll to position [704, 0]
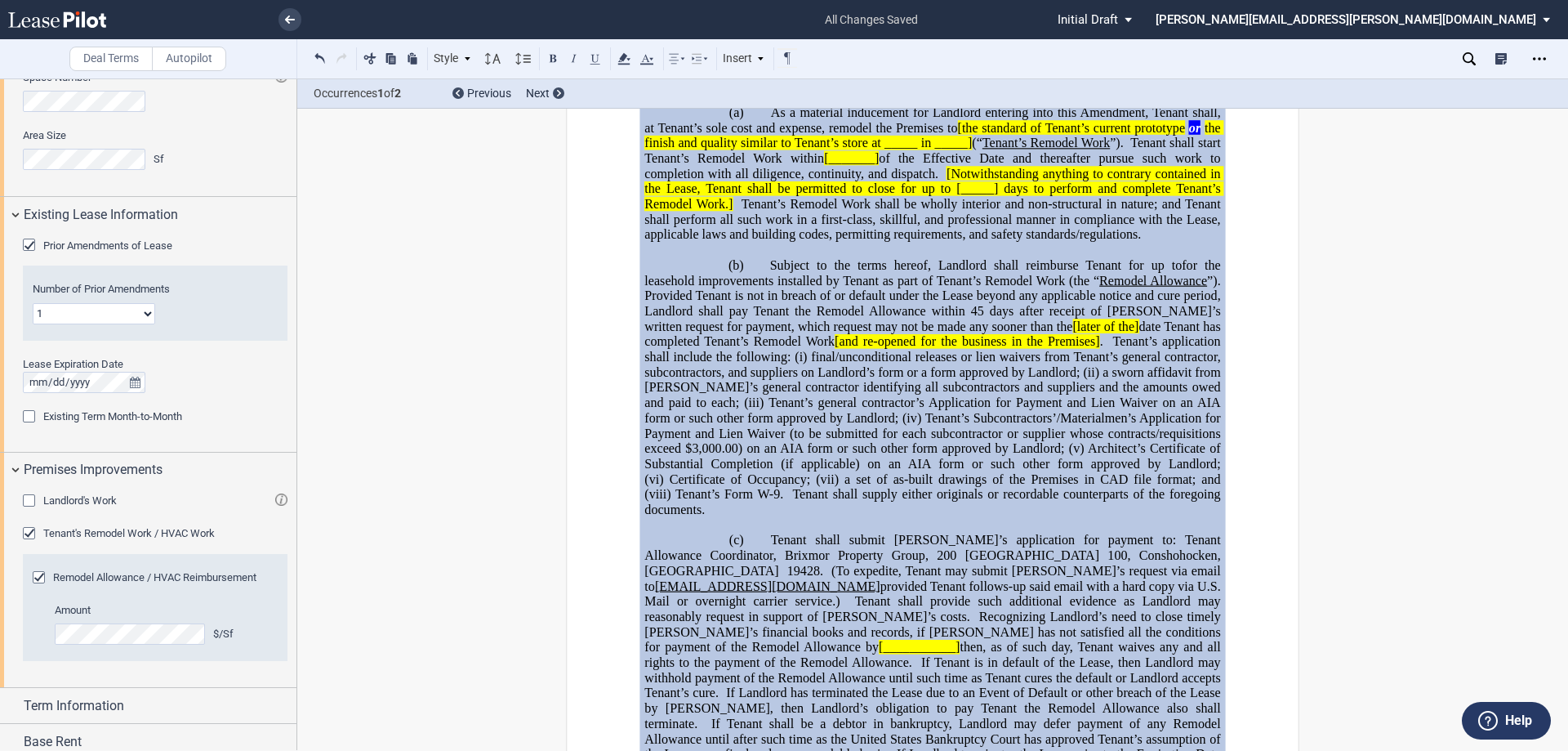
click at [38, 575] on div "Remodel Allowance / HVAC Reimbursement" at bounding box center [41, 579] width 16 height 16
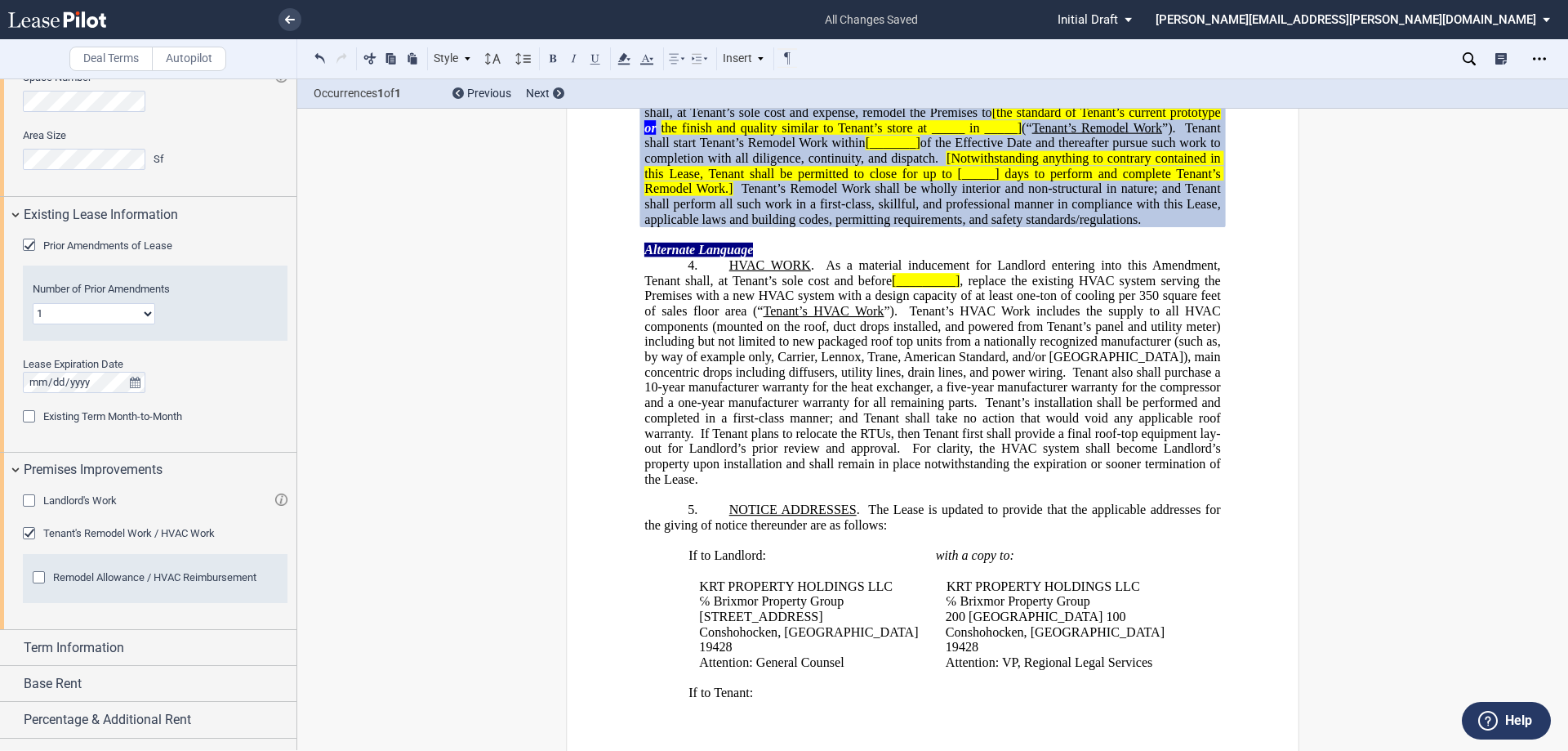
drag, startPoint x: 747, startPoint y: 406, endPoint x: 756, endPoint y: 411, distance: 10.3
click at [748, 244] on p at bounding box center [932, 236] width 576 height 15
drag, startPoint x: 759, startPoint y: 412, endPoint x: 735, endPoint y: 399, distance: 27.3
click at [735, 399] on div "Alternate Language !!SET_LEVEL_1!! !!ARTICLE_LEVEL_2!! 4. HVAC WORK WITH REIMBU…" at bounding box center [932, 358] width 576 height 260
click at [317, 53] on button at bounding box center [320, 58] width 20 height 20
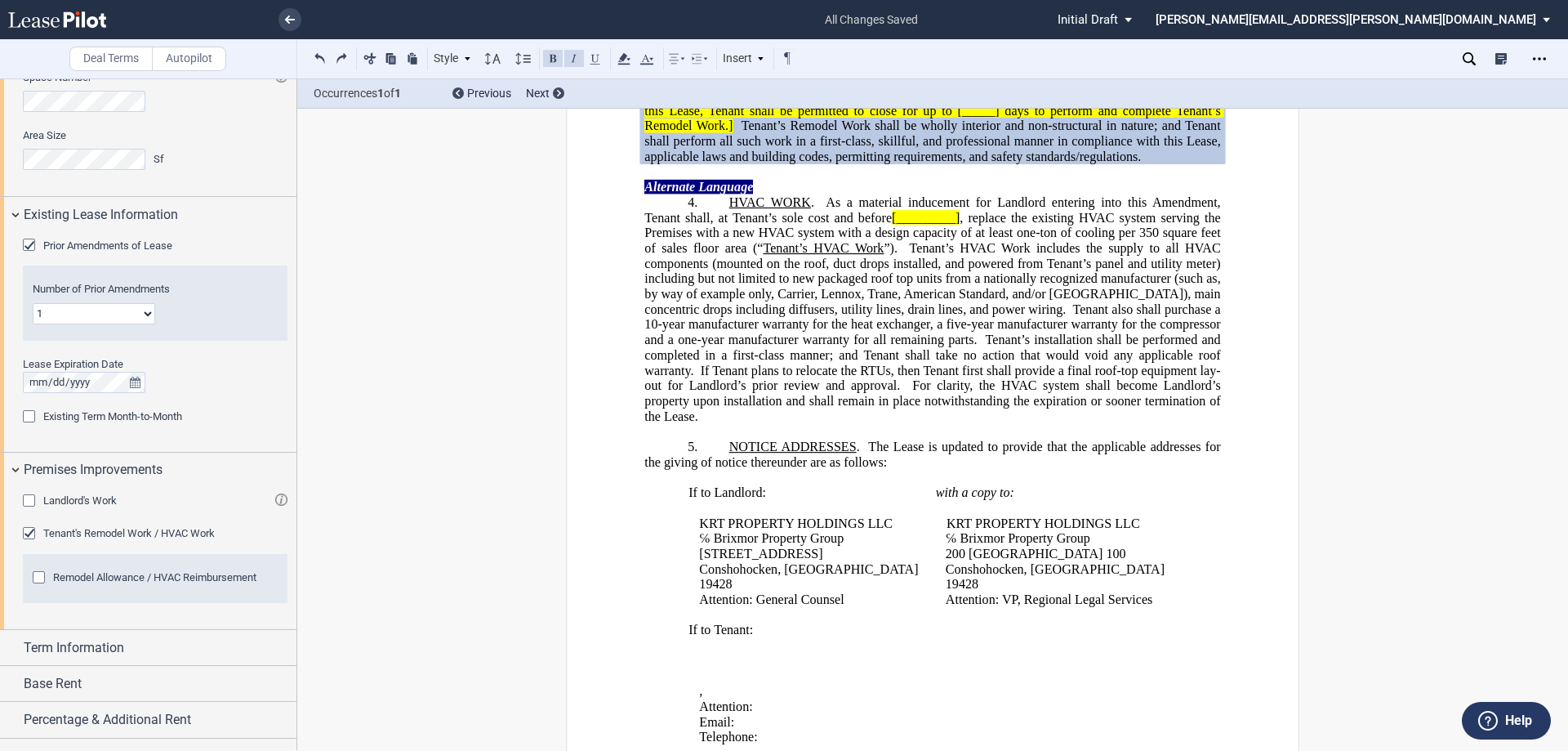
scroll to position [542, 0]
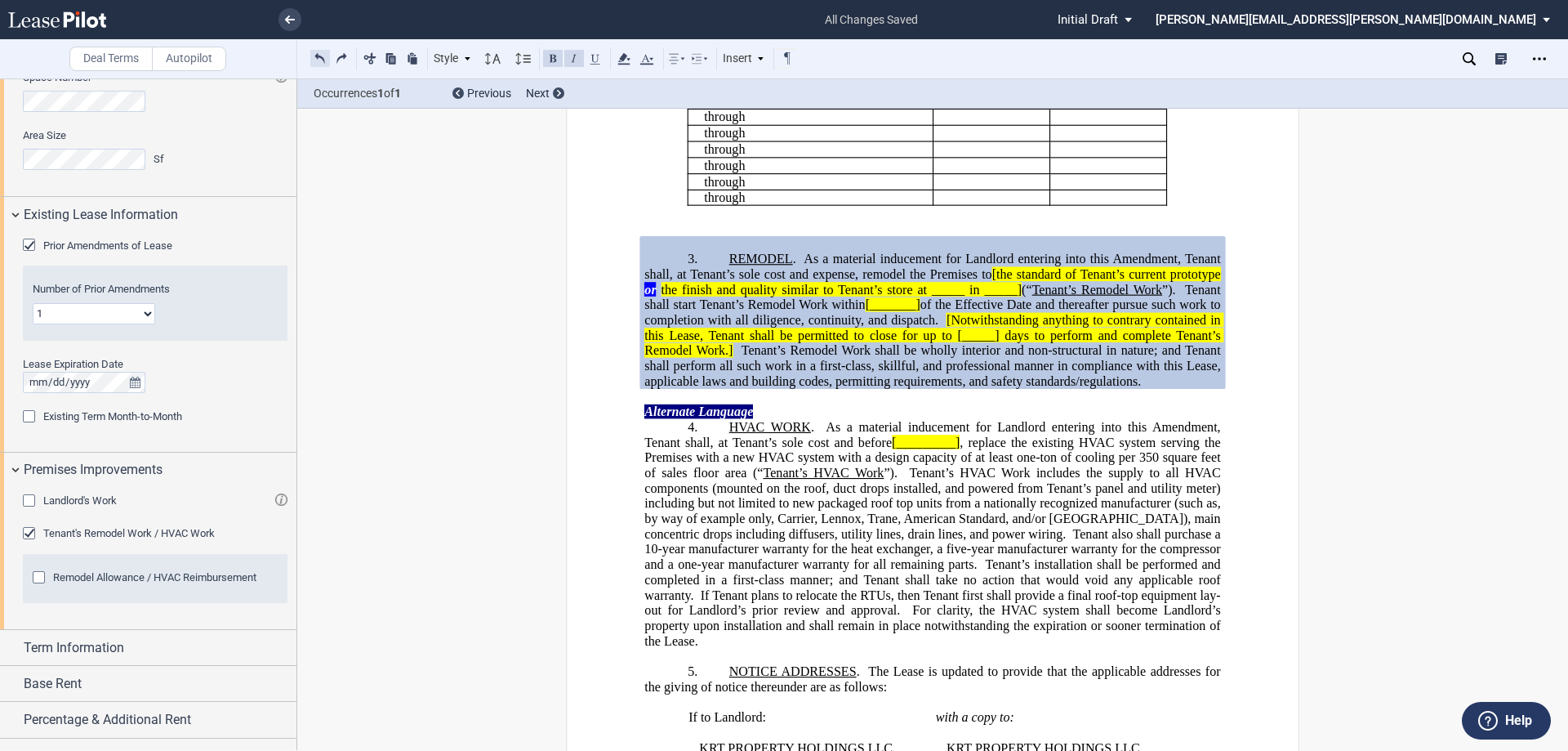
click at [314, 62] on button at bounding box center [320, 58] width 20 height 20
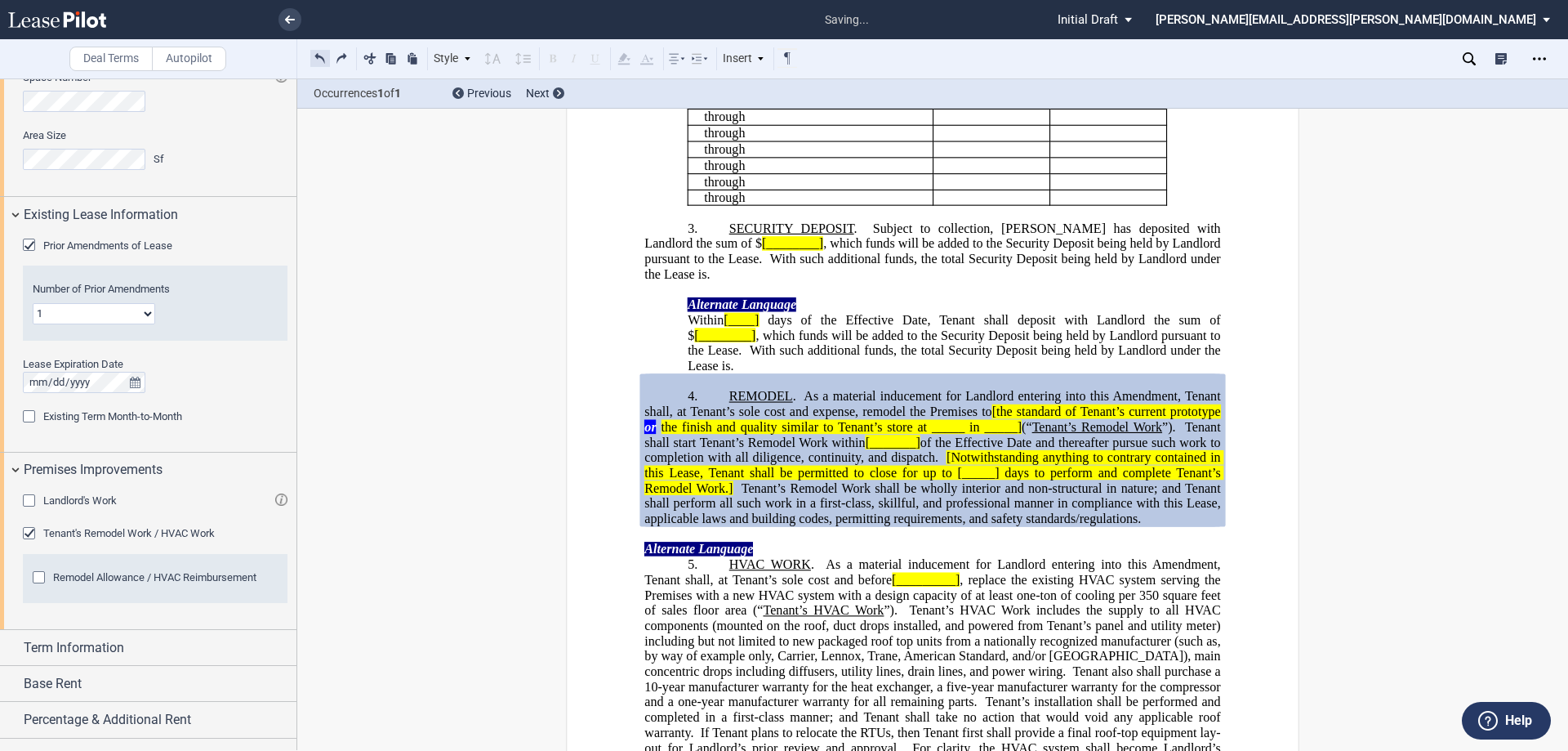
click at [314, 62] on button at bounding box center [320, 58] width 20 height 20
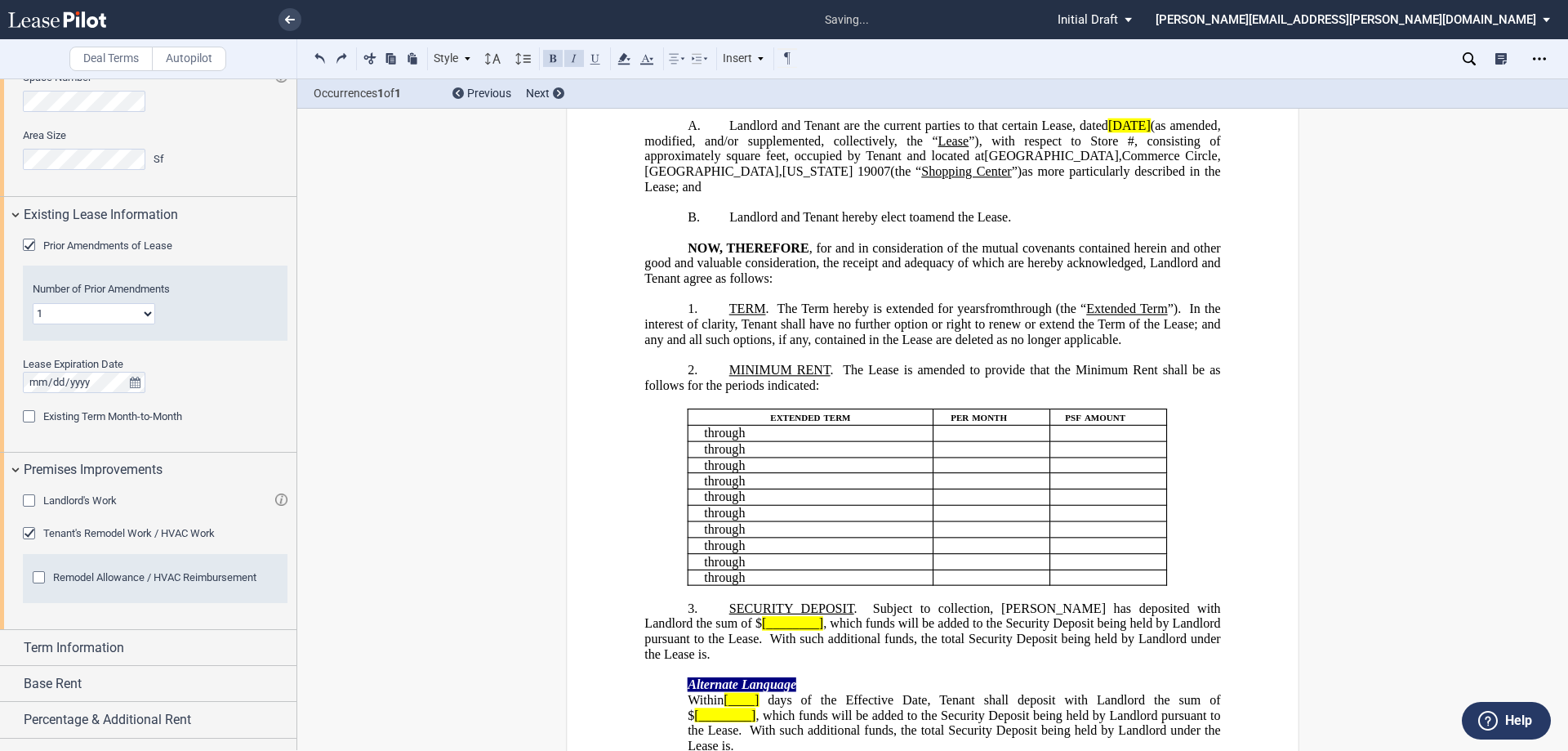
scroll to position [0, 0]
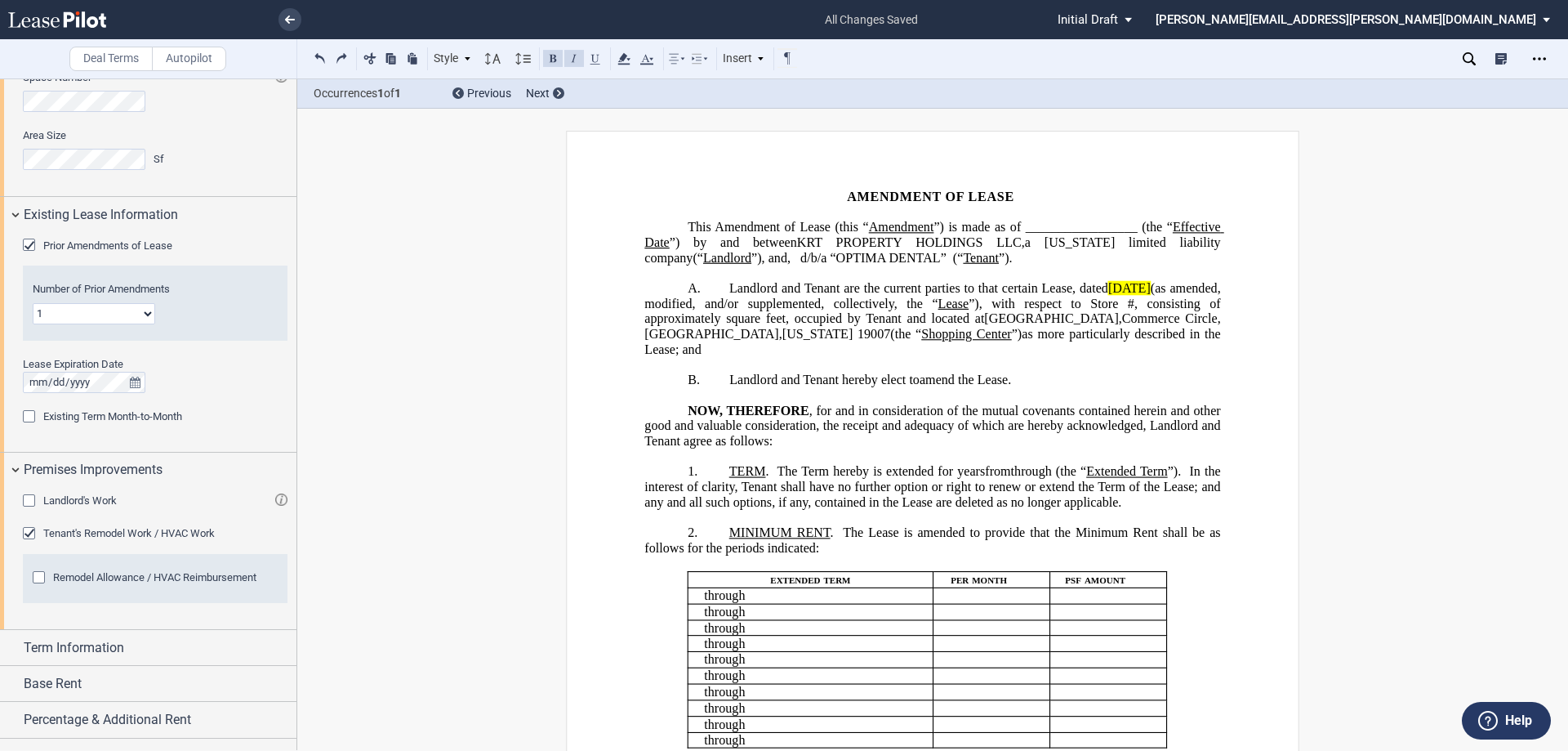
drag, startPoint x: 1199, startPoint y: 297, endPoint x: 1112, endPoint y: 302, distance: 87.1
click at [1112, 295] on span "March 31, 2016" at bounding box center [1129, 288] width 42 height 14
click at [633, 65] on icon at bounding box center [624, 59] width 20 height 20
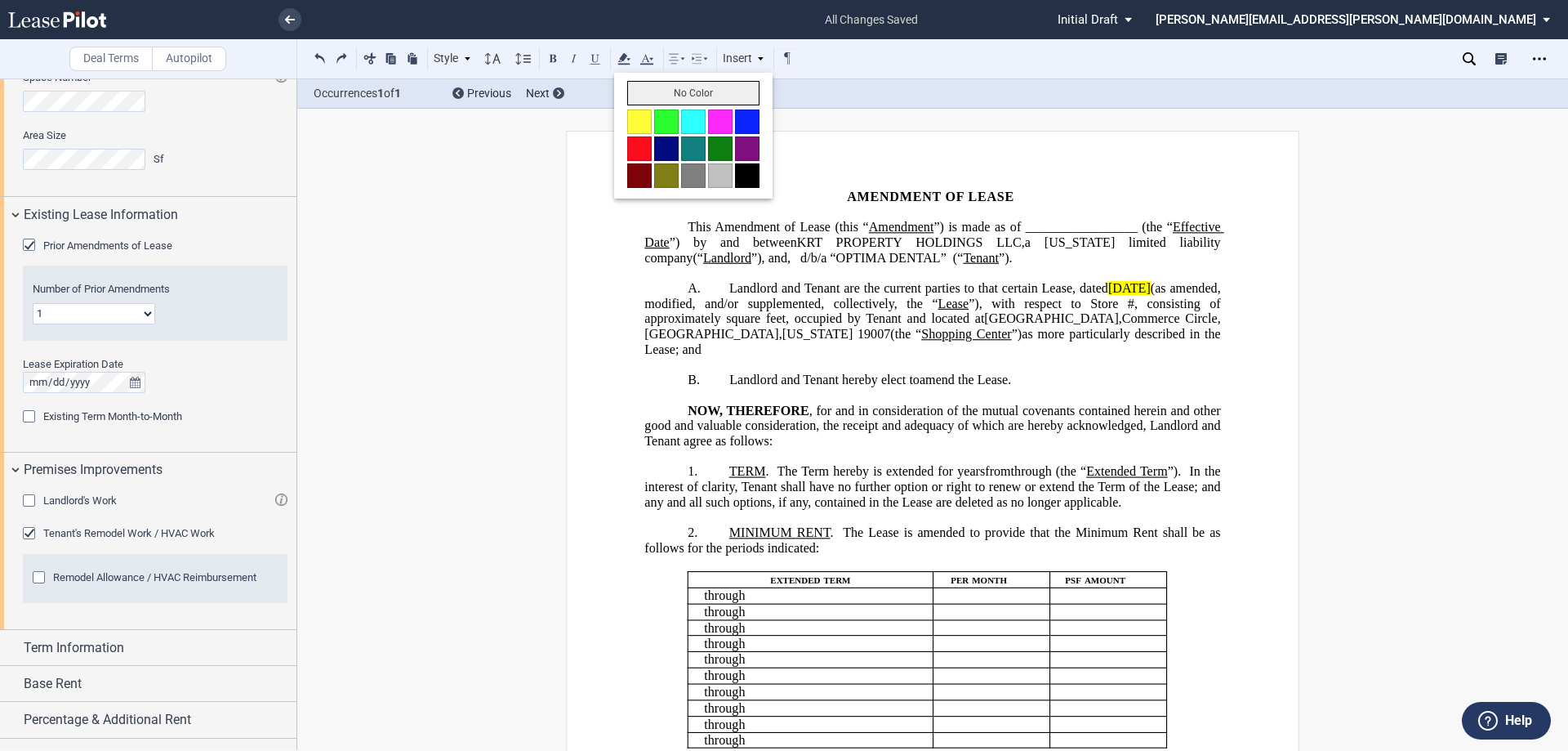
click at [637, 92] on button "No Color" at bounding box center [693, 92] width 132 height 25
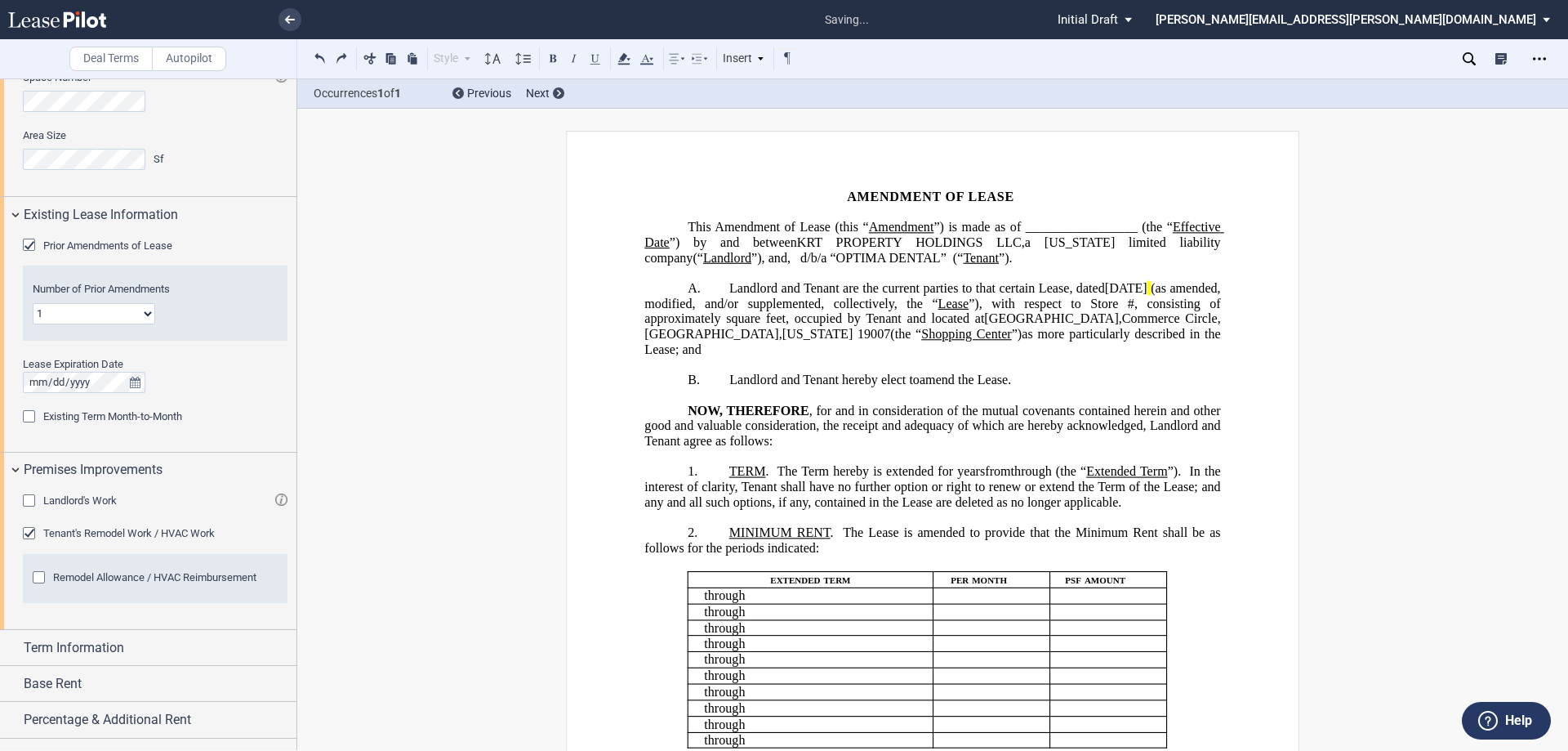
click at [1018, 380] on p "B. Landlord and Tenant hereby elect to revive and amend the Lease." at bounding box center [932, 380] width 576 height 15
drag, startPoint x: 1194, startPoint y: 296, endPoint x: 1222, endPoint y: 305, distance: 29.4
click at [632, 59] on icon at bounding box center [624, 59] width 20 height 20
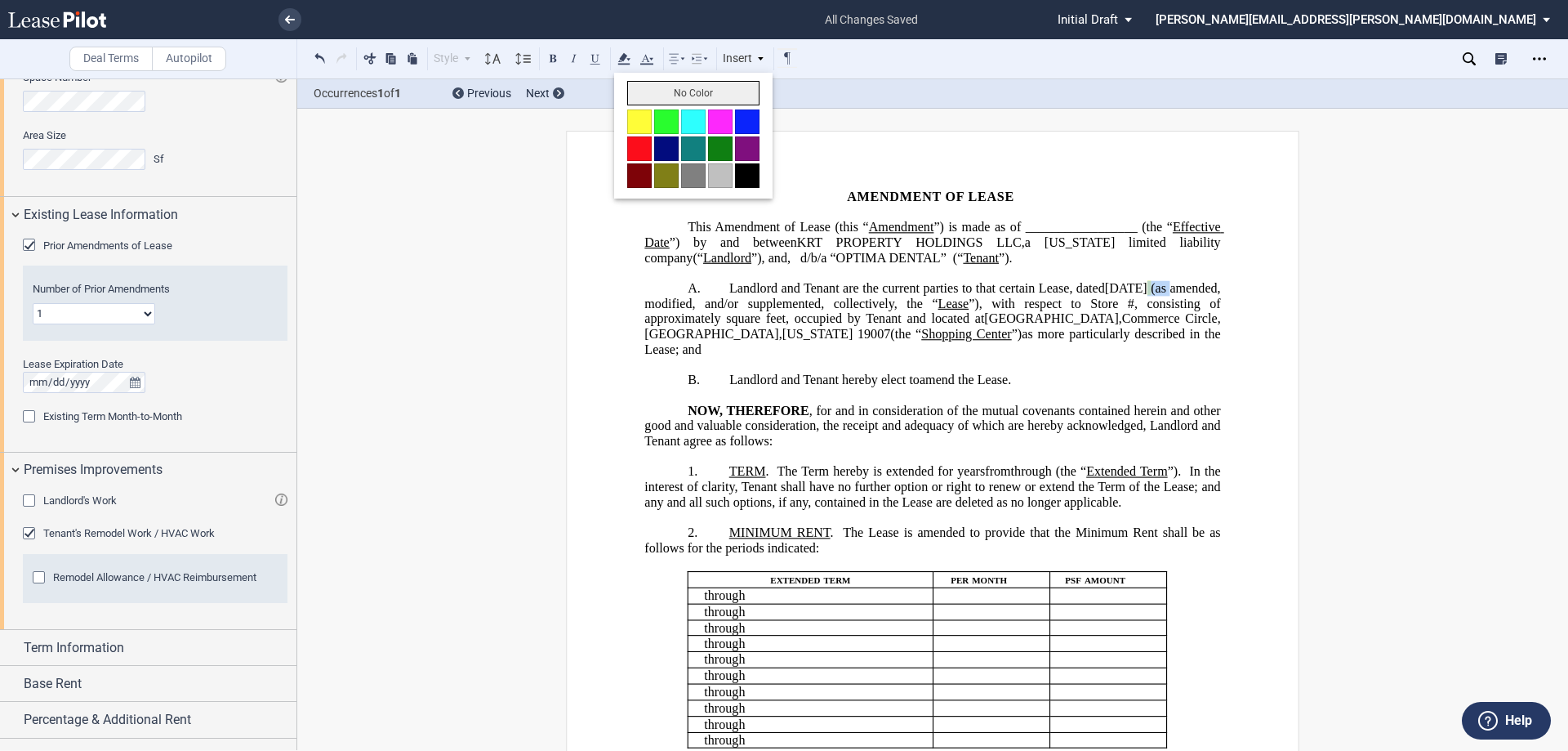
click at [636, 93] on button "No Color" at bounding box center [693, 92] width 132 height 25
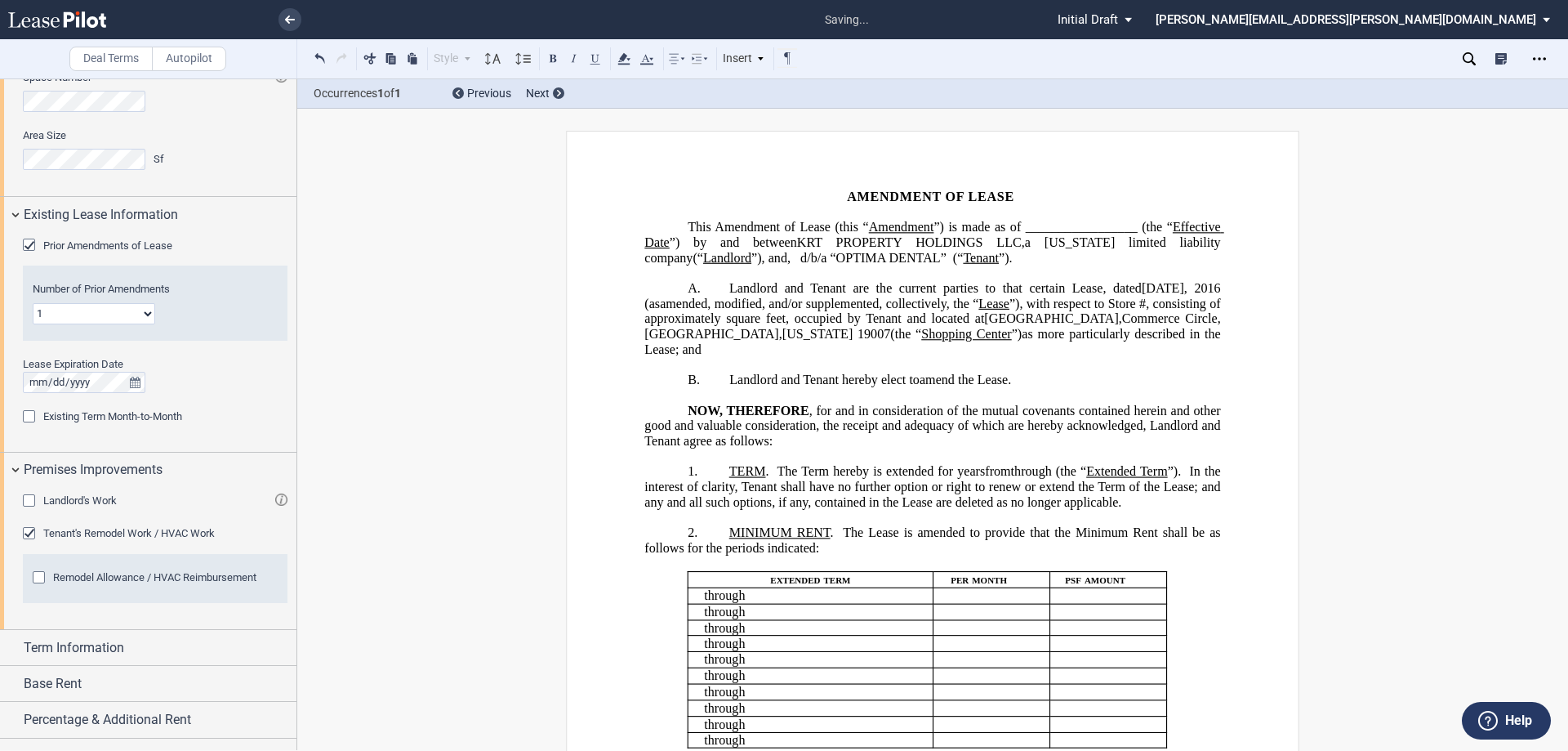
click at [838, 311] on span "(as ﻿ amended, modified, and/or supplemented, collectively, the “" at bounding box center [812, 302] width 334 height 14
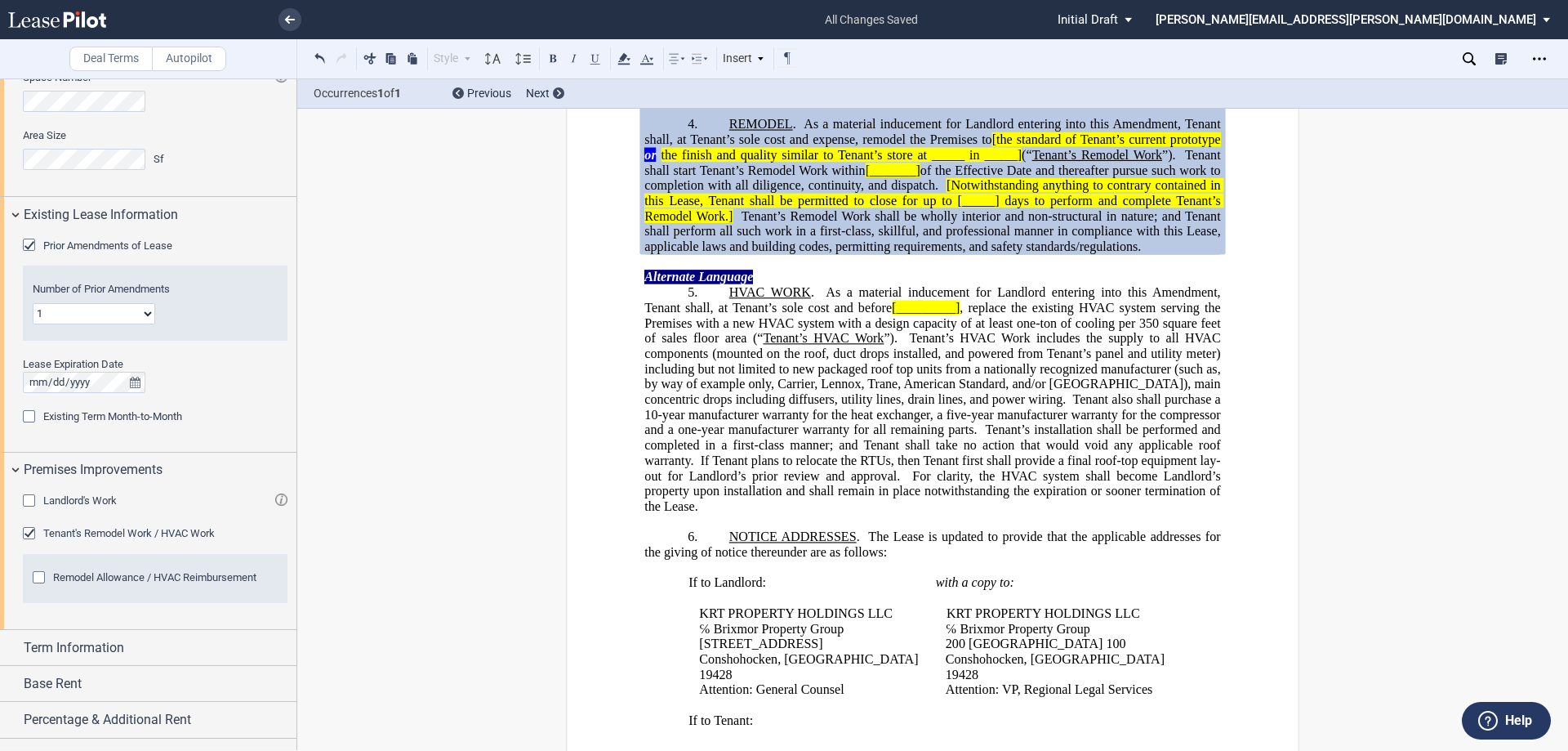
scroll to position [817, 0]
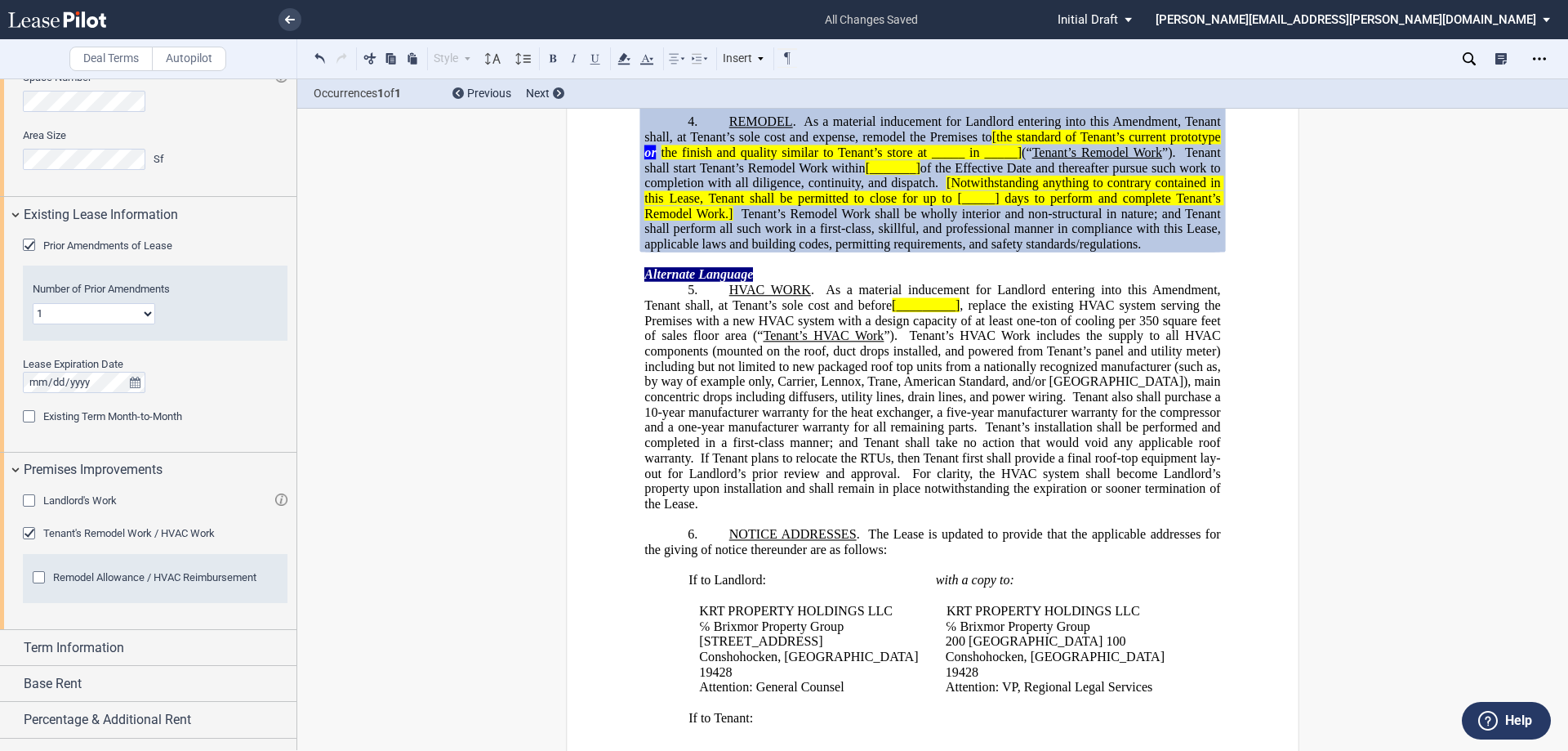
click at [36, 580] on div "Remodel Allowance / HVAC Reimbursement" at bounding box center [41, 579] width 16 height 16
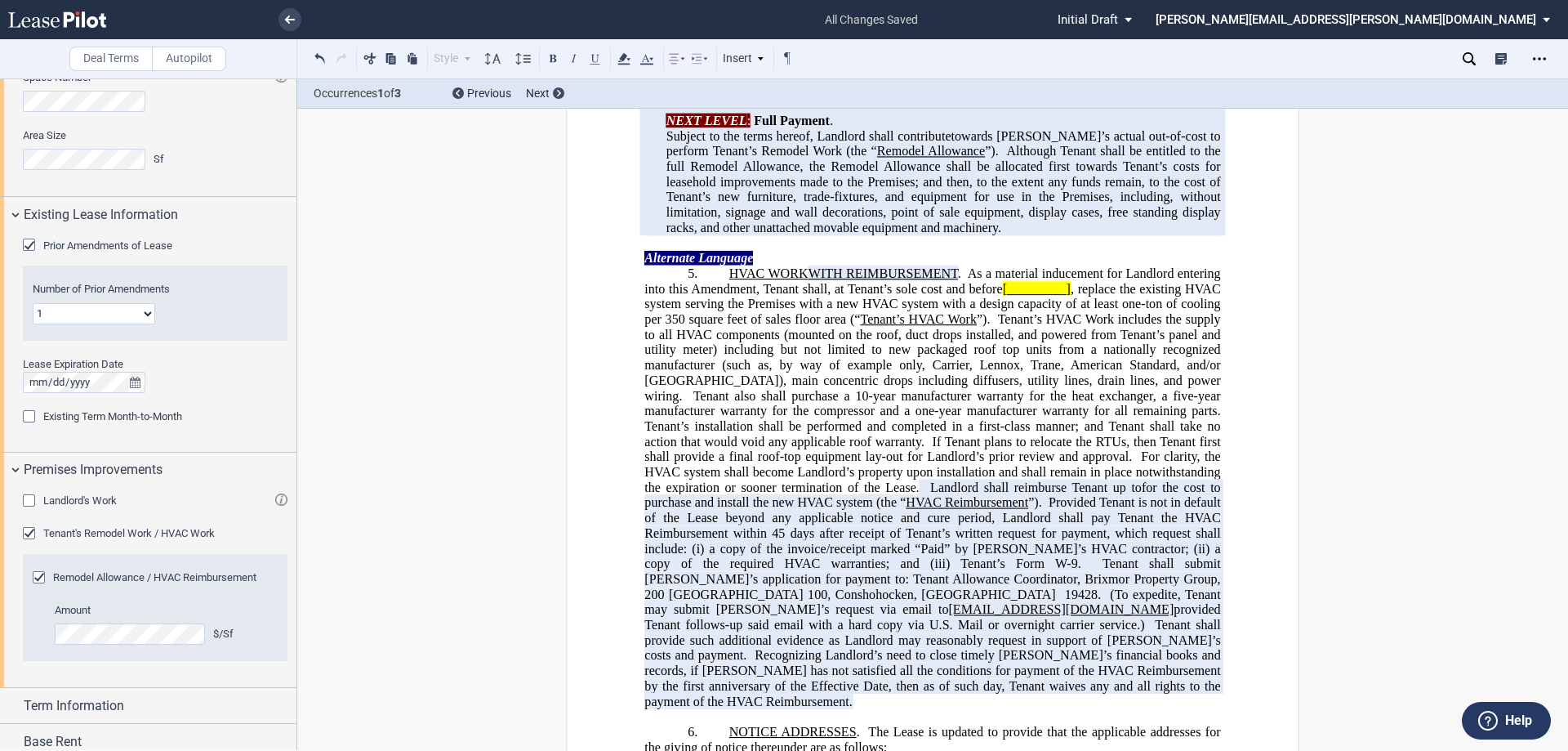
scroll to position [1822, 0]
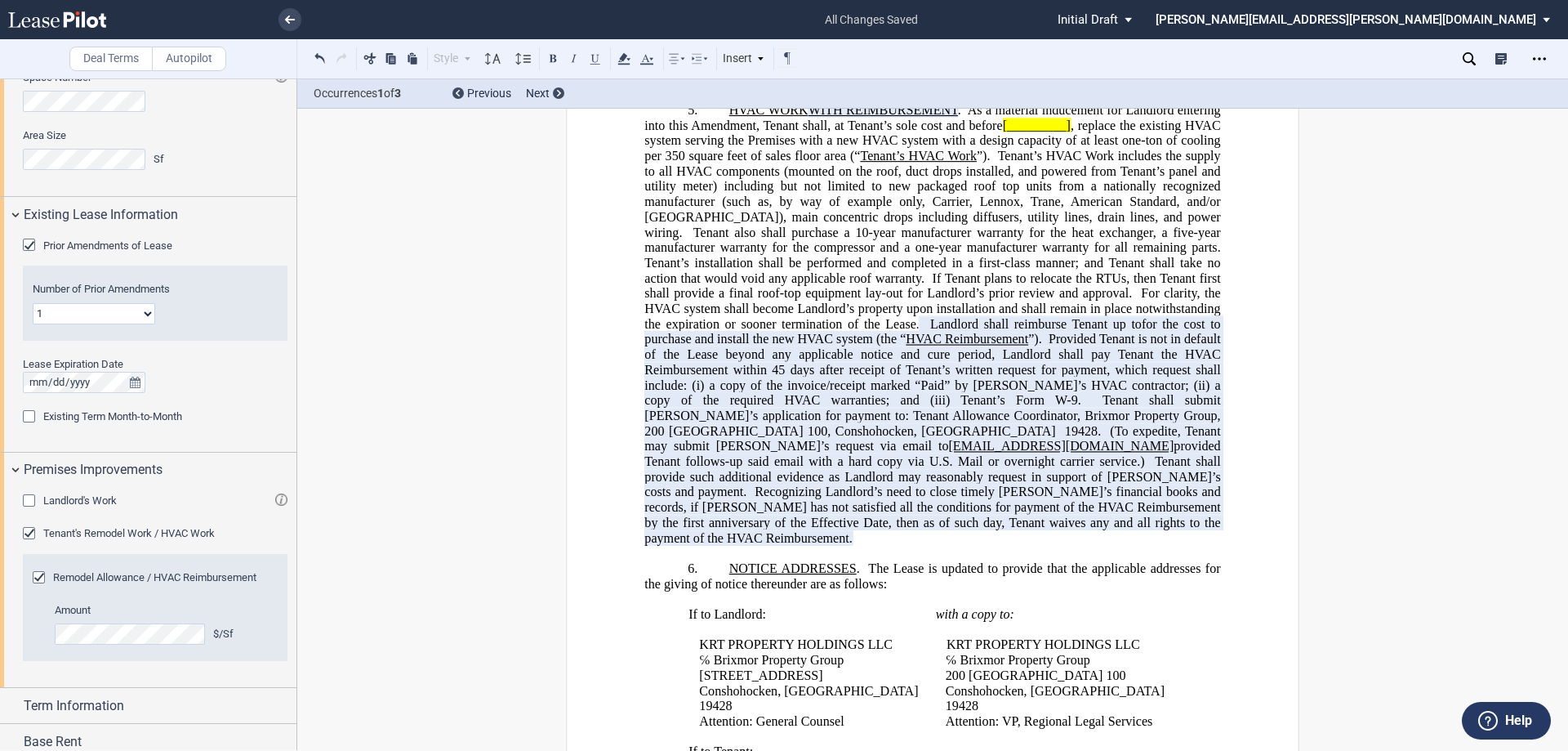
click at [798, 393] on span "a copy of the invoice/receipt marked “Paid” by [PERSON_NAME]’s HVAC contractor;…" at bounding box center [960, 385] width 501 height 14
click at [0, 0] on html ".bocls-1{fill:#26354a;fill-rule:evenodd} Loading... × all changes saved Pending…" at bounding box center [784, 375] width 1568 height 751
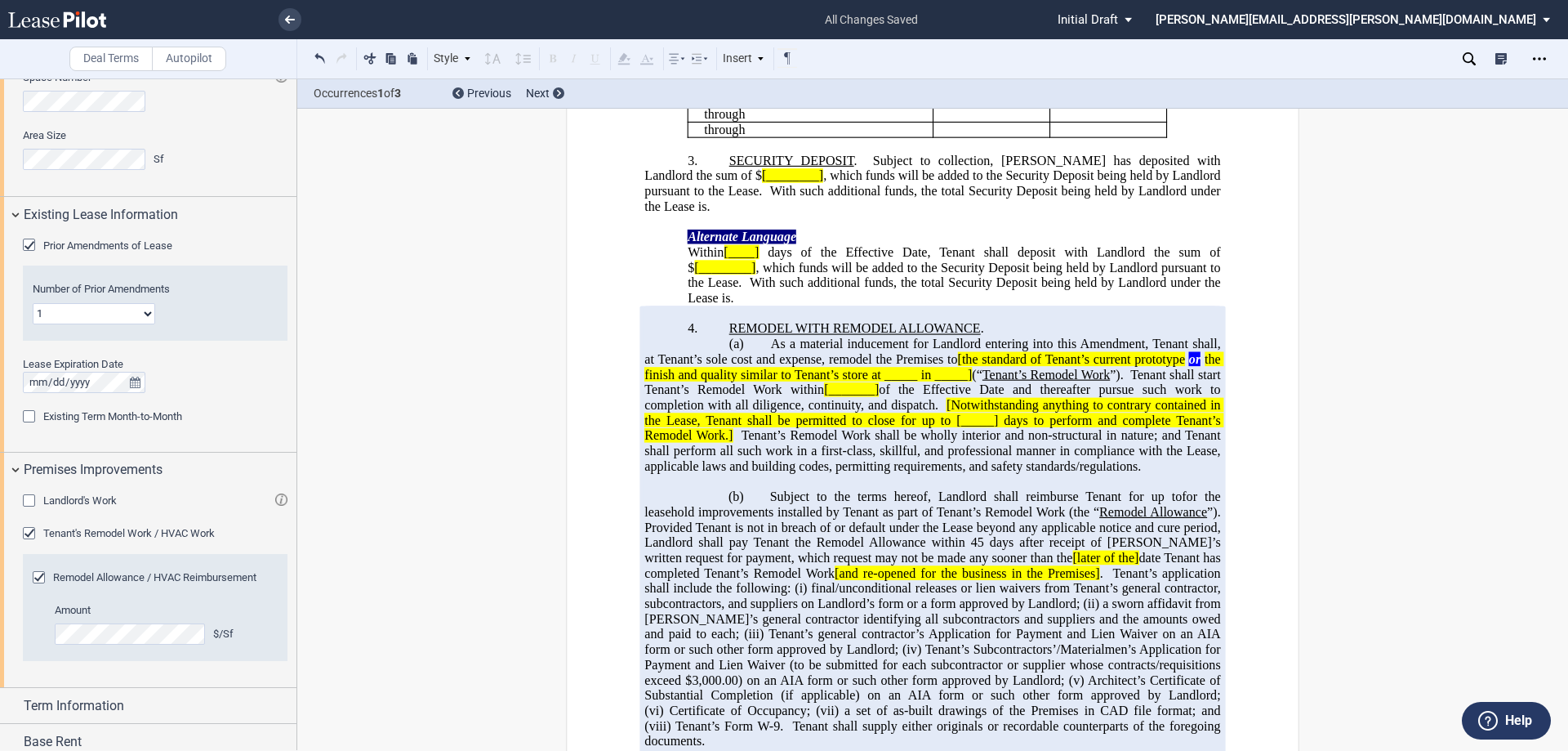
scroll to position [678, 0]
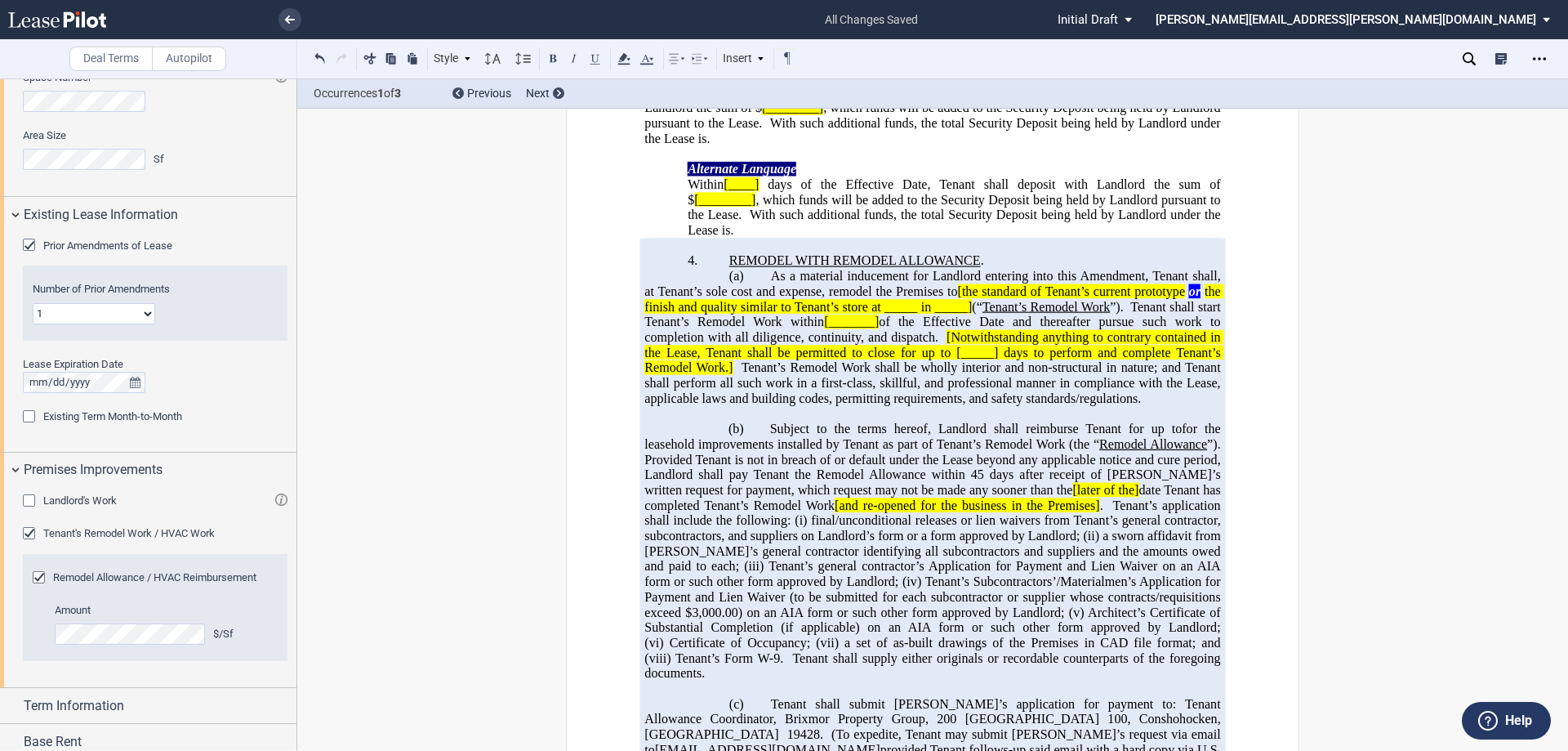
click at [734, 238] on span "." at bounding box center [733, 230] width 3 height 14
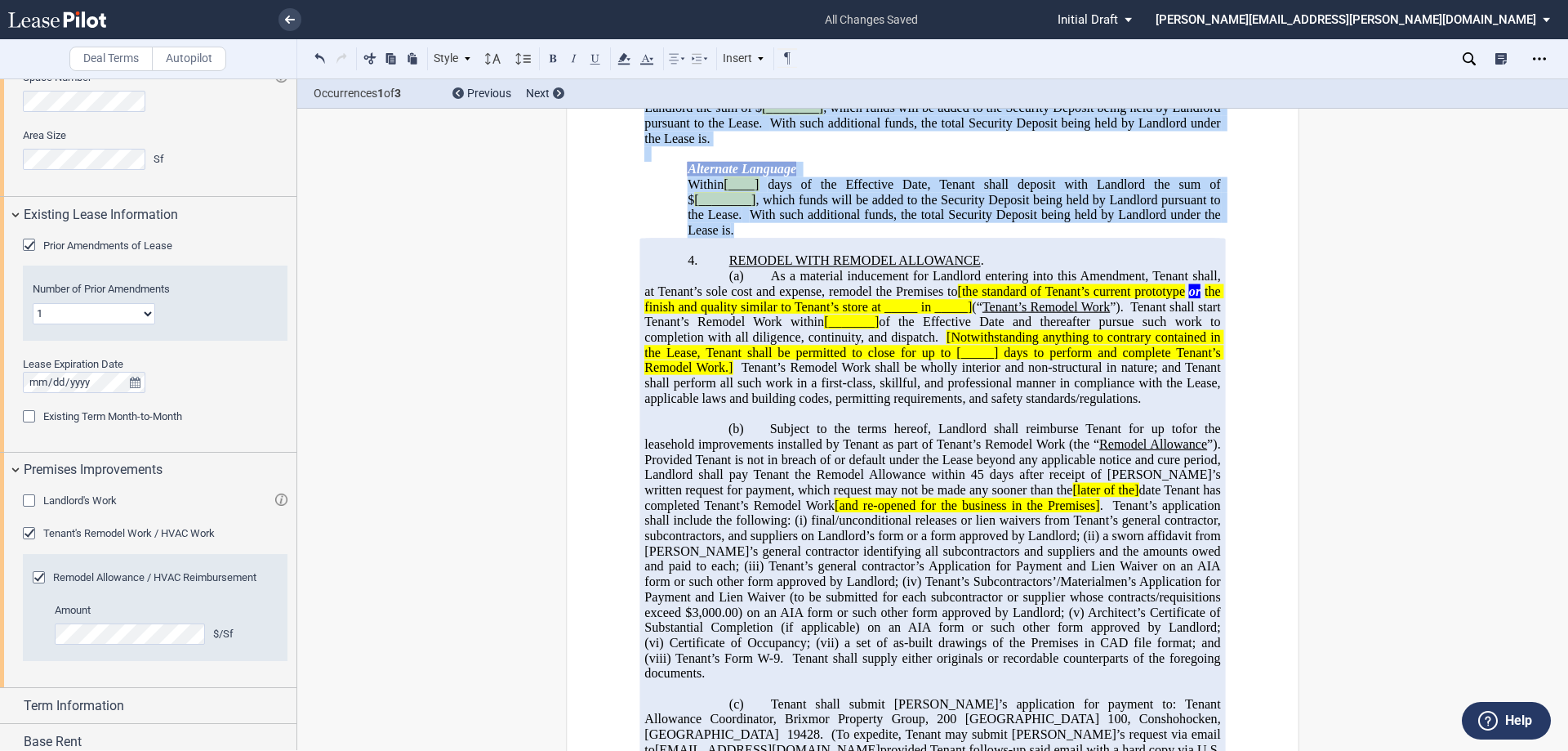
drag, startPoint x: 787, startPoint y: 397, endPoint x: 672, endPoint y: 267, distance: 173.6
click at [672, 238] on div "﻿ !!SET_LEVEL_1!! !!ARTICLE_LEVEL_2!! 3. SECURITY DEPOSIT . Subject to collecti…" at bounding box center [932, 154] width 576 height 168
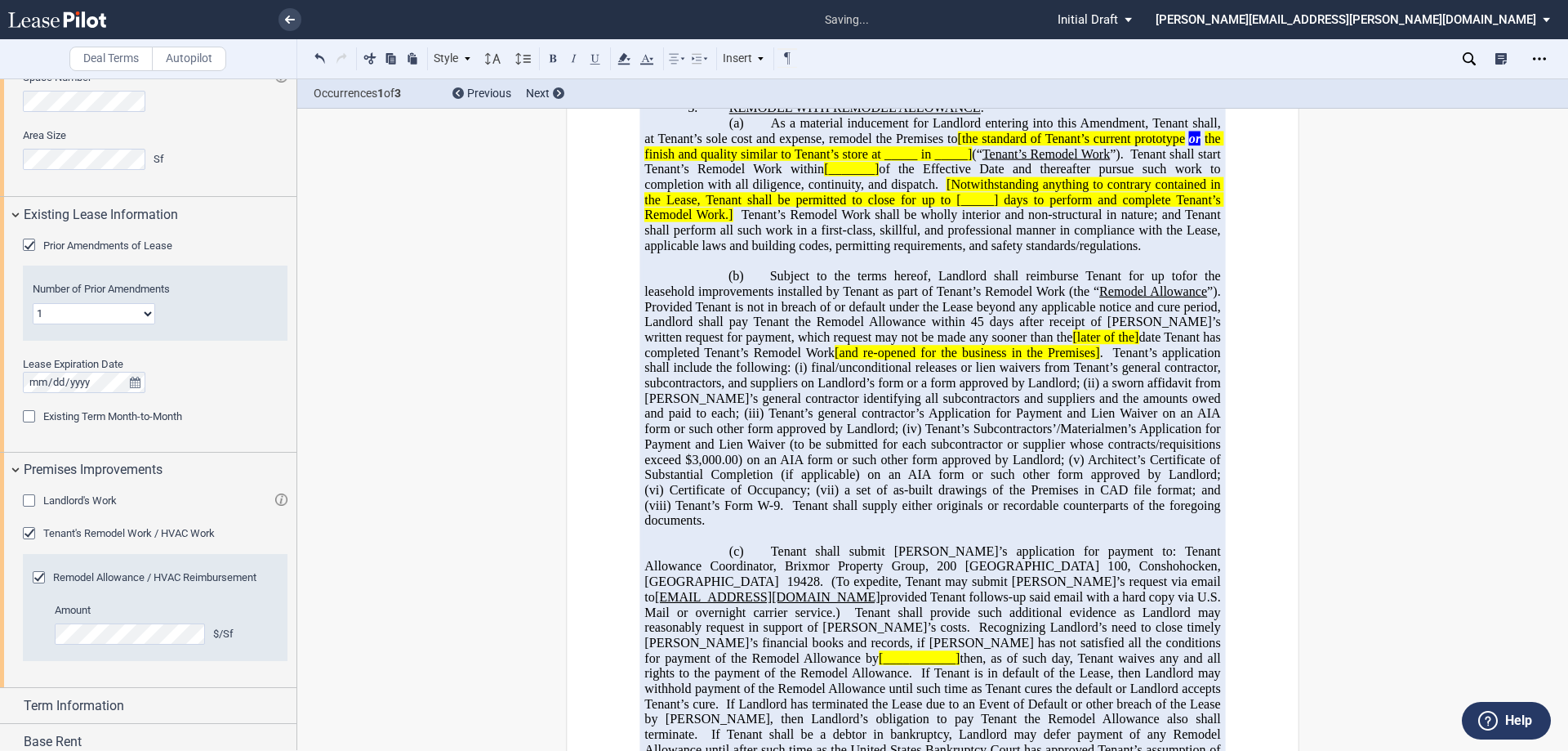
click at [785, 283] on span "Subject to the terms hereof, Landlord shall reimburse Tenant for up to" at bounding box center [977, 276] width 412 height 14
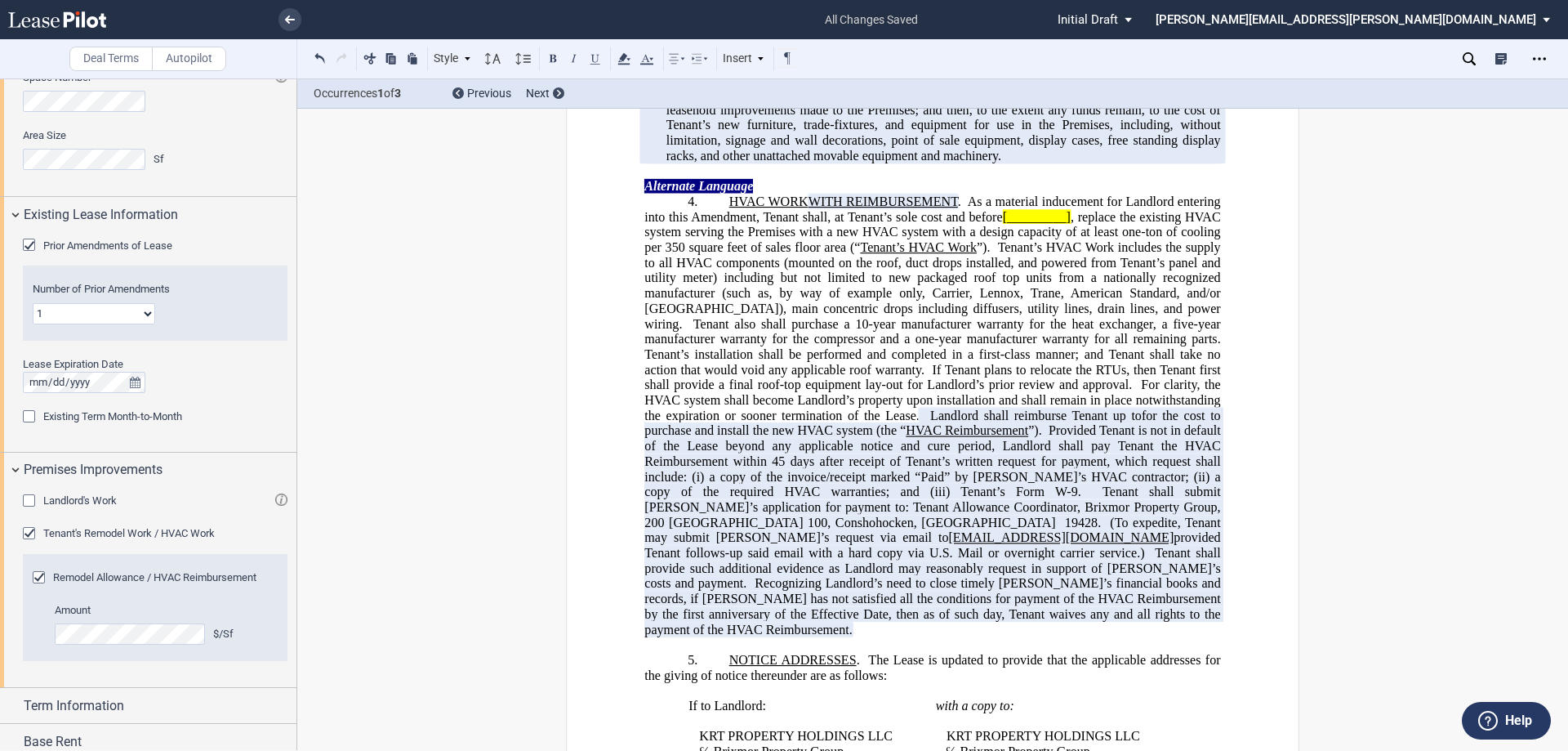
scroll to position [1577, 0]
click at [989, 165] on p "Subject to the terms hereof, Landlord shall contribute ﻿ ﻿ towards Tenant’s act…" at bounding box center [944, 111] width 555 height 107
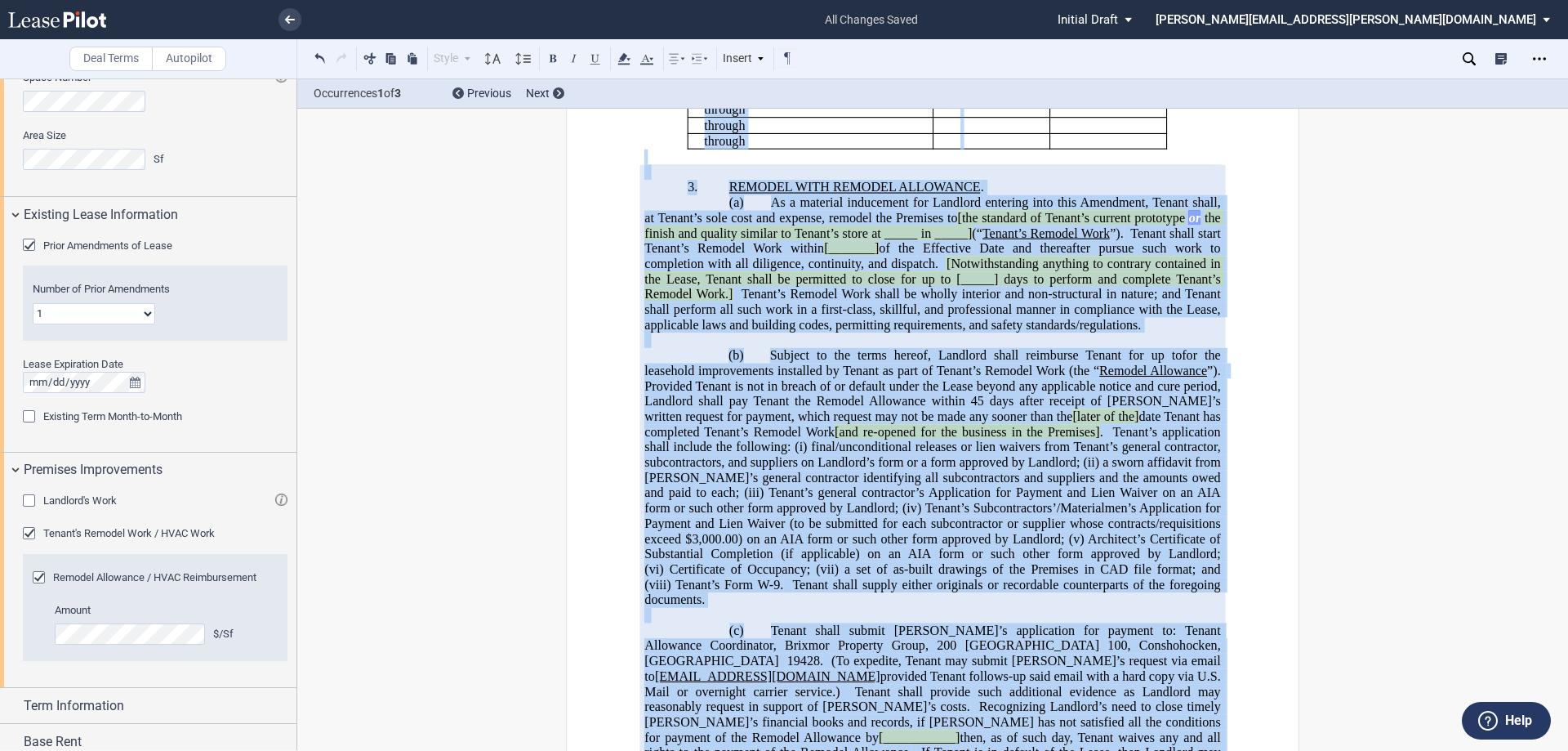
scroll to position [597, 0]
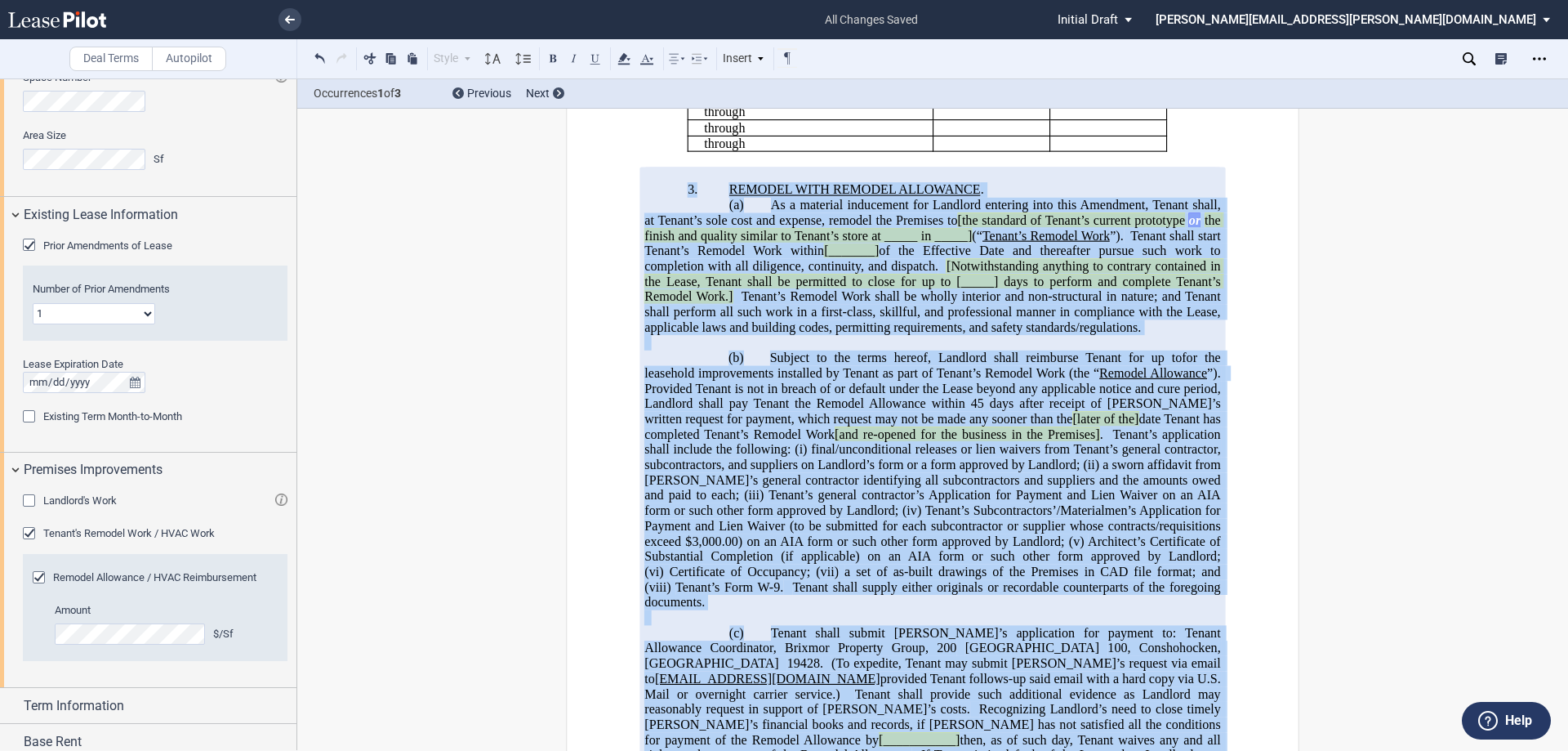
drag, startPoint x: 974, startPoint y: 291, endPoint x: 657, endPoint y: 354, distance: 323.2
click at [657, 354] on div "!!SET_LEVEL_1!! !!ARTICLE_LEVEL_2!! 3. REMODEL WITH REMODEL ALLOWANCE . !!SET_L…" at bounding box center [932, 656] width 576 height 978
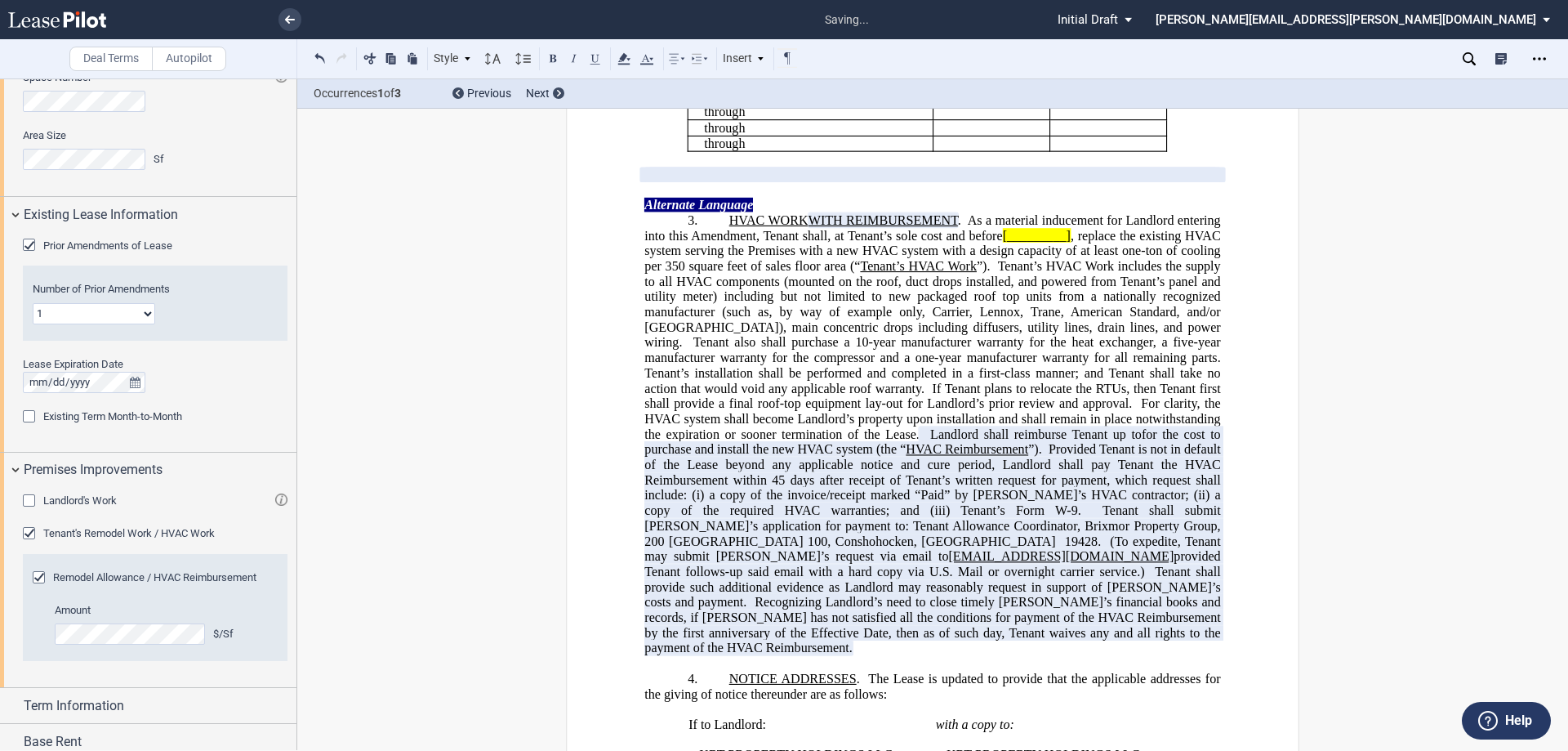
drag, startPoint x: 1232, startPoint y: 354, endPoint x: 608, endPoint y: 326, distance: 624.6
click at [654, 183] on p at bounding box center [932, 175] width 576 height 15
click at [316, 61] on button at bounding box center [320, 58] width 20 height 20
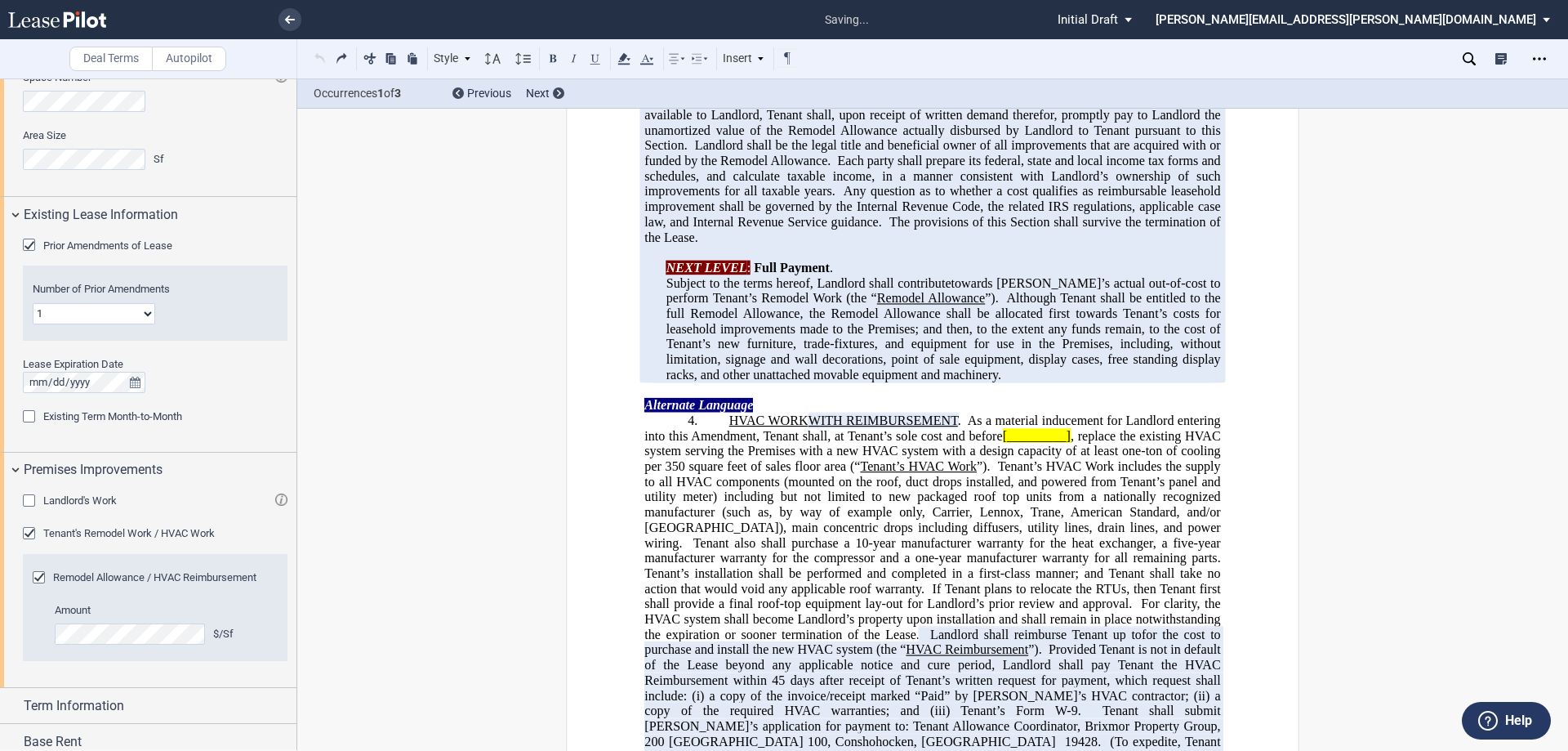
click at [316, 61] on div "Style A. Recital 1. Section (a) Subsection Normal Normal 8pt 9pt 10pt 10.5pt 11…" at bounding box center [555, 59] width 489 height 21
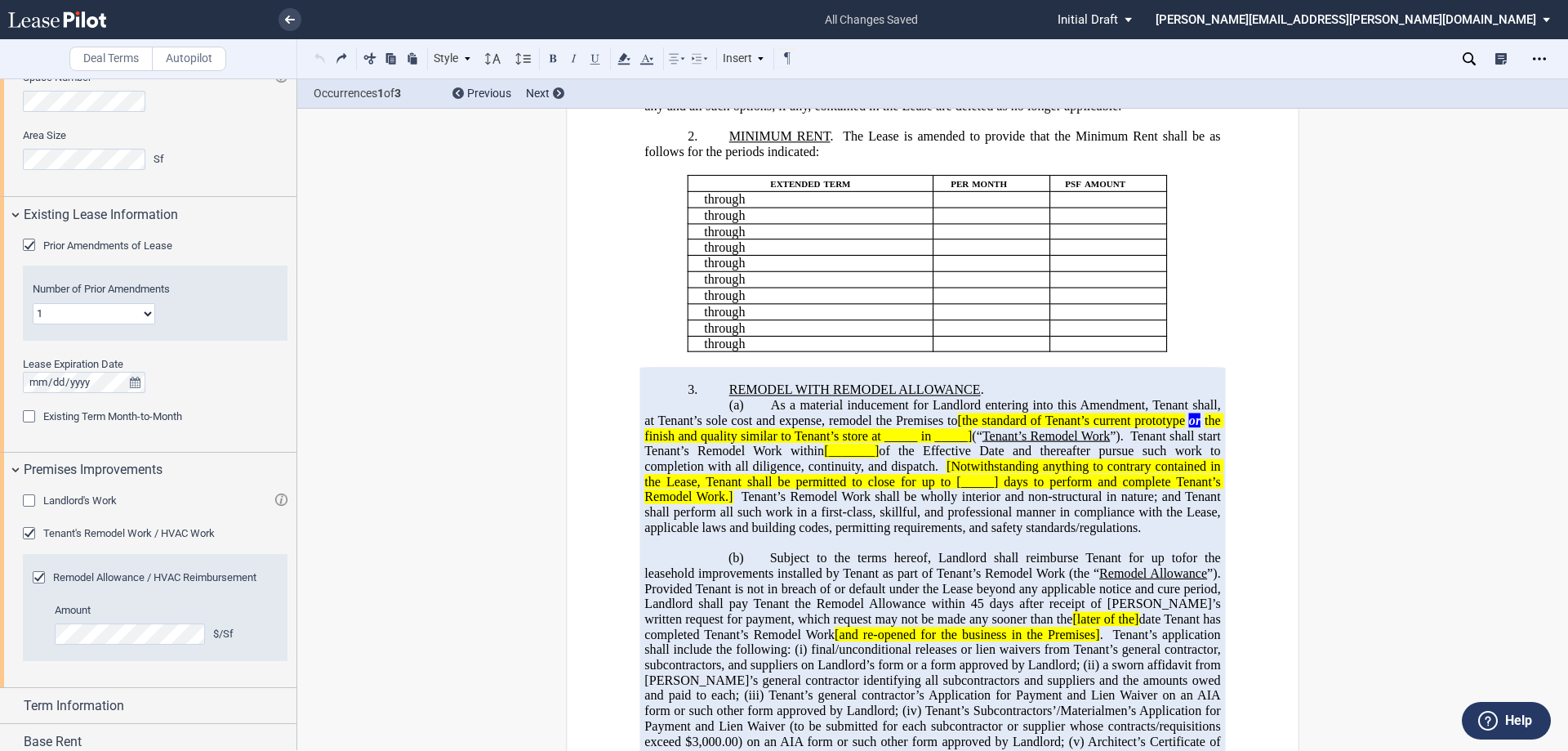
scroll to position [378, 0]
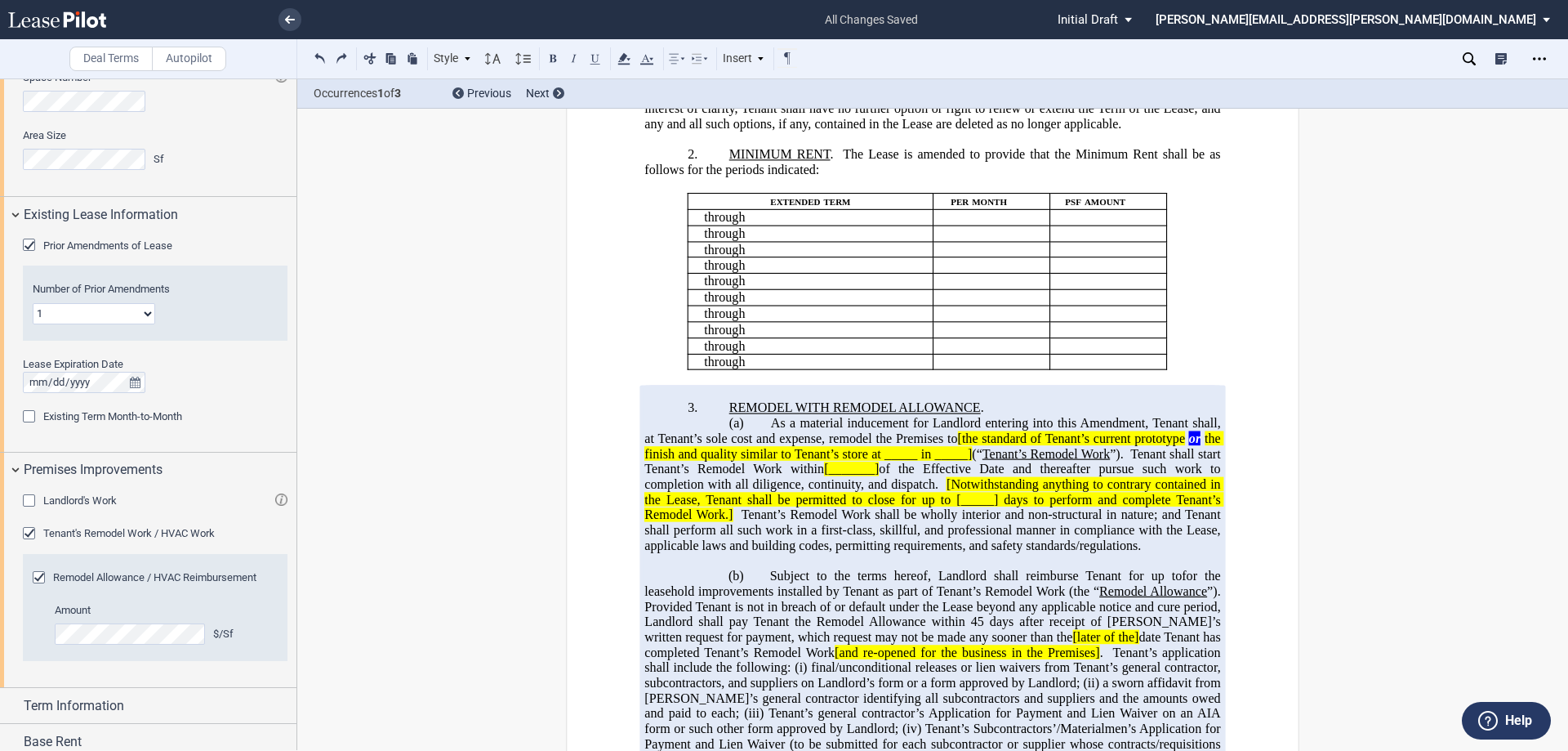
click at [1083, 552] on span "Tenant’s Remodel Work shall be wholly interior and non-structural in nature; an…" at bounding box center [934, 530] width 580 height 45
click at [720, 553] on p "(a) As a material inducement for Landlord entering into this Amendment, Tenant …" at bounding box center [932, 485] width 576 height 137
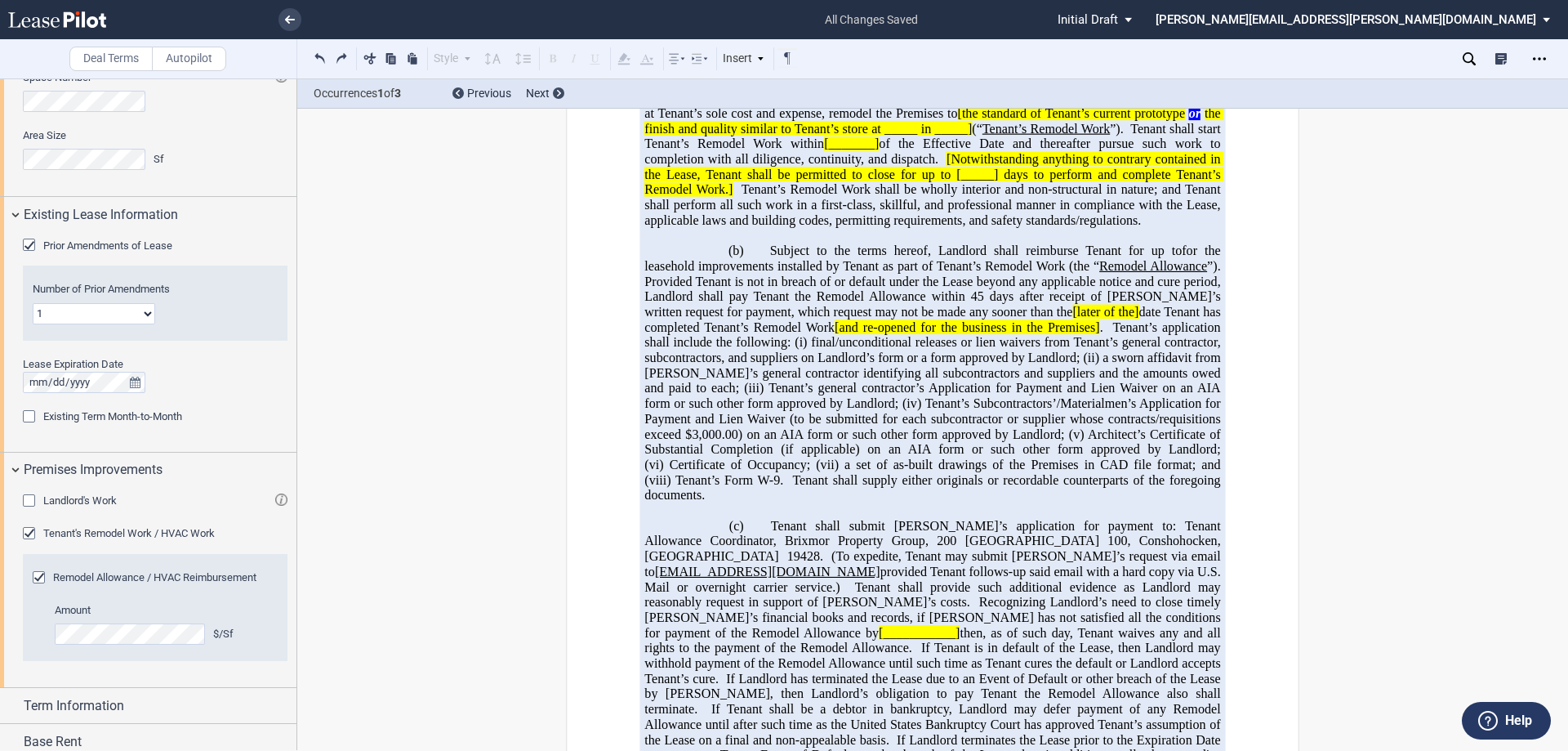
scroll to position [705, 0]
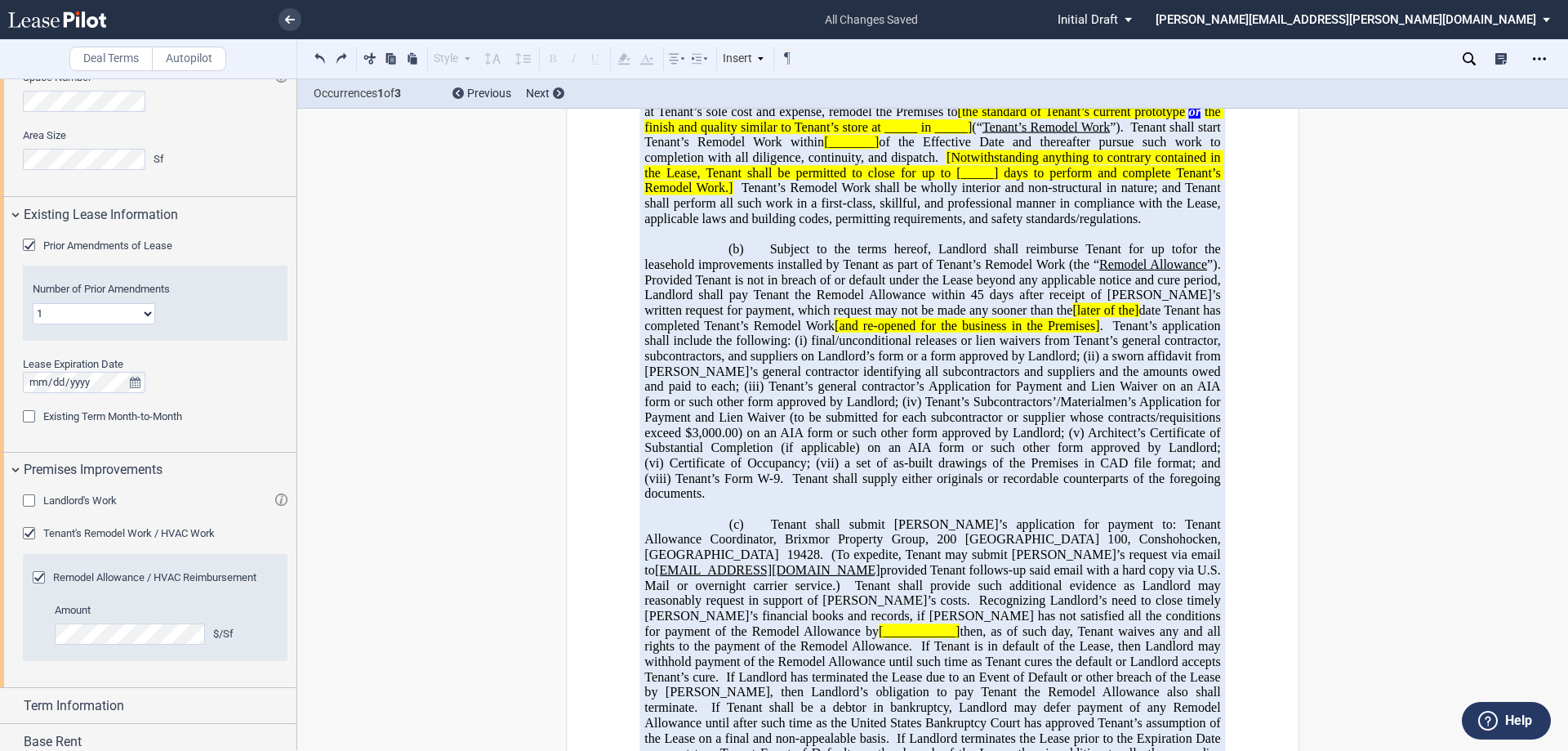
click at [29, 532] on div "Tenant's Remodel Work / HVAC Work" at bounding box center [31, 535] width 16 height 16
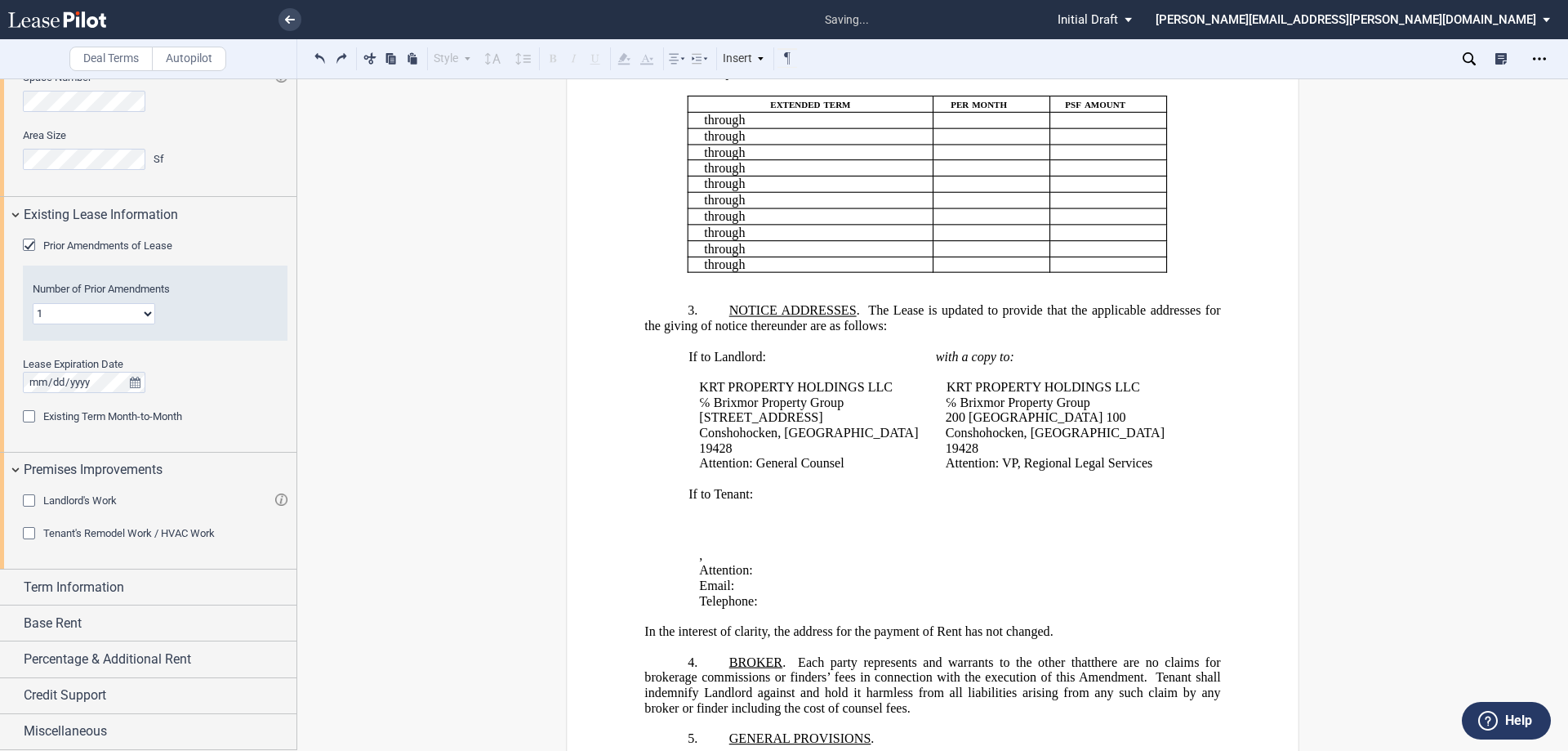
scroll to position [460, 0]
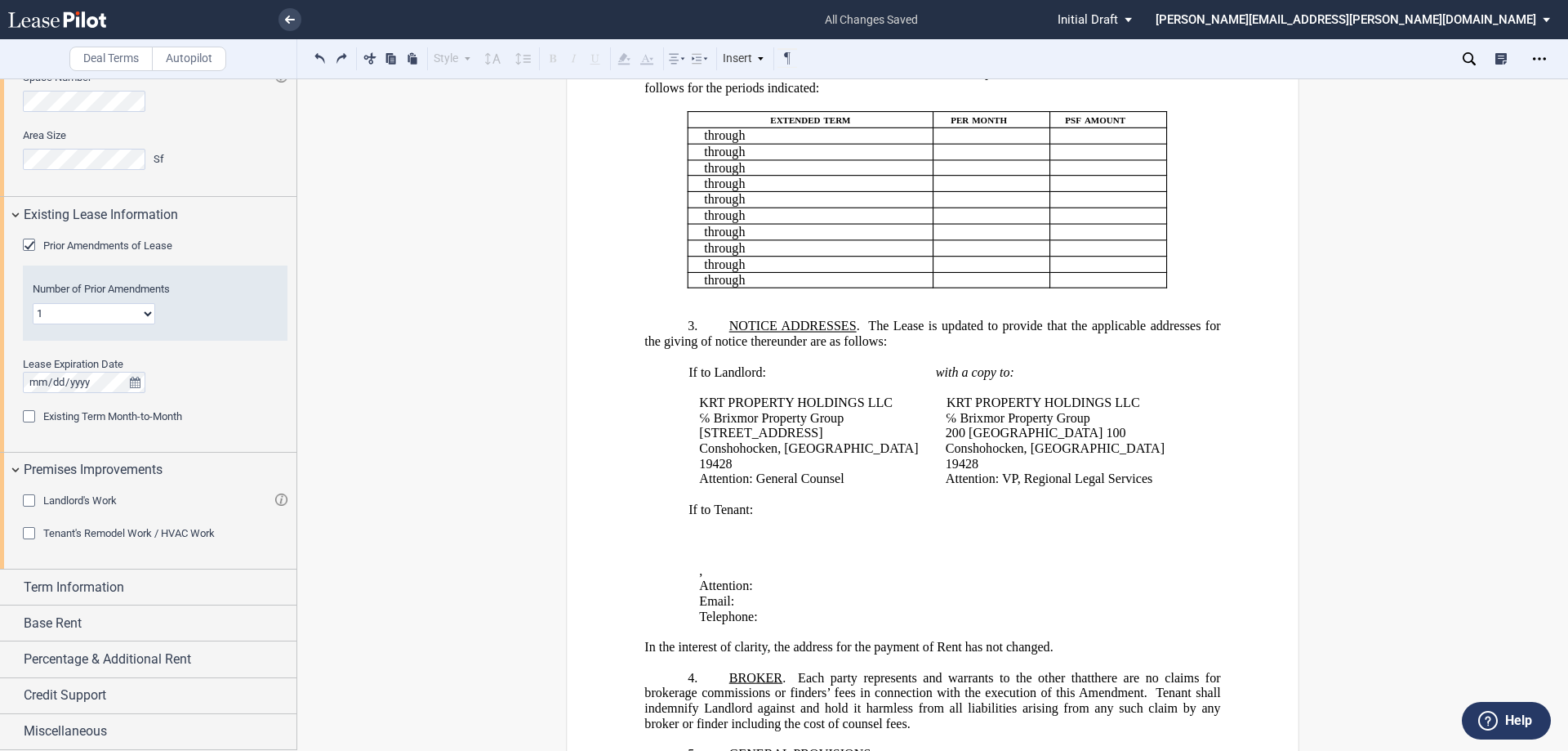
click at [708, 350] on p "3. NOTICE ADDRESSES . The Lease is updated to provide that the applicable addre…" at bounding box center [932, 334] width 576 height 31
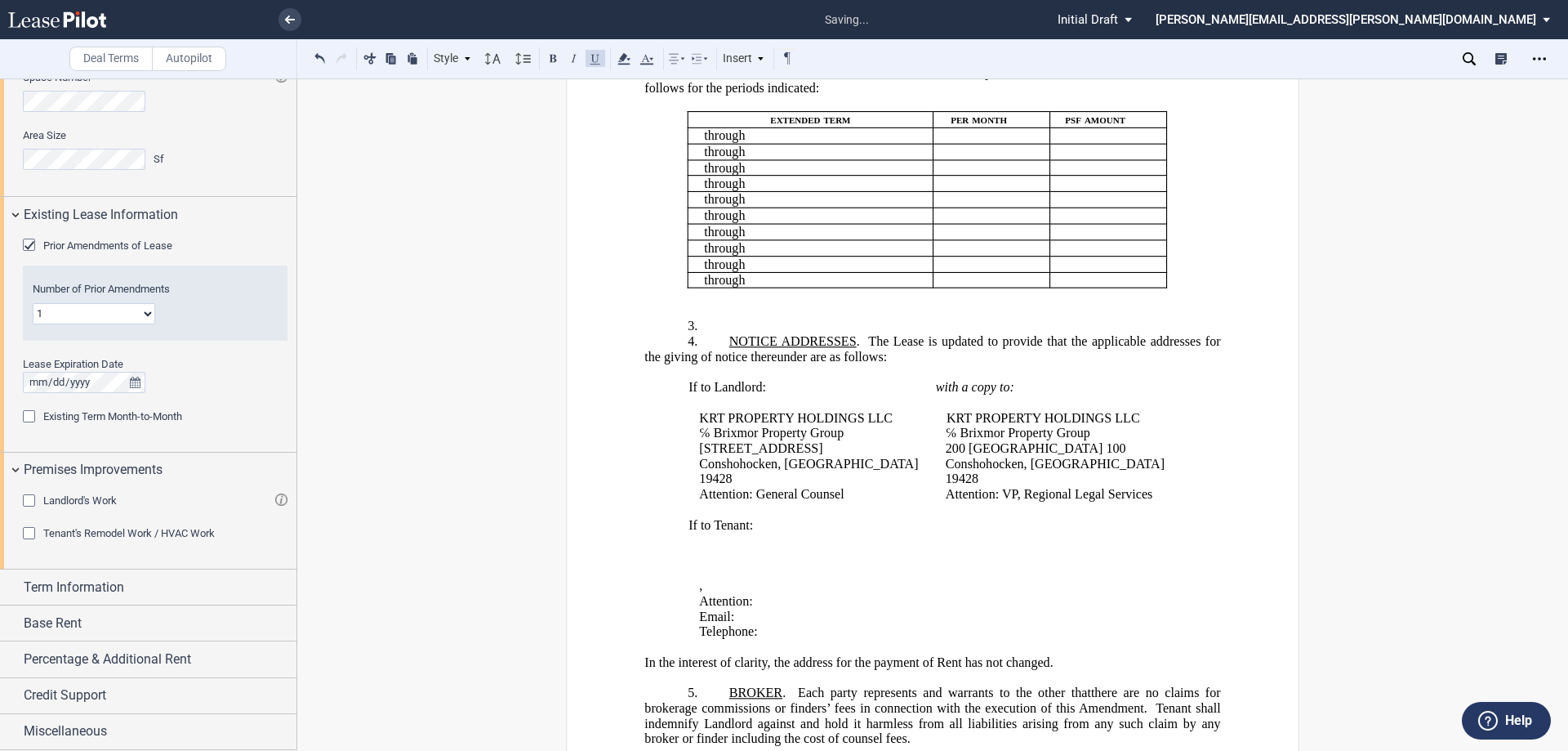
click at [722, 335] on p "3. ﻿" at bounding box center [932, 327] width 576 height 15
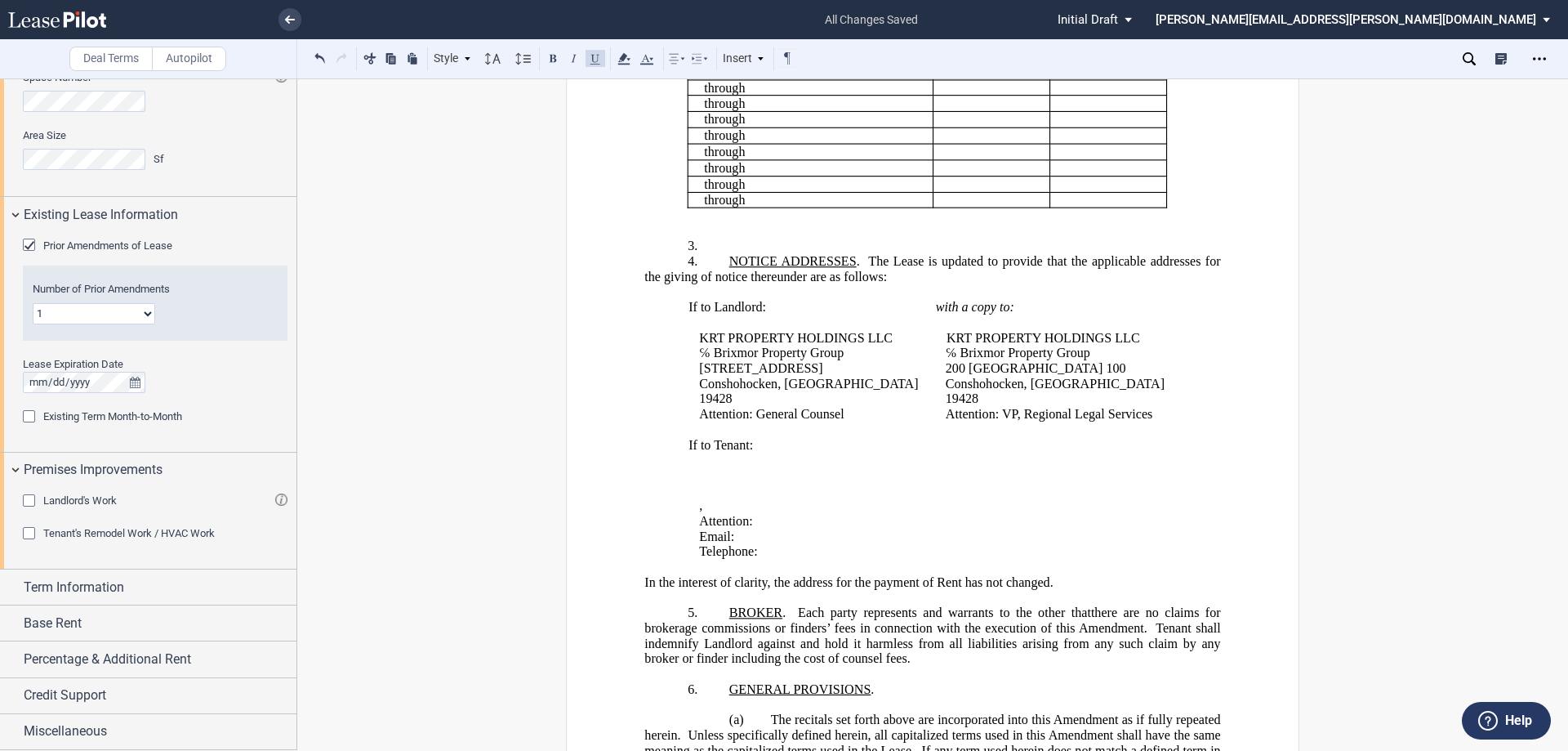
scroll to position [541, 0]
click at [735, 238] on p at bounding box center [932, 230] width 576 height 15
click at [727, 253] on p "3. ﻿" at bounding box center [932, 245] width 576 height 15
click at [914, 253] on p "3. ﻿CONSTRUCTION ALLOWANCE." at bounding box center [932, 245] width 576 height 15
drag, startPoint x: 927, startPoint y: 408, endPoint x: 906, endPoint y: 408, distance: 21.0
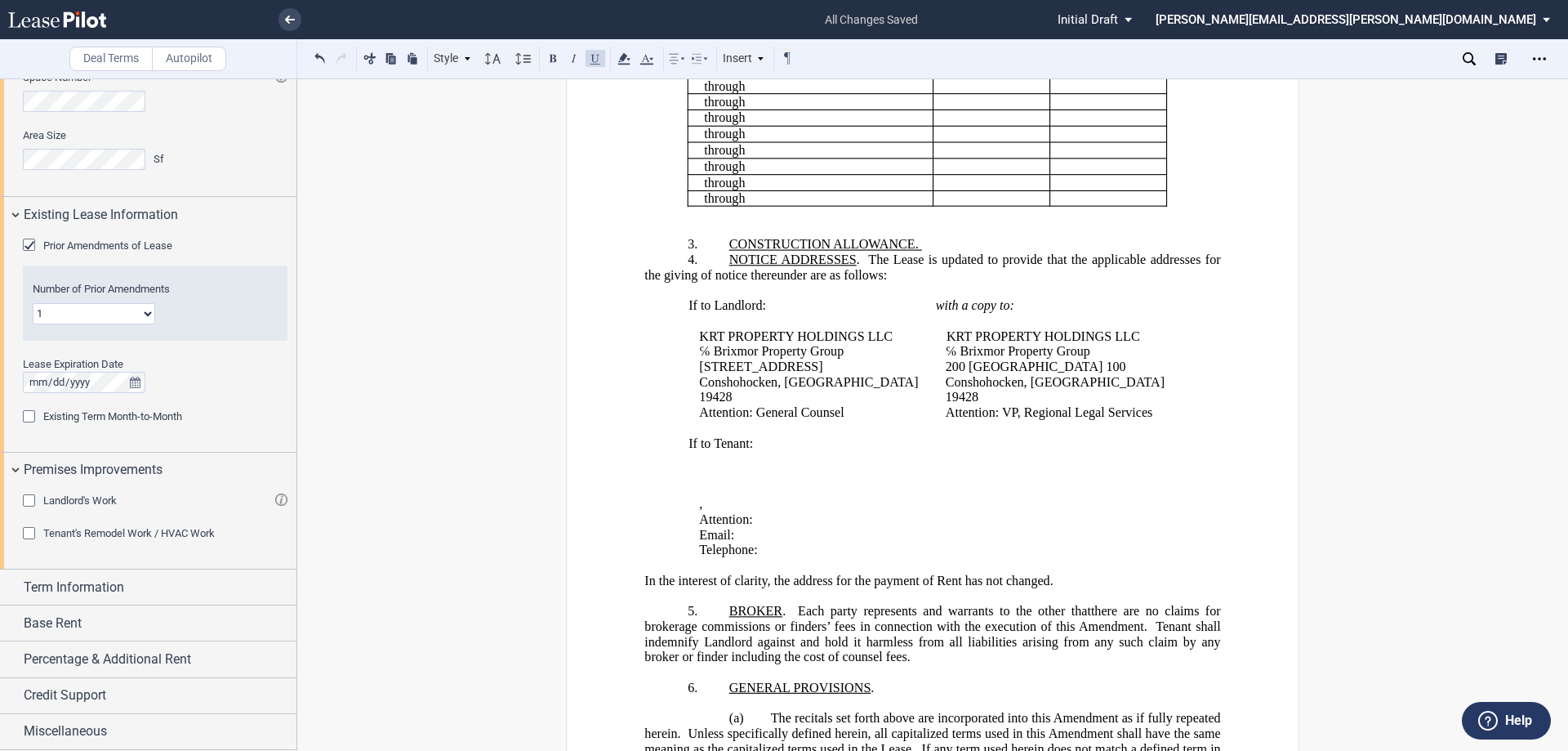
click at [906, 253] on p "3. ﻿CONSTRUCTION ALLOWANCE." at bounding box center [932, 245] width 576 height 15
drag, startPoint x: 889, startPoint y: 412, endPoint x: 922, endPoint y: 412, distance: 33.0
click at [922, 253] on p "3. ﻿CONSTRUCTION ALLOWANCE." at bounding box center [932, 245] width 576 height 15
drag, startPoint x: 919, startPoint y: 412, endPoint x: 905, endPoint y: 410, distance: 14.1
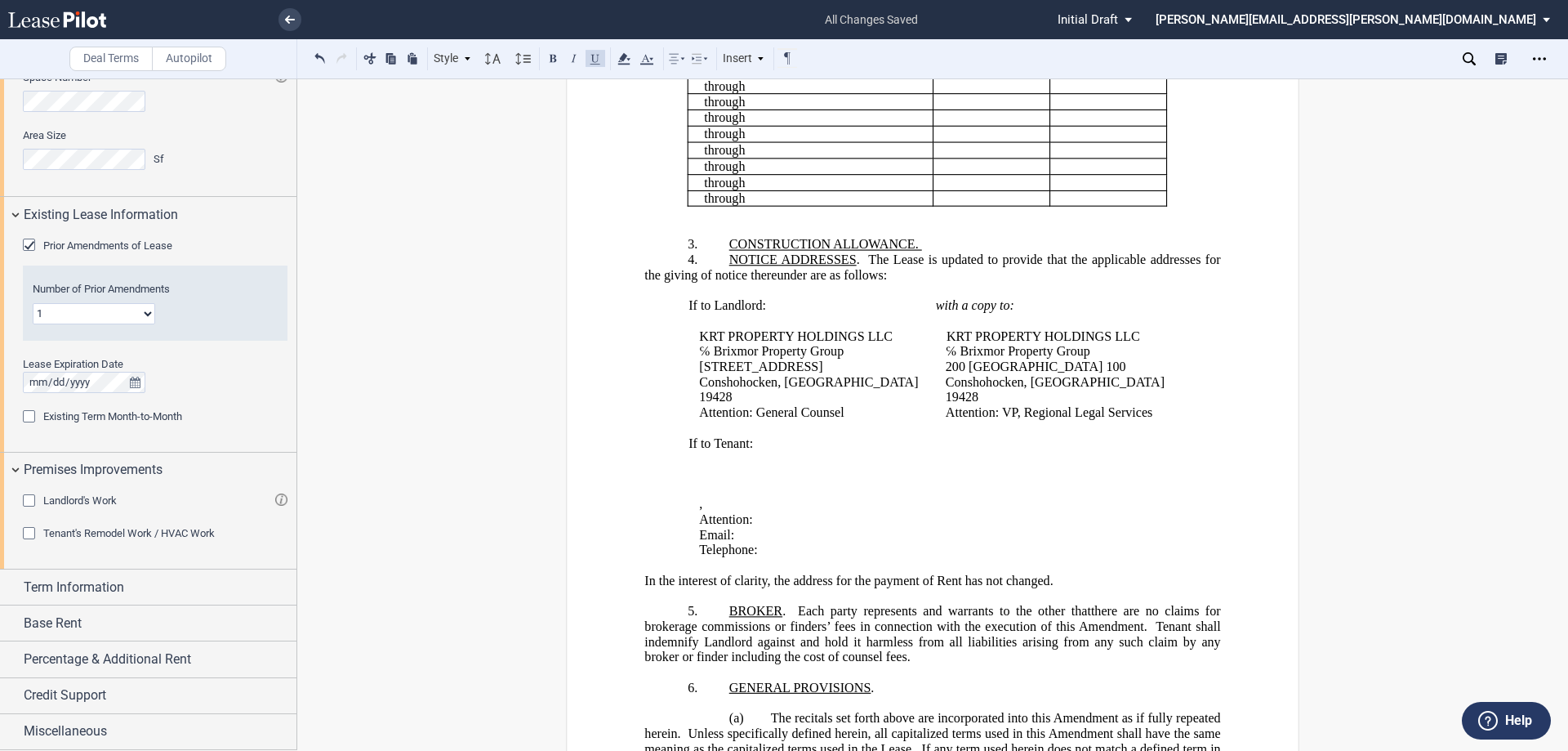
click at [905, 253] on p "3. ﻿CONSTRUCTION ALLOWANCE." at bounding box center [932, 245] width 576 height 15
drag, startPoint x: 908, startPoint y: 412, endPoint x: 920, endPoint y: 412, distance: 12.0
click at [920, 253] on p "3. ﻿CONSTRUCTION ALLOWANCE." at bounding box center [932, 245] width 576 height 15
click at [923, 253] on p "3. ﻿CONSTRUCTION ALLOWANCE." at bounding box center [932, 245] width 576 height 15
drag, startPoint x: 920, startPoint y: 412, endPoint x: 908, endPoint y: 410, distance: 12.2
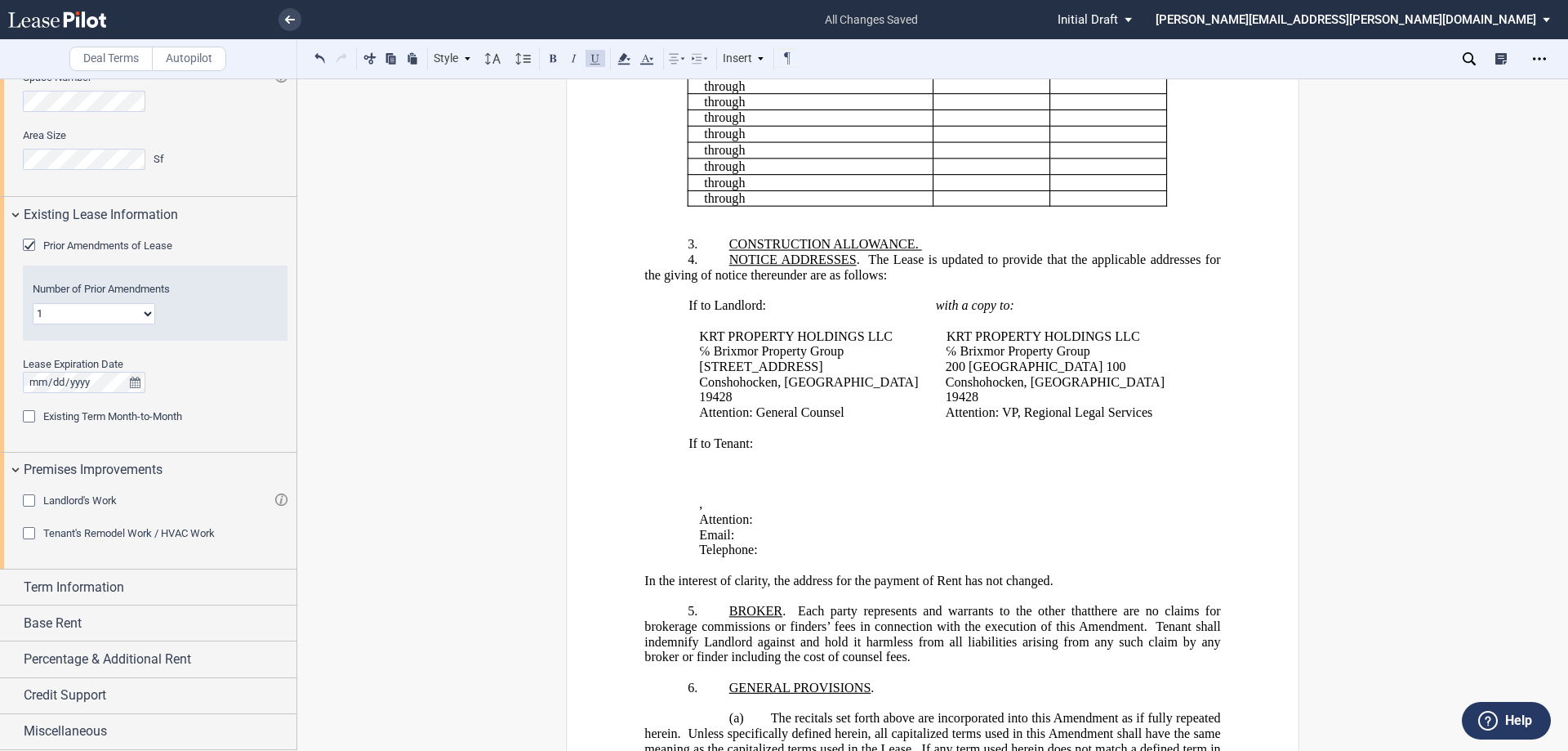
click at [908, 253] on p "3. ﻿CONSTRUCTION ALLOWANCE." at bounding box center [932, 245] width 576 height 15
drag, startPoint x: 909, startPoint y: 410, endPoint x: 920, endPoint y: 409, distance: 11.0
click at [920, 253] on p "3. ﻿CONSTRUCTION ALLOWANCE." at bounding box center [932, 245] width 576 height 15
click at [602, 54] on button at bounding box center [595, 58] width 20 height 20
click at [935, 238] on p at bounding box center [932, 230] width 576 height 15
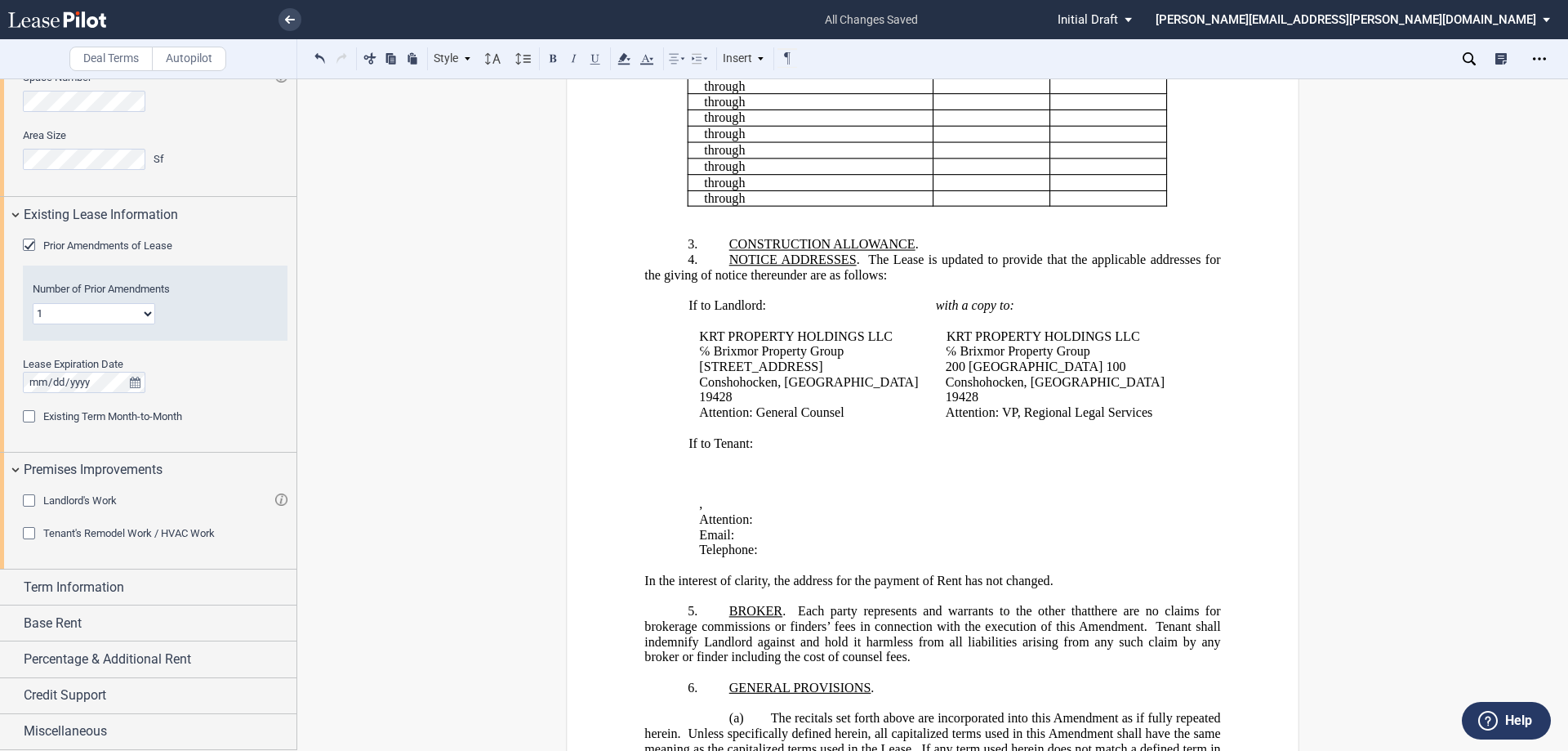
click at [942, 253] on p "3. ﻿CONSTRUCTION ALLOWANCE ." at bounding box center [932, 245] width 576 height 15
click at [919, 252] on span "﻿CONSTRUCTION ALLOWANCE ." at bounding box center [824, 244] width 189 height 14
click at [1544, 57] on icon "Open Lease options menu" at bounding box center [1539, 59] width 13 height 13
click at [1392, 86] on div "Download" at bounding box center [1445, 87] width 199 height 14
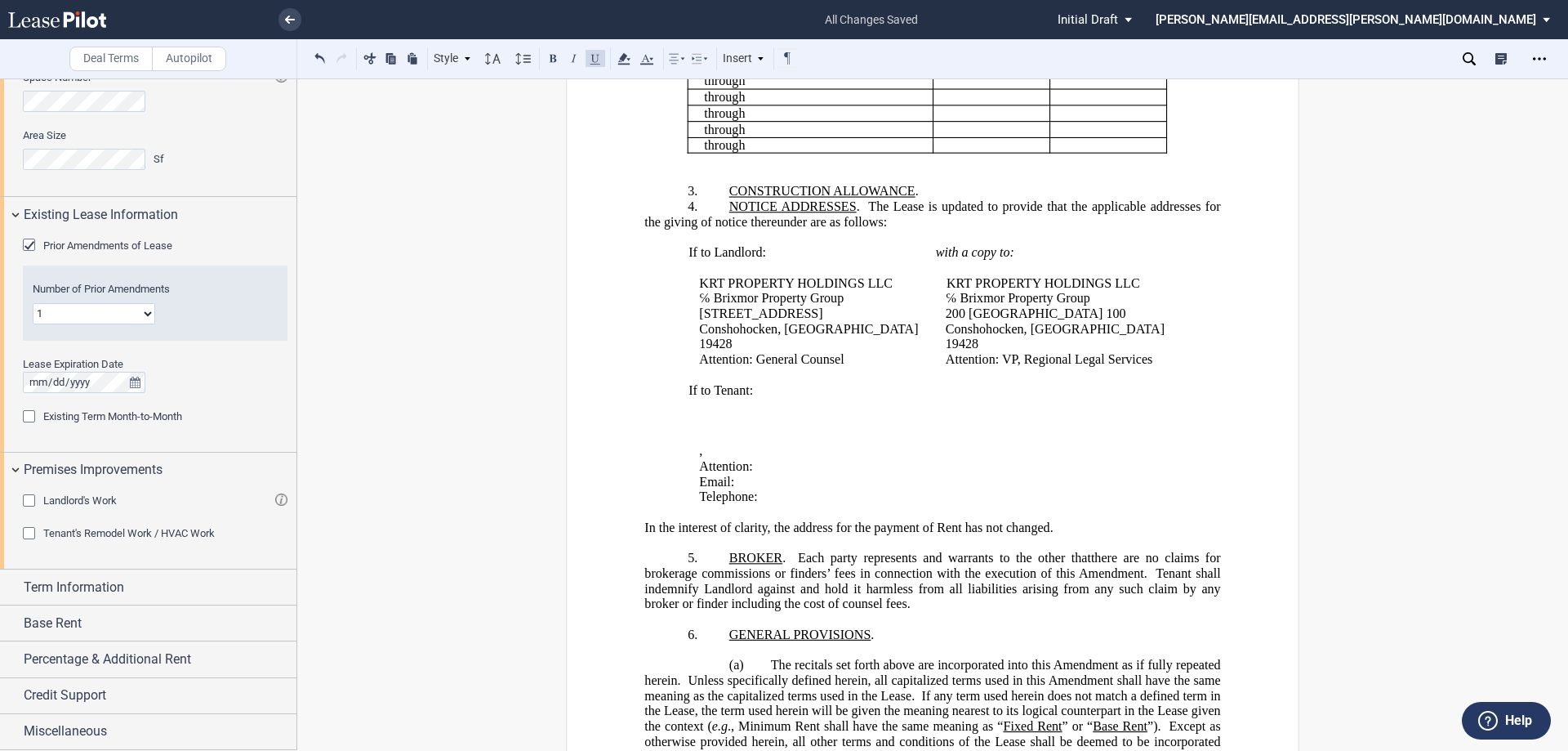
scroll to position [624, 0]
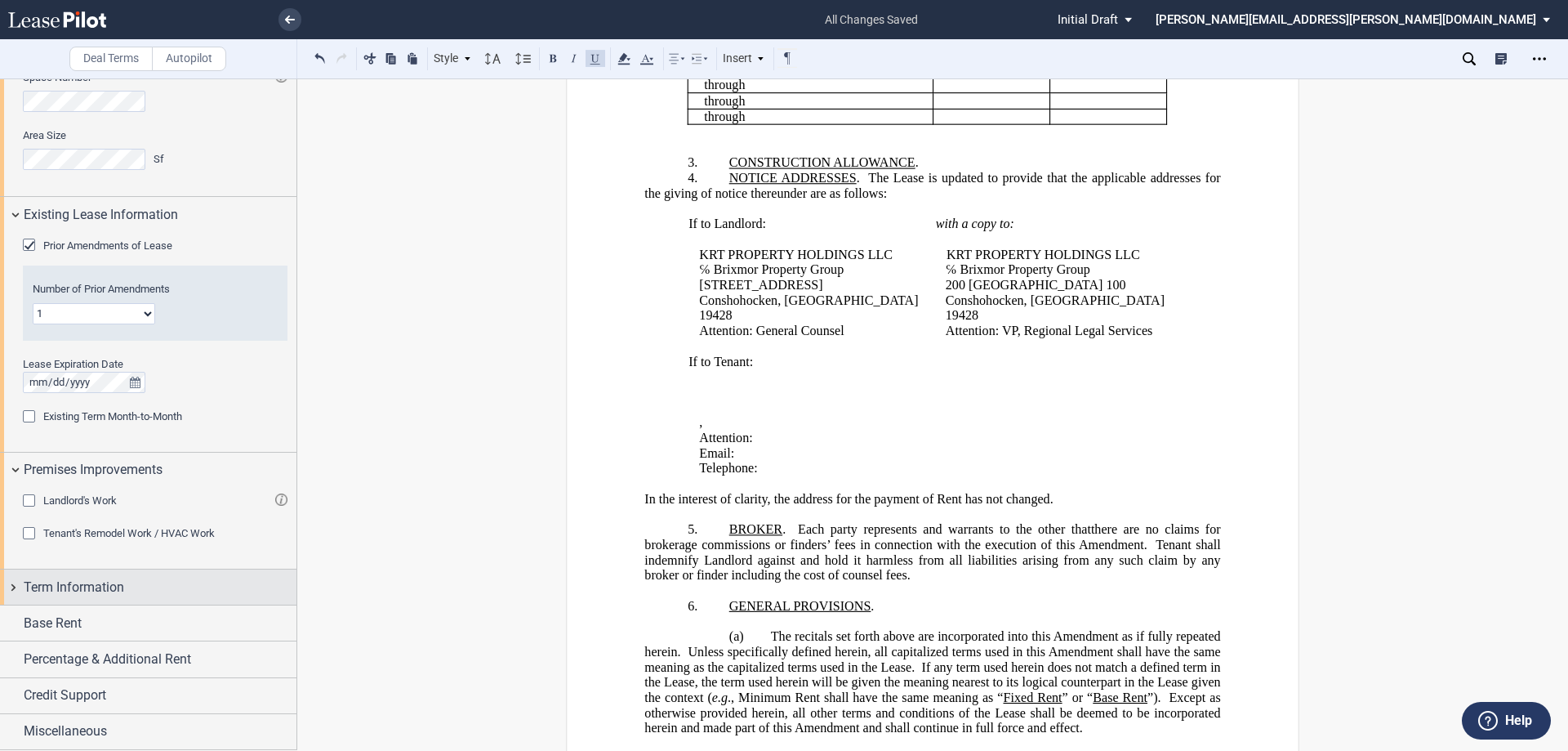
click at [44, 592] on span "Term Information" at bounding box center [74, 587] width 100 height 20
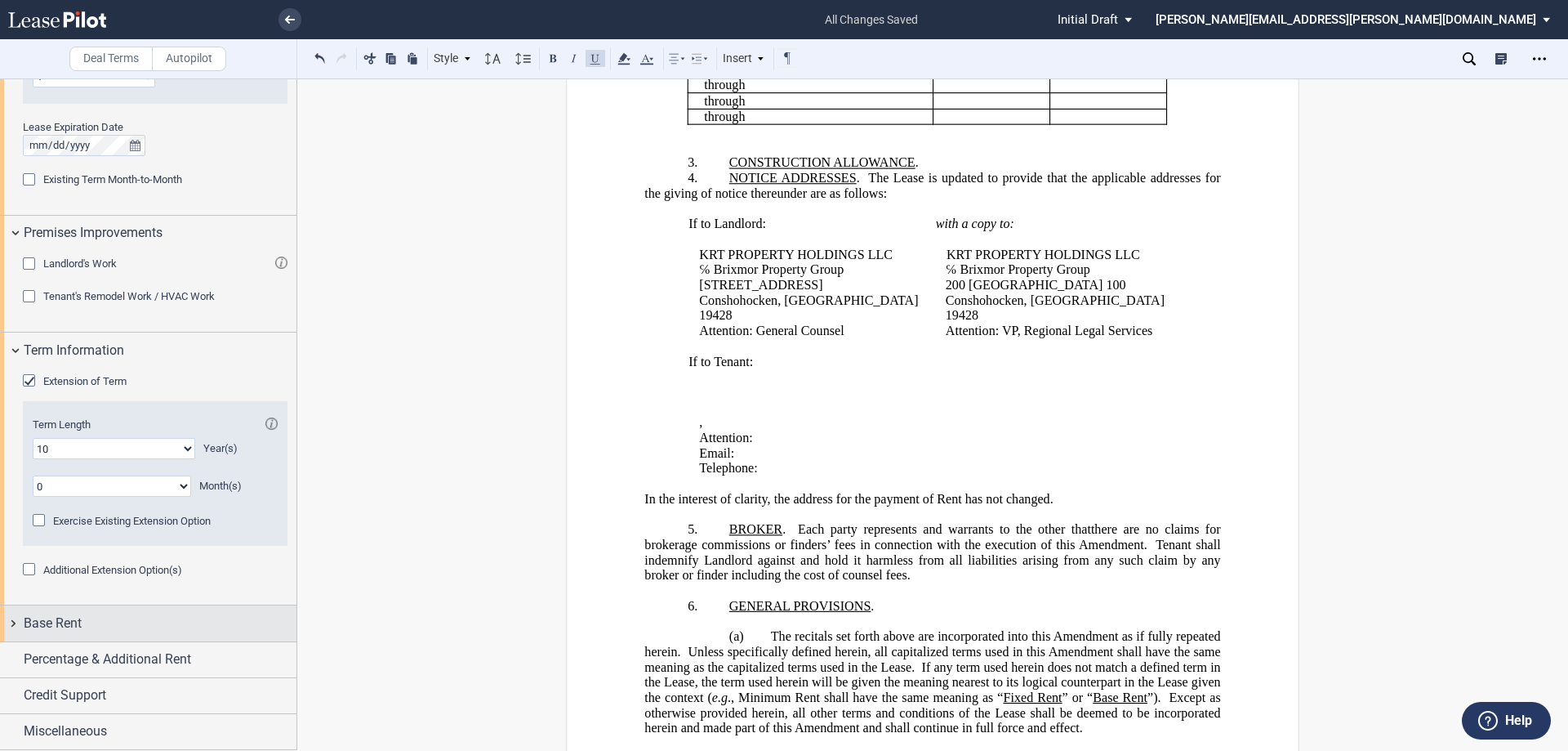
click at [53, 630] on span "Base Rent" at bounding box center [53, 623] width 58 height 20
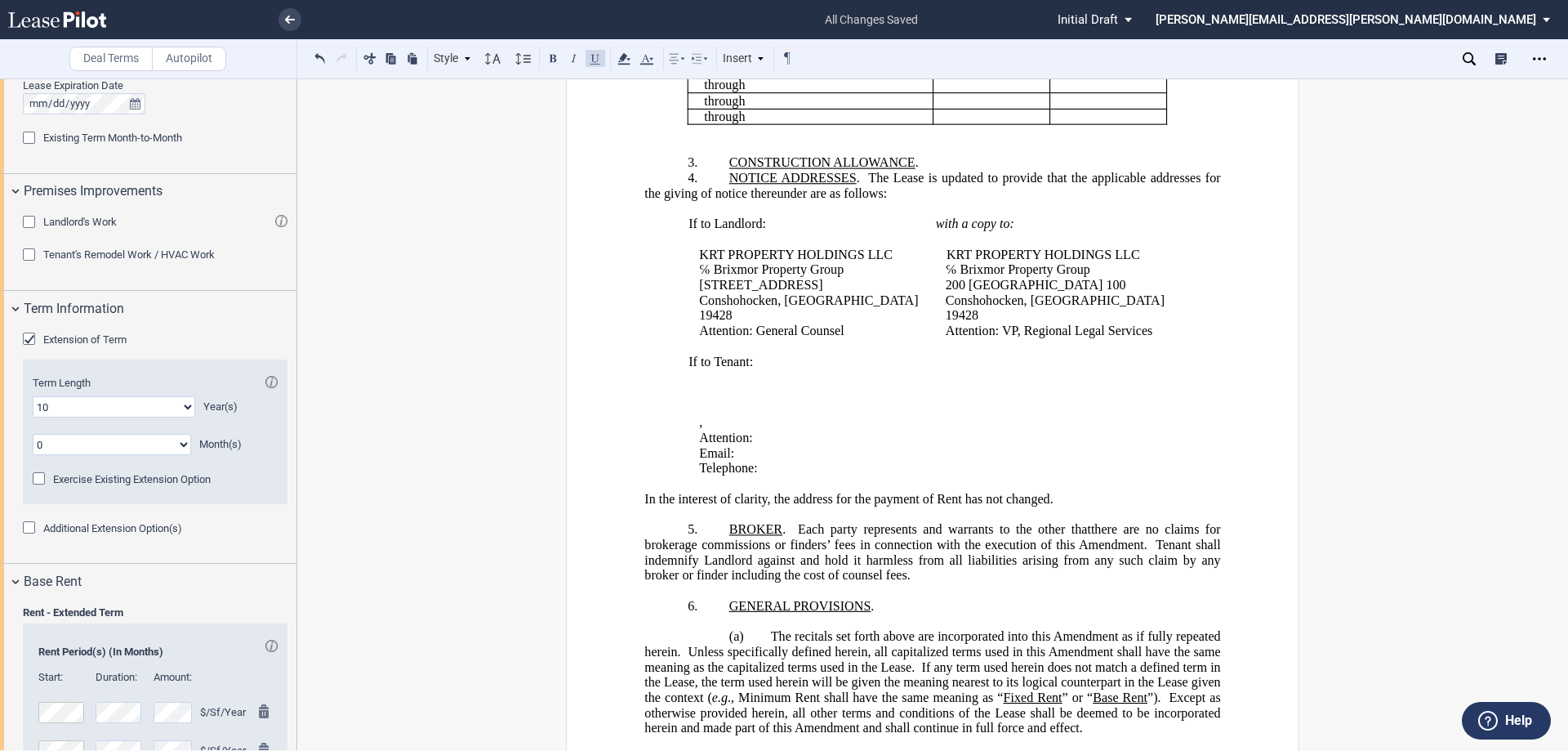
scroll to position [1582, 0]
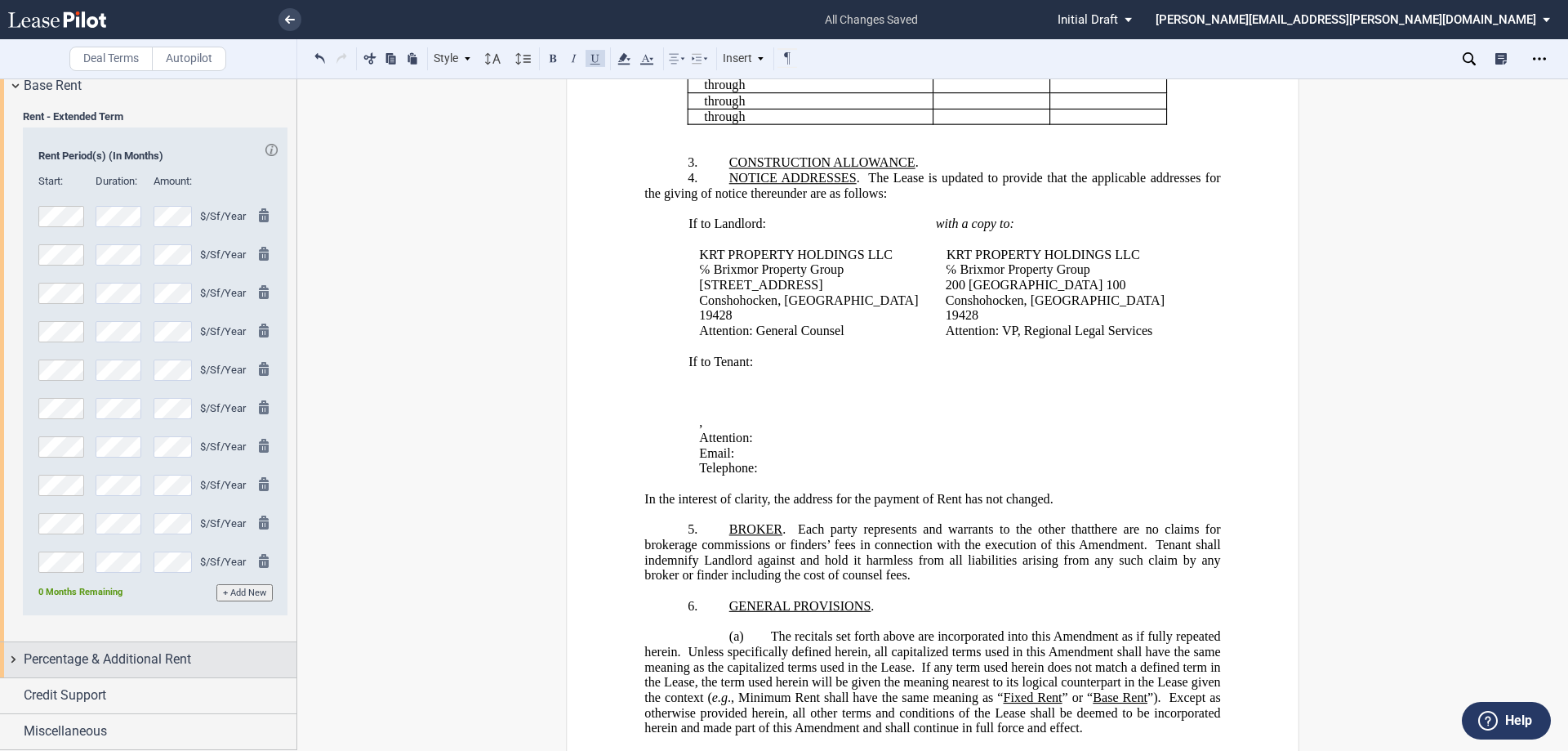
click at [73, 668] on span "Percentage & Additional Rent" at bounding box center [107, 659] width 167 height 20
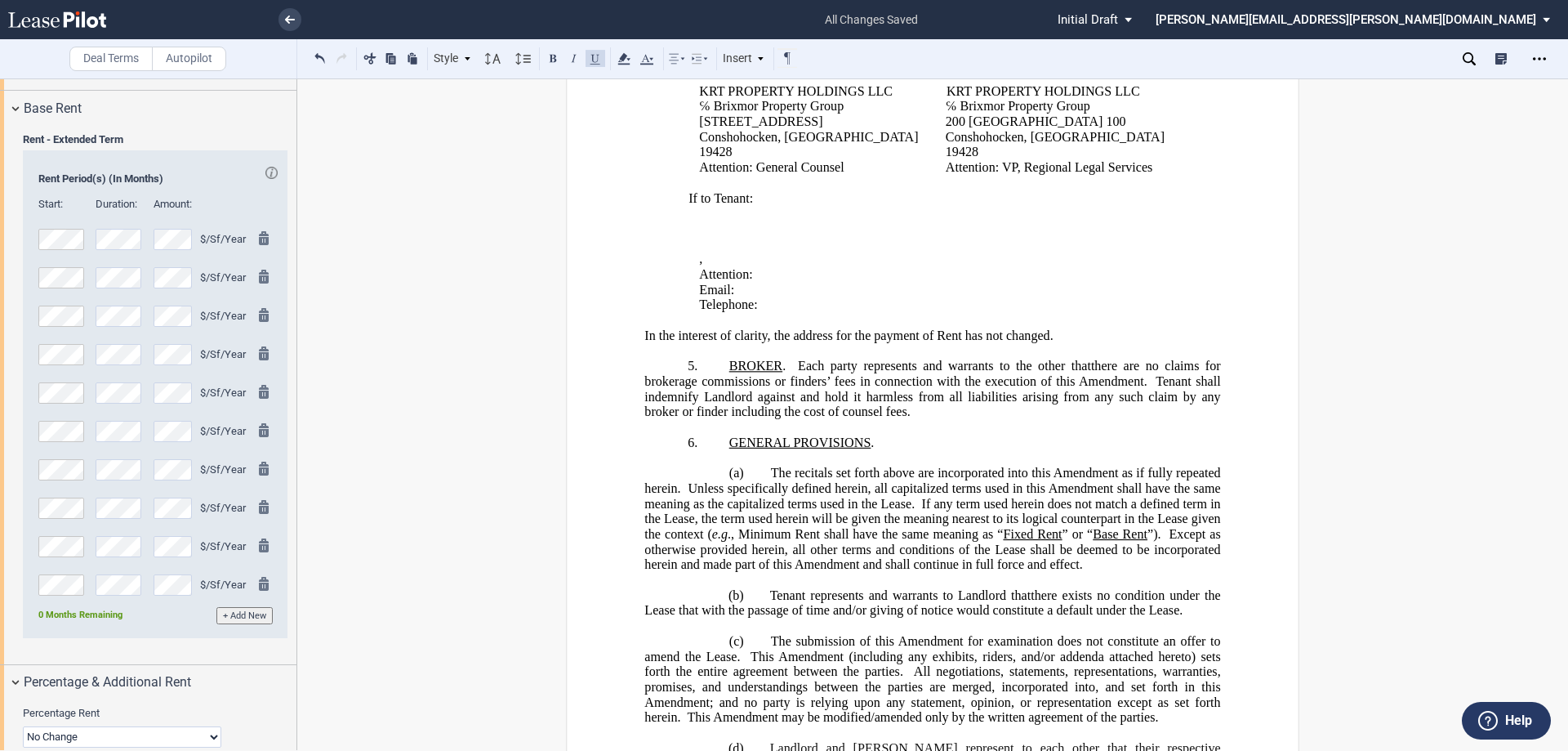
scroll to position [1688, 0]
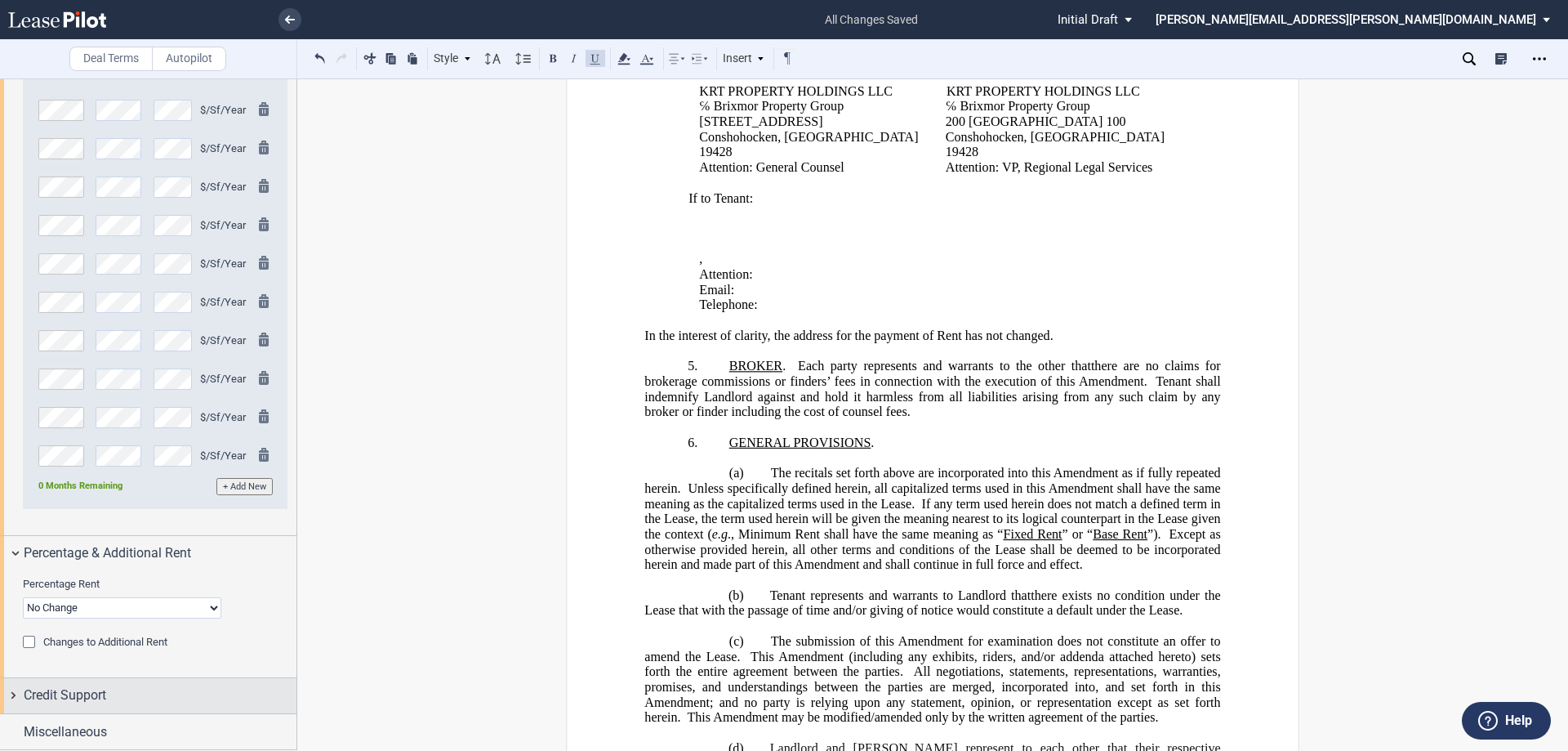
click at [144, 689] on div "Credit Support" at bounding box center [160, 695] width 273 height 20
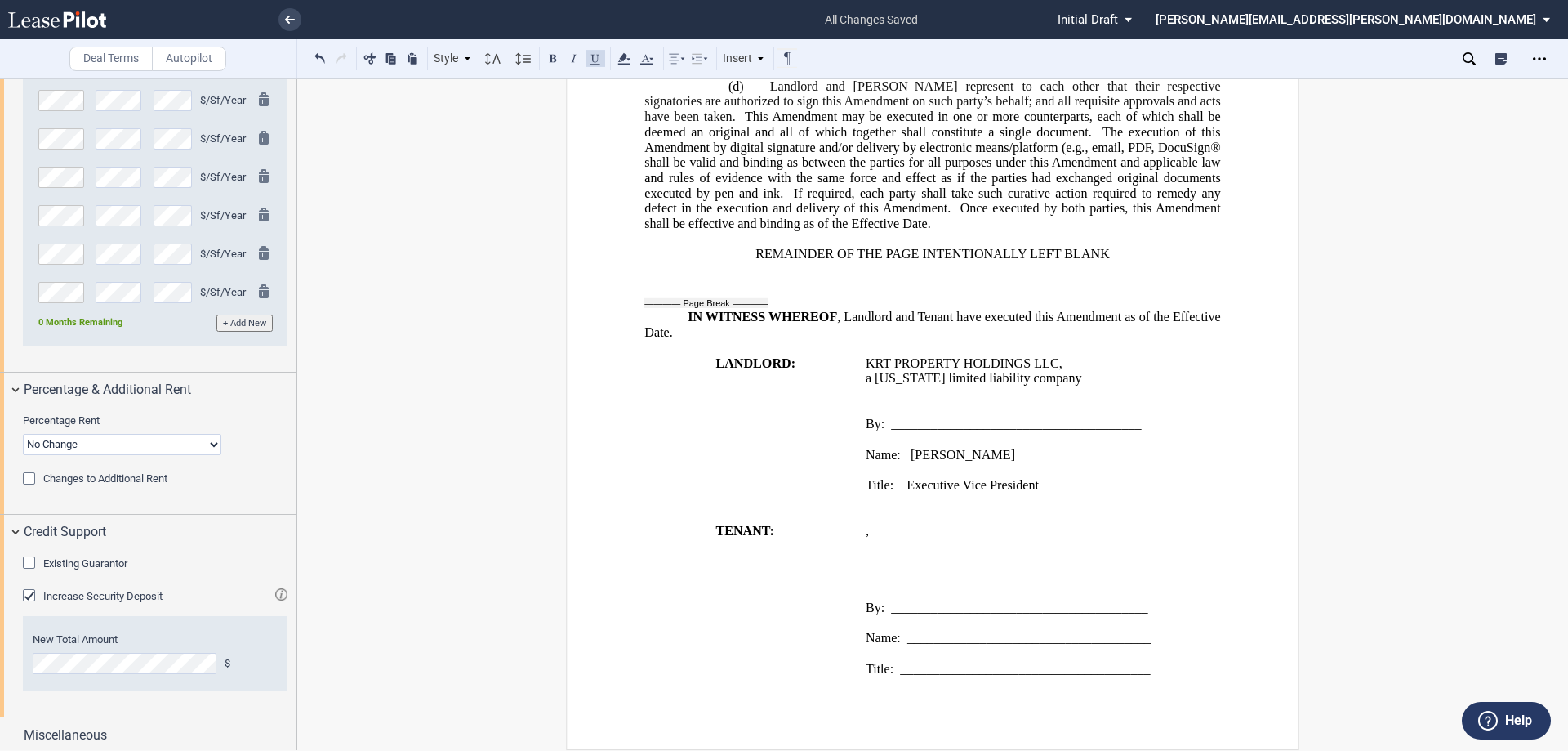
scroll to position [1600, 0]
click at [26, 566] on div "Existing Guarantor" at bounding box center [31, 564] width 16 height 16
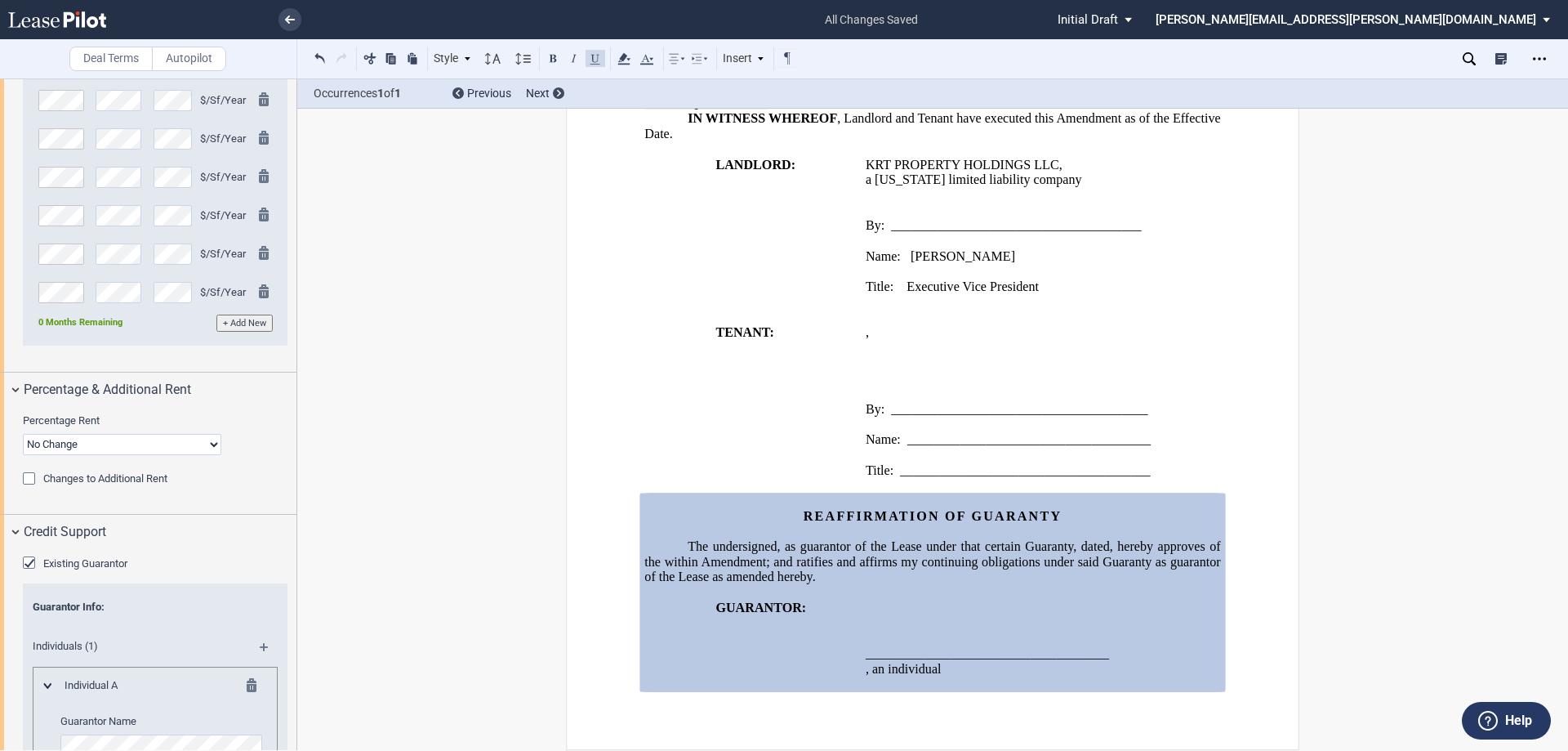
scroll to position [1798, 0]
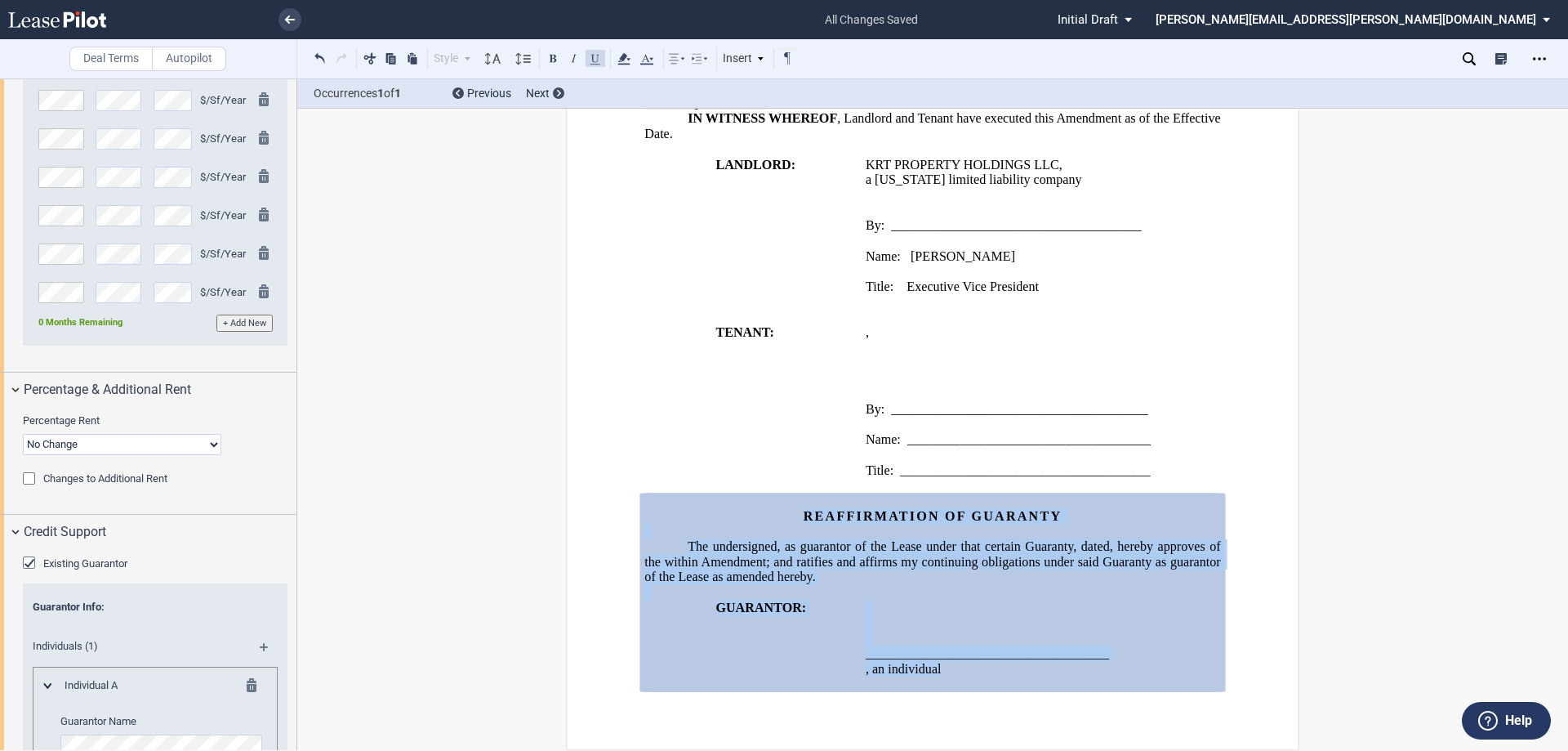
drag, startPoint x: 1018, startPoint y: 673, endPoint x: 792, endPoint y: 516, distance: 275.2
click at [792, 516] on div "REAFFIRMATION OF GUARANTY The undersigned, as guarantor of the Lease under that…" at bounding box center [932, 592] width 576 height 199
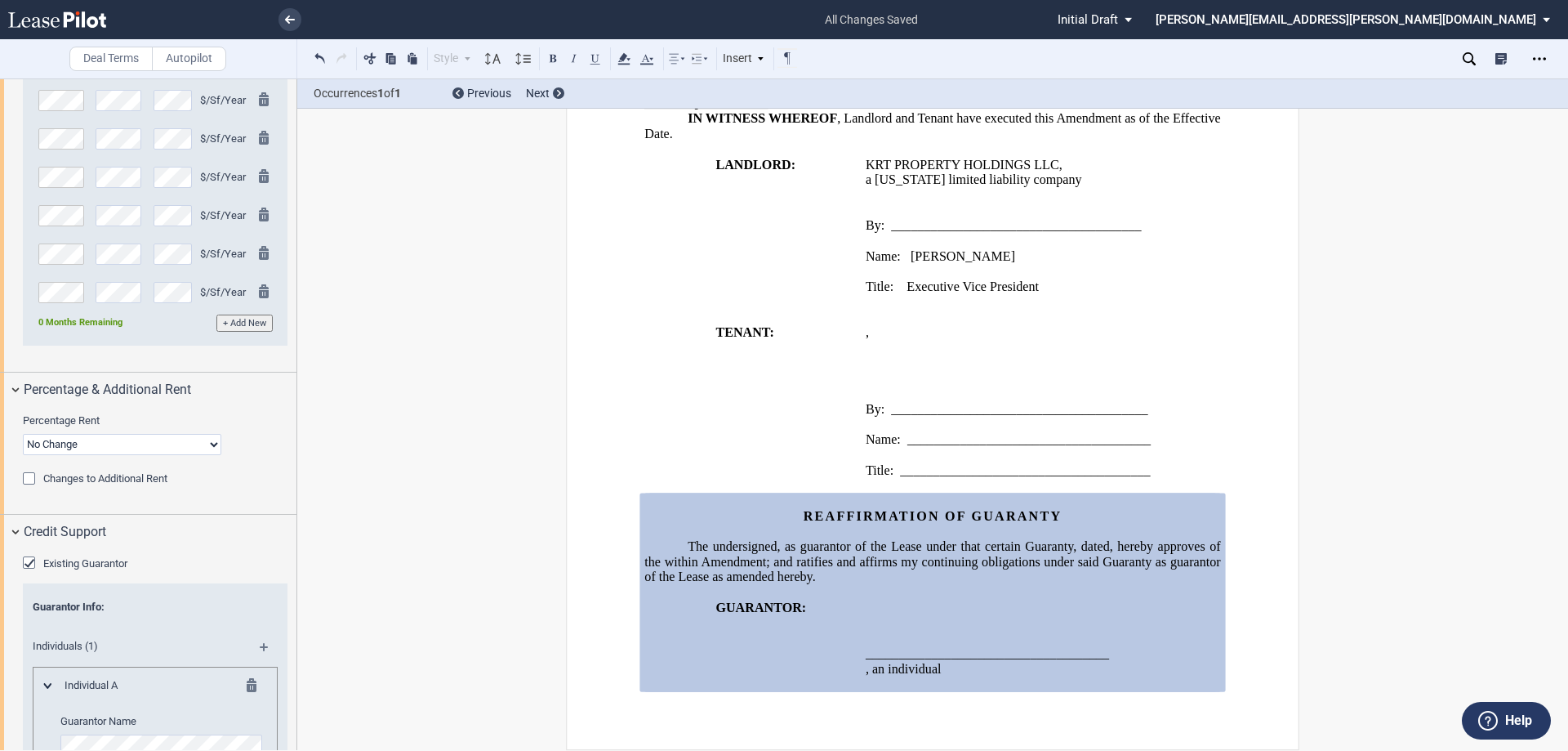
click at [1070, 551] on span "The undersigned, as guarantor of the Lease under that certain Guaranty, dated" at bounding box center [899, 546] width 423 height 14
drag, startPoint x: 1070, startPoint y: 551, endPoint x: 783, endPoint y: 515, distance: 289.2
click at [783, 515] on p "REAFFIRMATION OF GUARANTY" at bounding box center [932, 517] width 576 height 15
click at [1543, 53] on icon "Open Lease options menu" at bounding box center [1539, 59] width 13 height 13
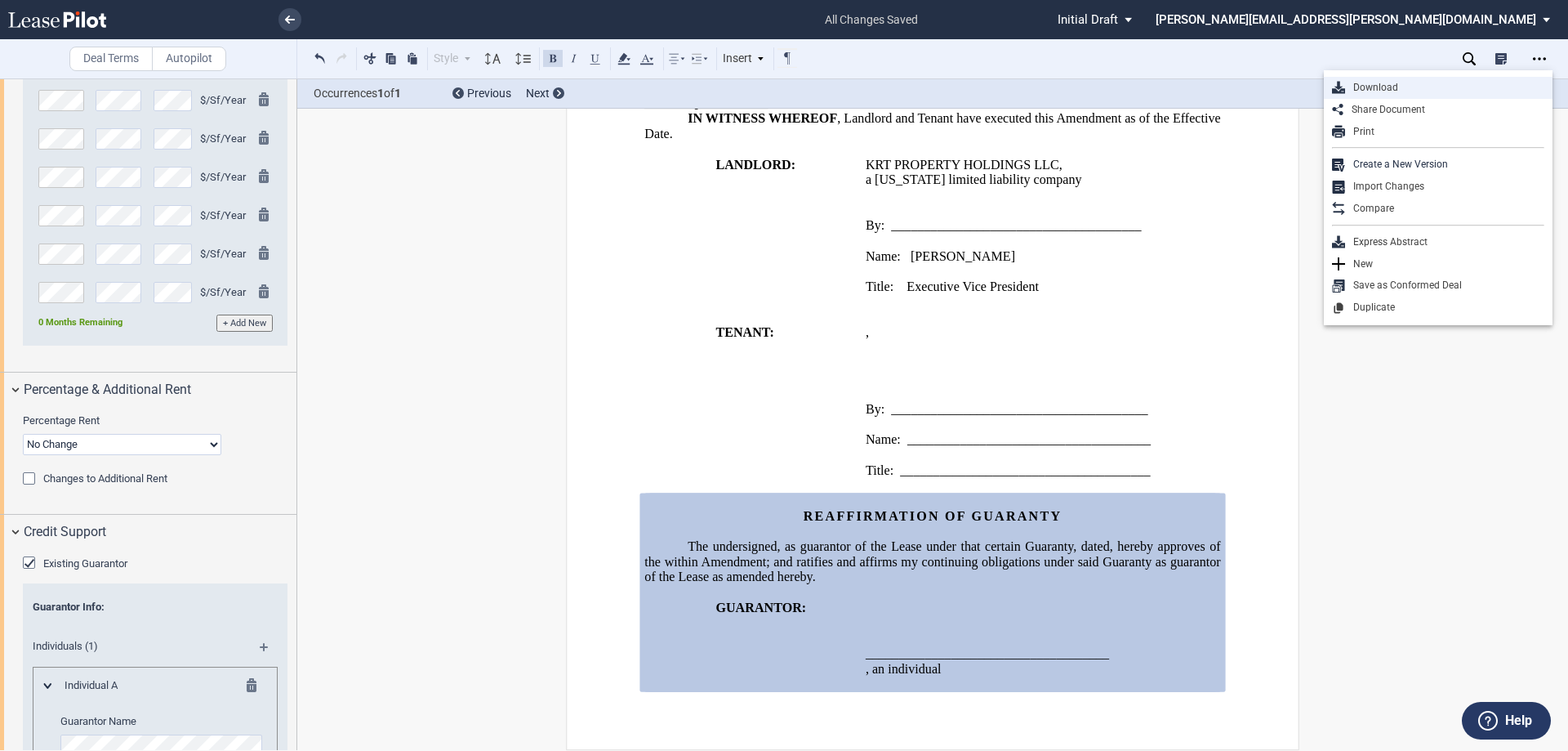
click at [1403, 81] on div "Download" at bounding box center [1445, 87] width 199 height 14
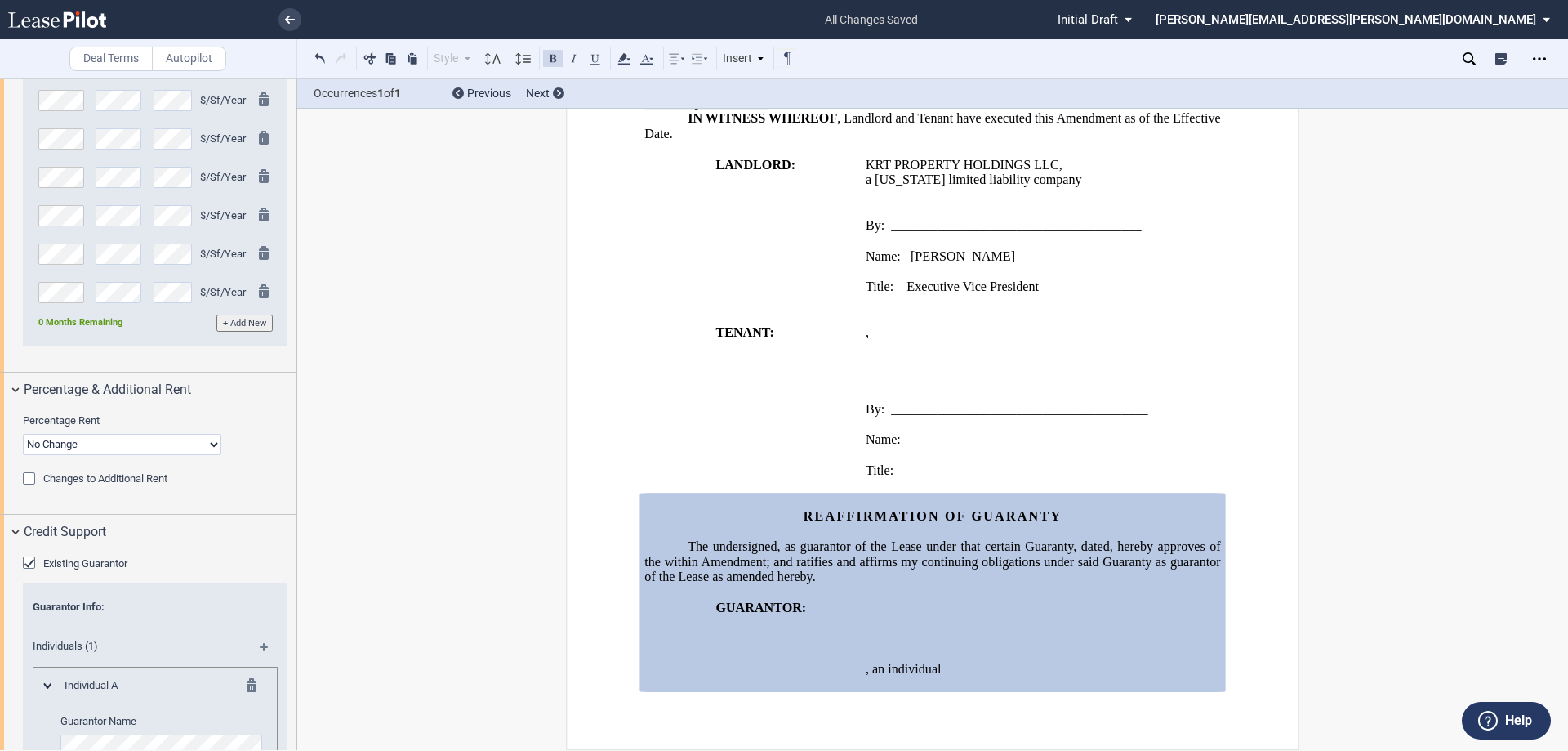
scroll to position [1769, 0]
